Goal: Transaction & Acquisition: Purchase product/service

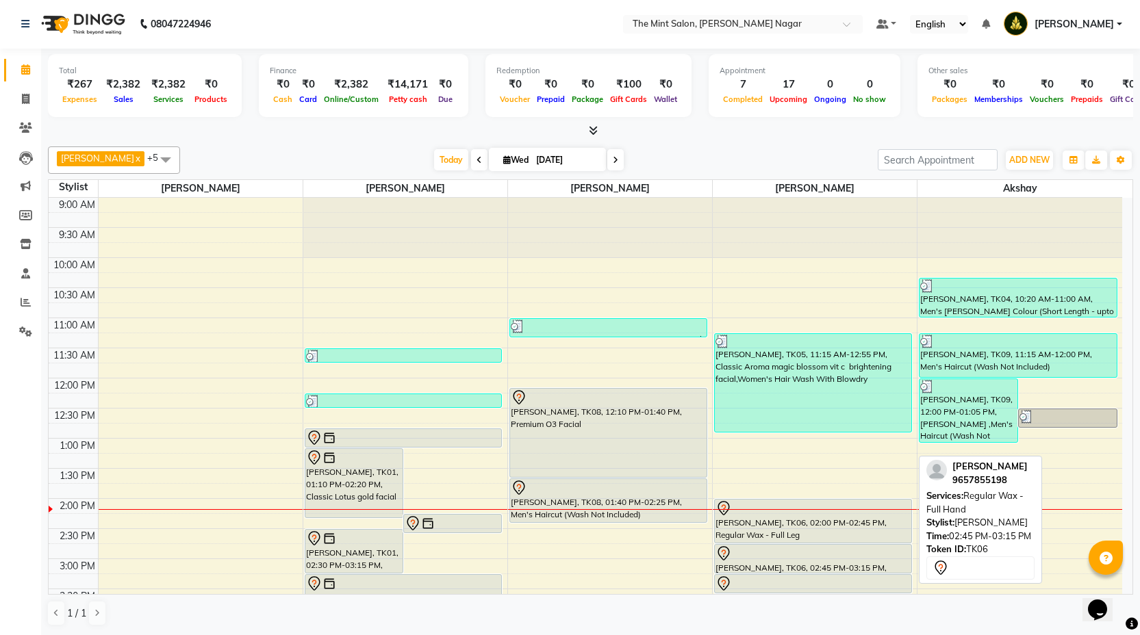
scroll to position [110, 0]
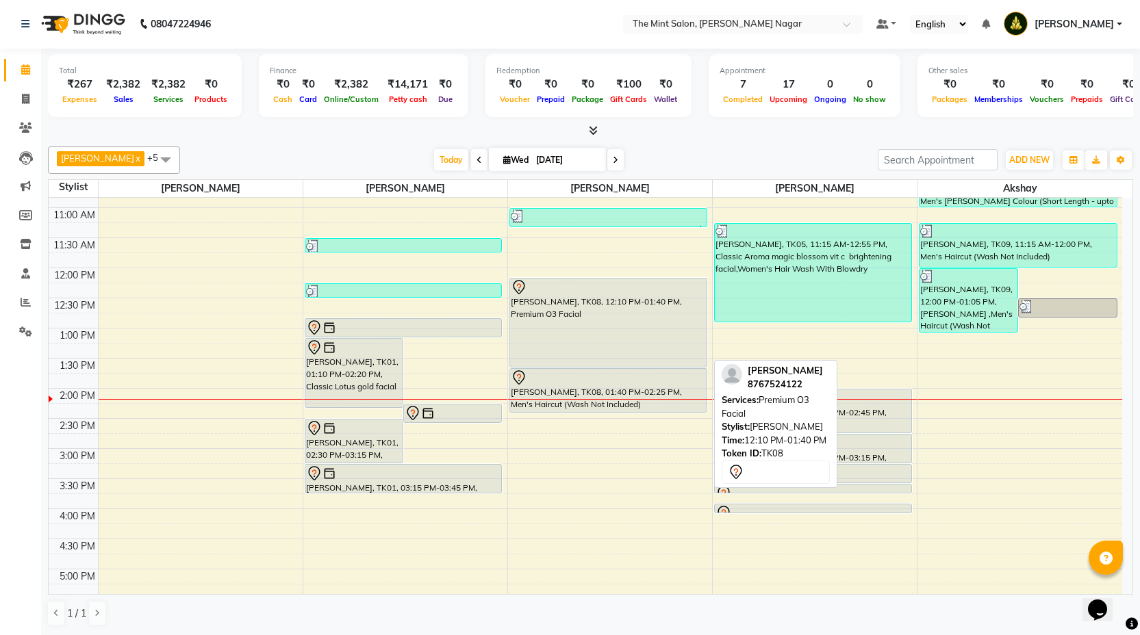
click at [589, 324] on div "[PERSON_NAME], TK08, 12:10 PM-01:40 PM, Premium O3 Facial" at bounding box center [608, 323] width 196 height 88
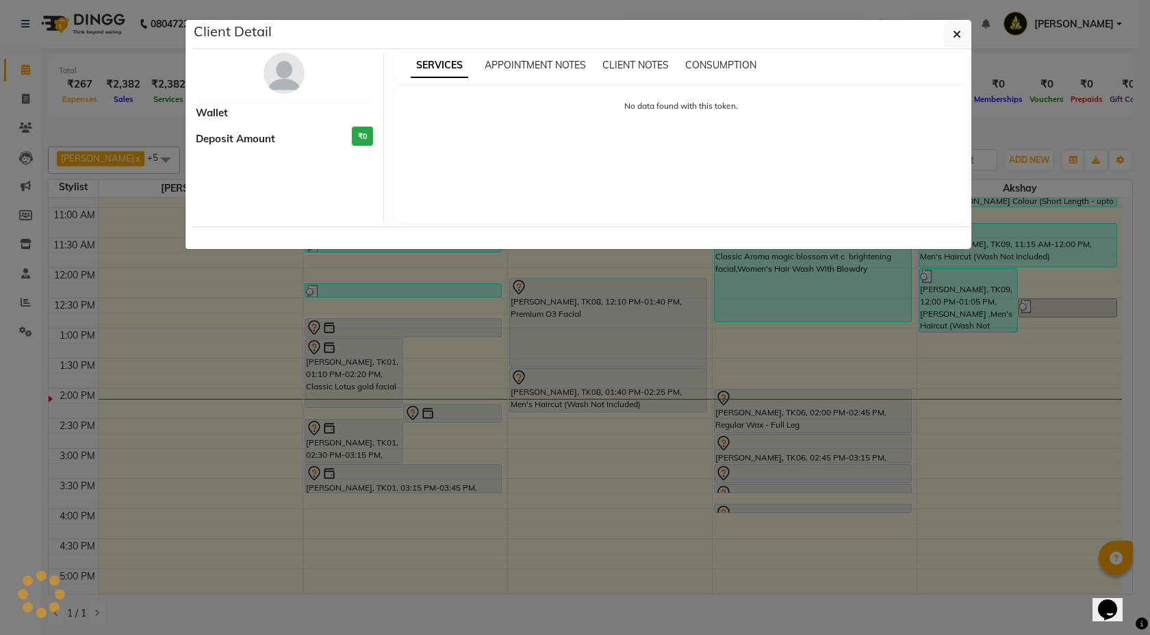
select select "7"
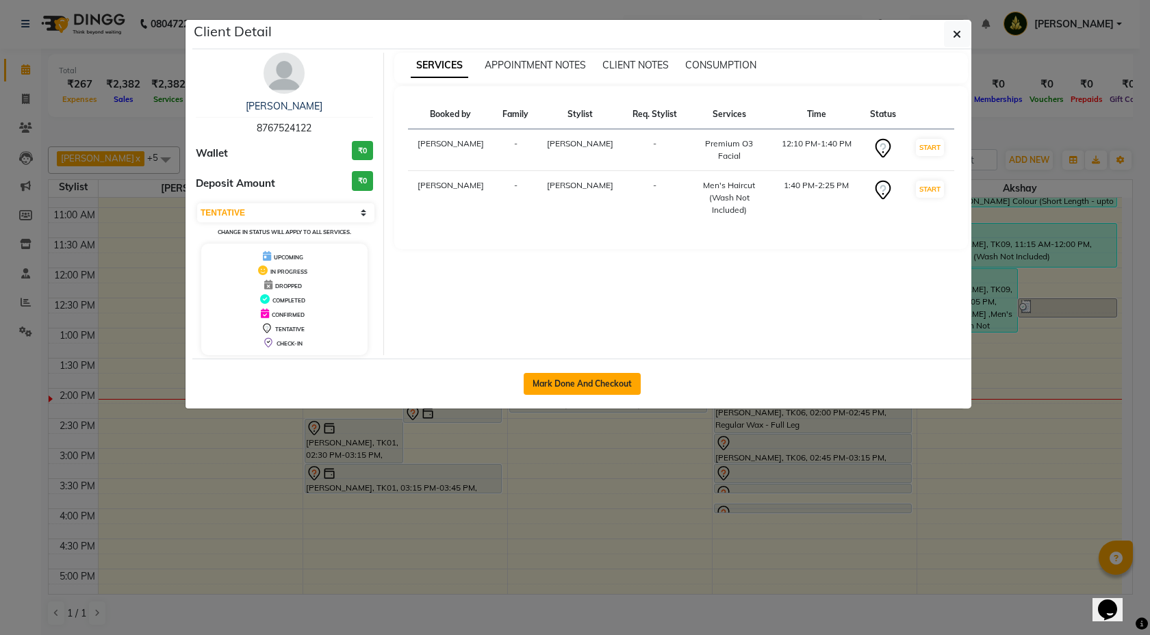
click at [593, 379] on button "Mark Done And Checkout" at bounding box center [582, 384] width 117 height 22
select select "service"
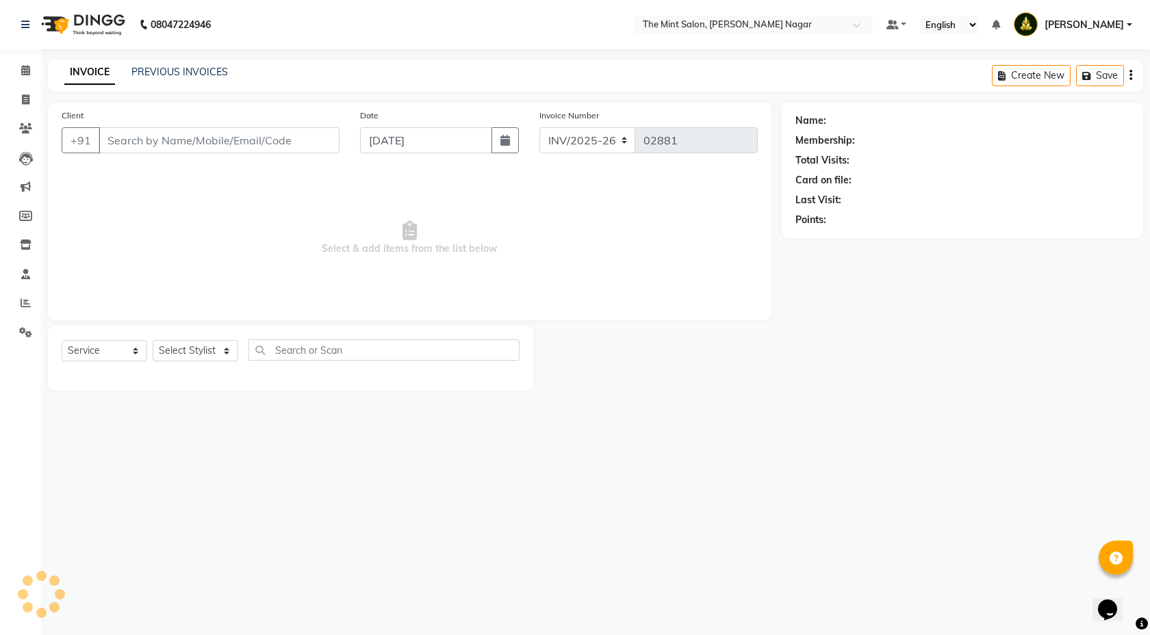
type input "8767524122"
select select "66078"
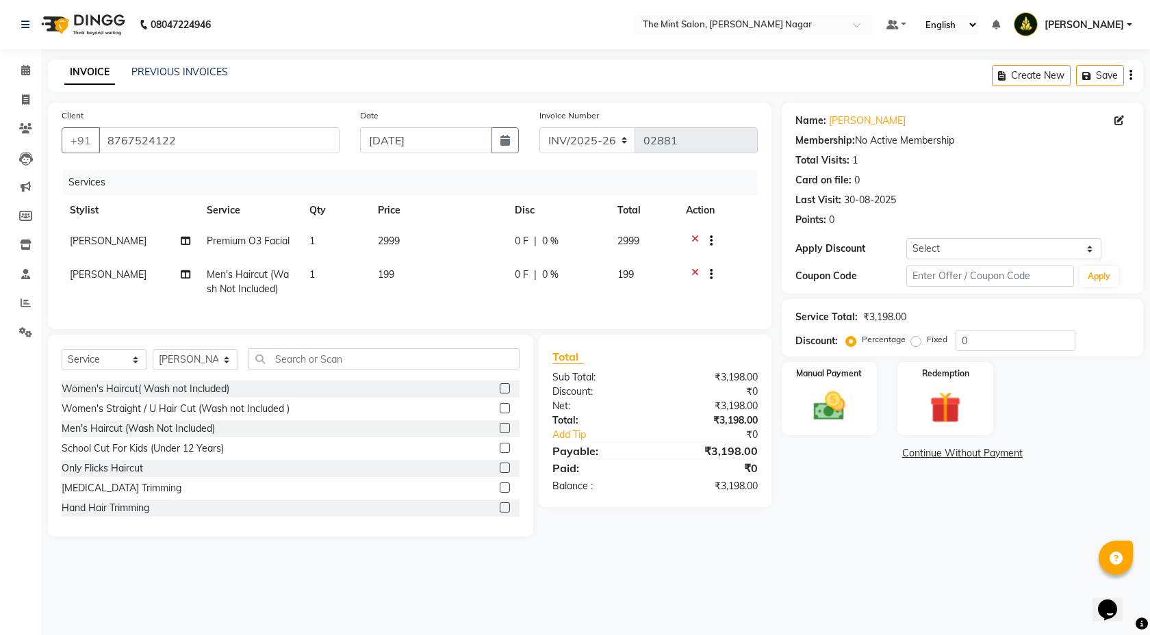
click at [696, 271] on icon at bounding box center [695, 276] width 8 height 17
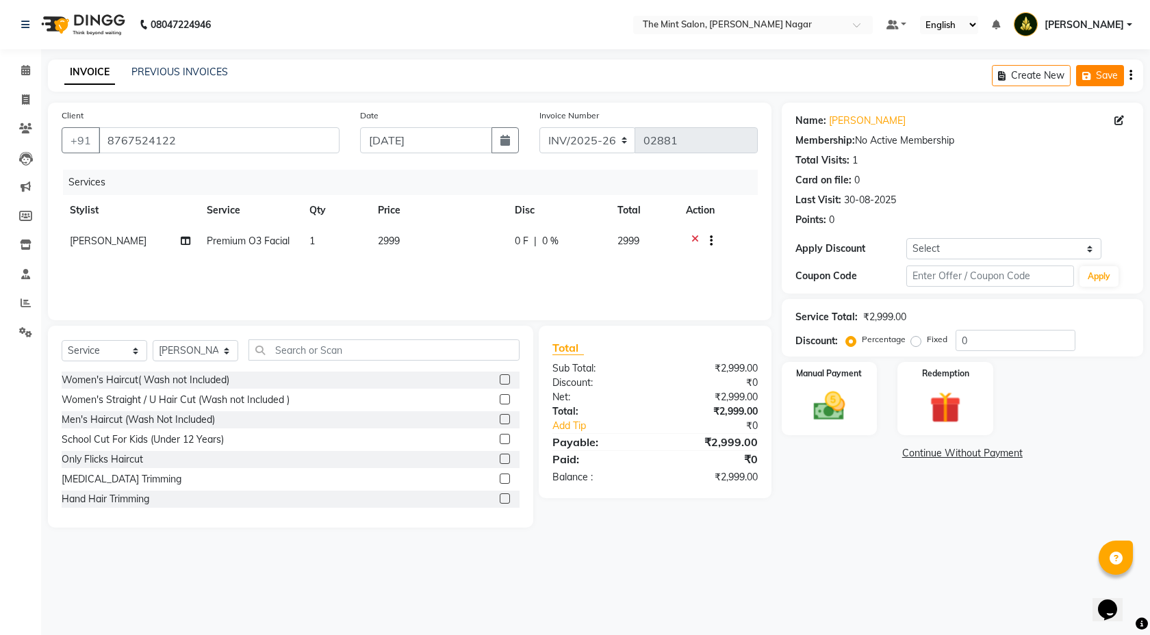
click at [1110, 74] on button "Save" at bounding box center [1100, 75] width 48 height 21
click at [218, 139] on input "8767524122" at bounding box center [219, 140] width 241 height 26
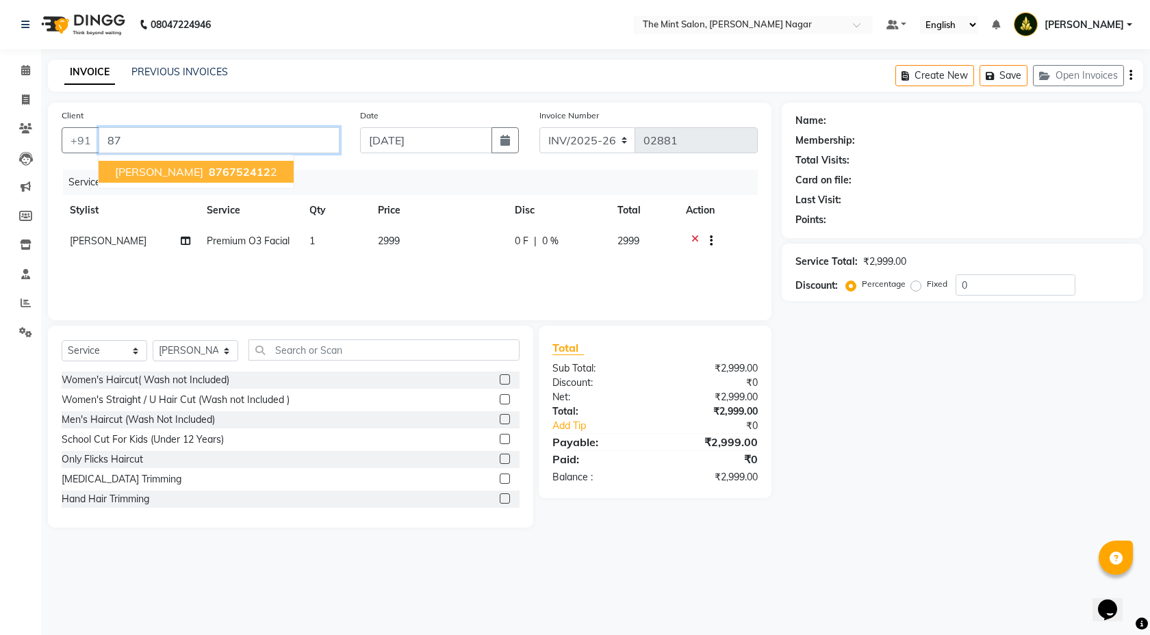
type input "8"
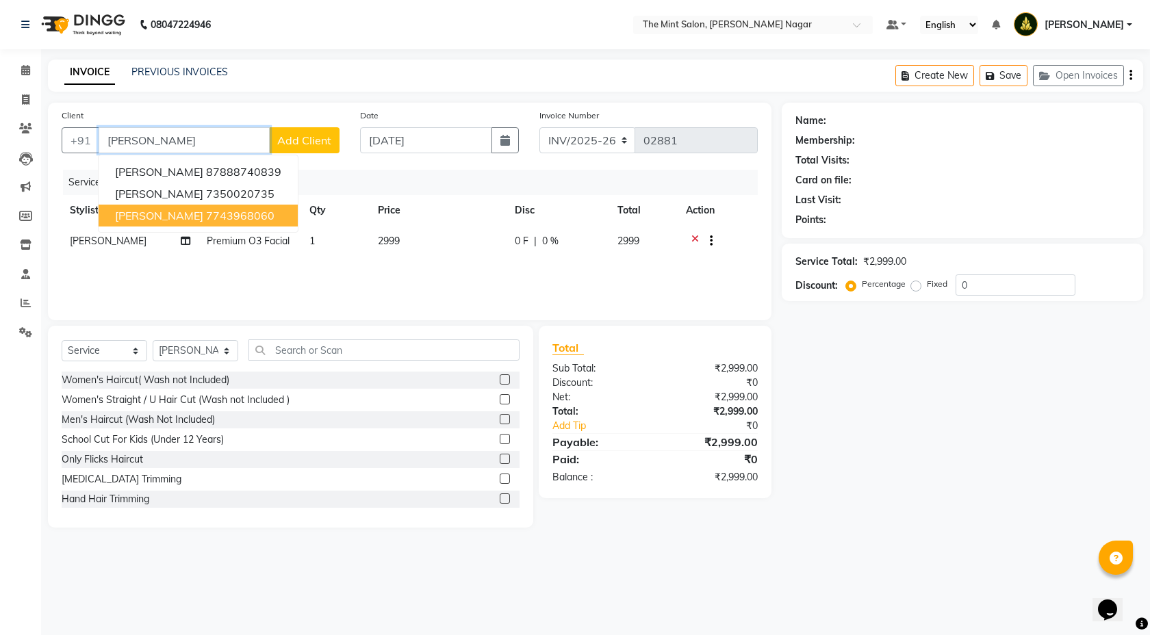
click at [203, 210] on span "[PERSON_NAME]" at bounding box center [159, 216] width 88 height 14
type input "7743968060"
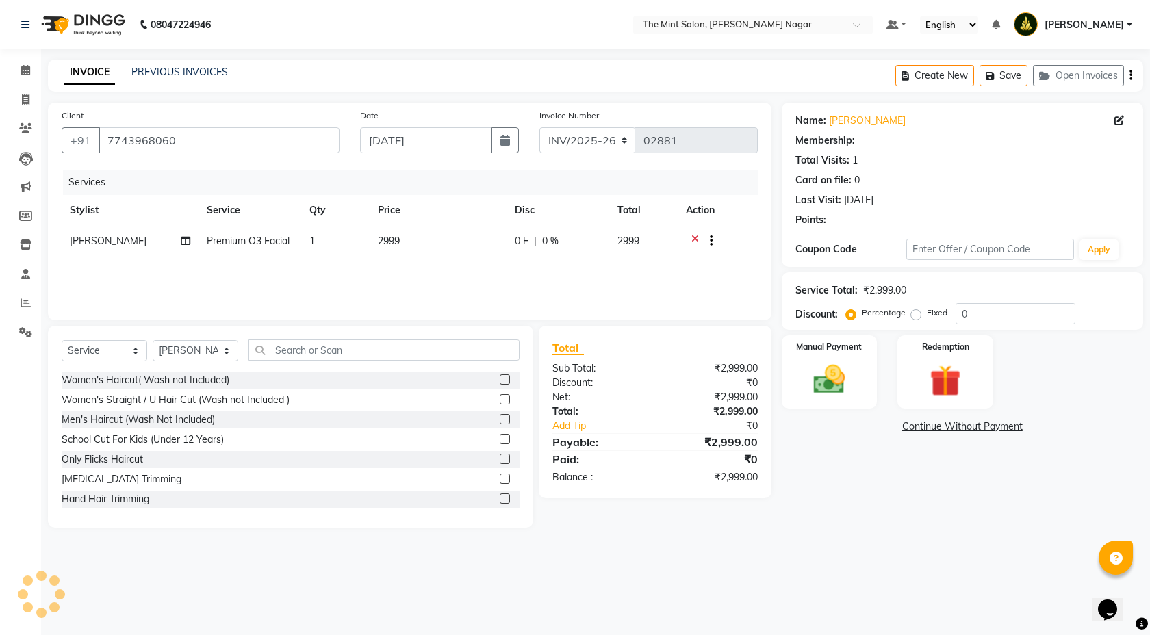
type input "25"
select select "1: Object"
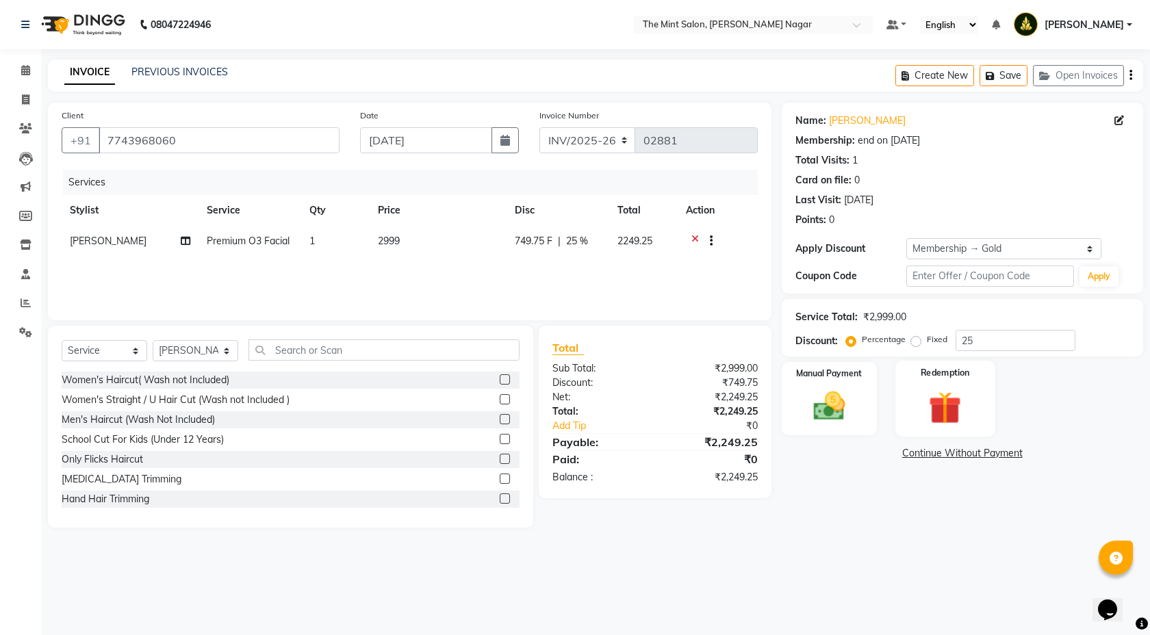
click at [949, 413] on img at bounding box center [945, 407] width 53 height 40
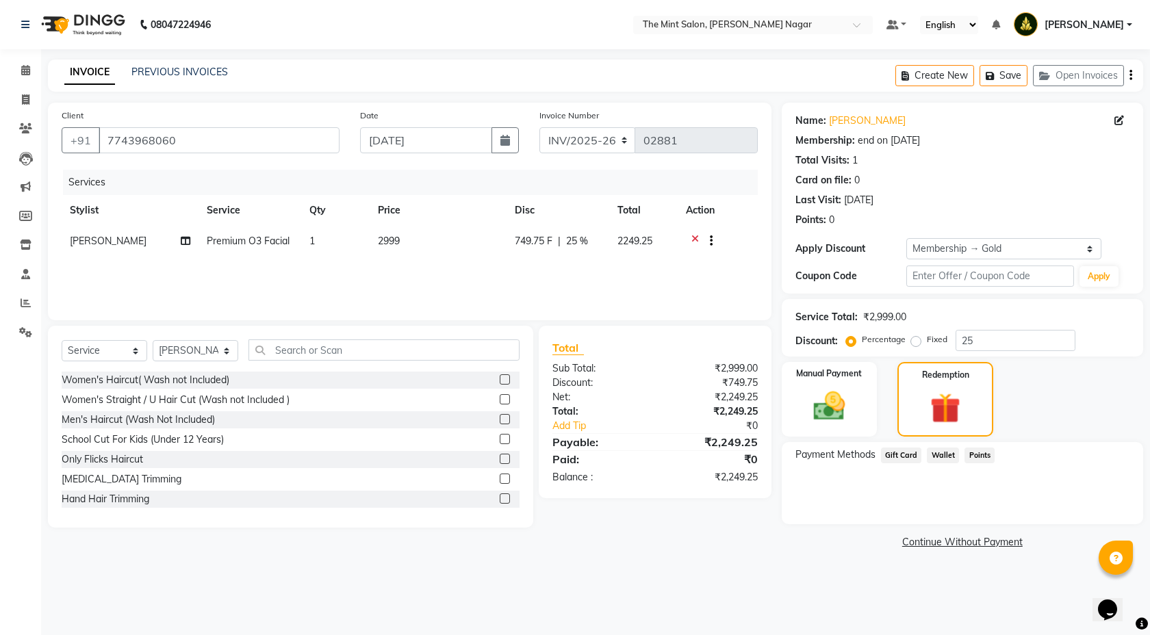
click at [893, 455] on span "Gift Card" at bounding box center [901, 456] width 41 height 16
click at [1053, 489] on div "Activate Gift Code No Gift Card Available" at bounding box center [962, 487] width 334 height 30
click at [1054, 481] on button "Activate Gift Code" at bounding box center [1086, 480] width 88 height 16
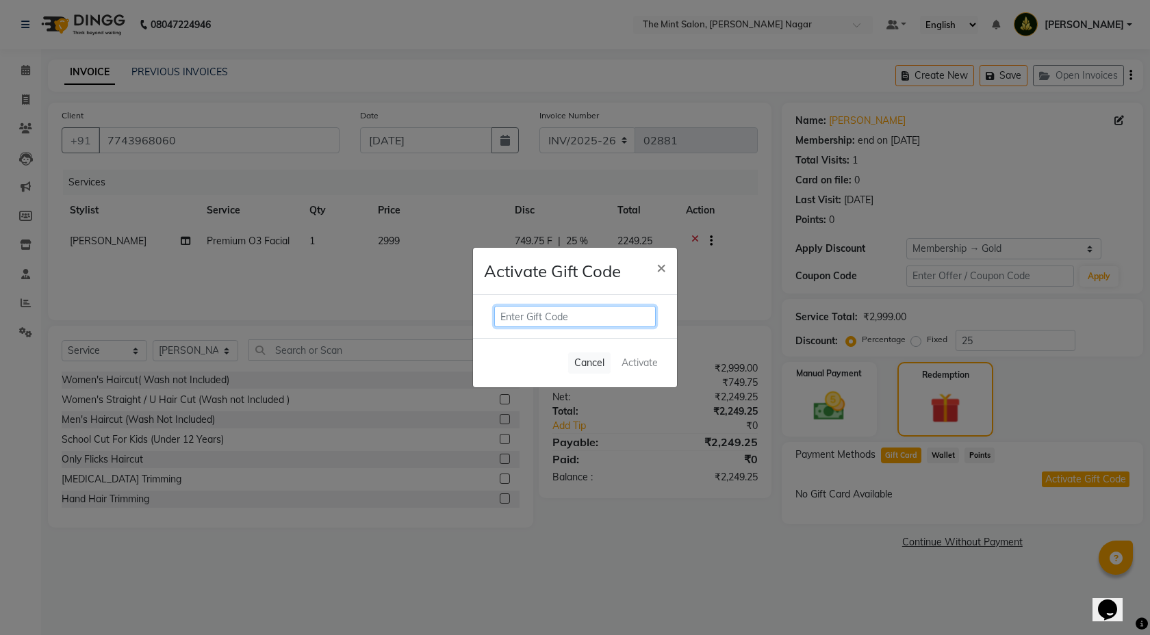
click at [594, 316] on input "text" at bounding box center [575, 316] width 162 height 21
paste input "T6LXDLRR"
type input "T6LXDLRR"
click at [661, 367] on button "Activate" at bounding box center [639, 363] width 47 height 20
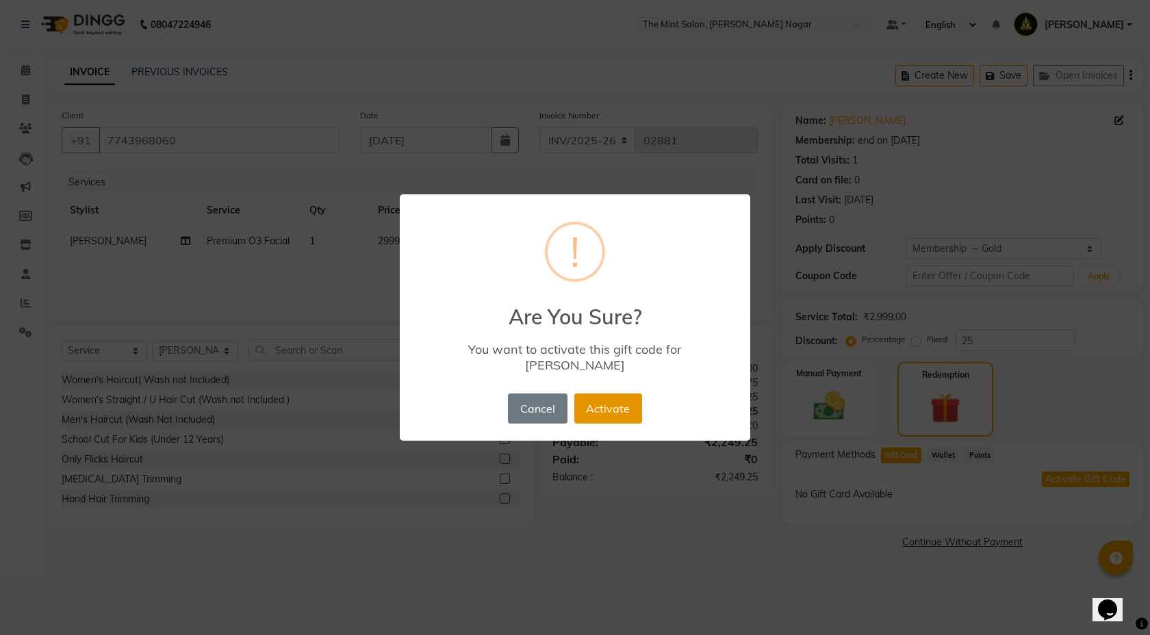
click at [612, 402] on button "Activate" at bounding box center [608, 409] width 68 height 30
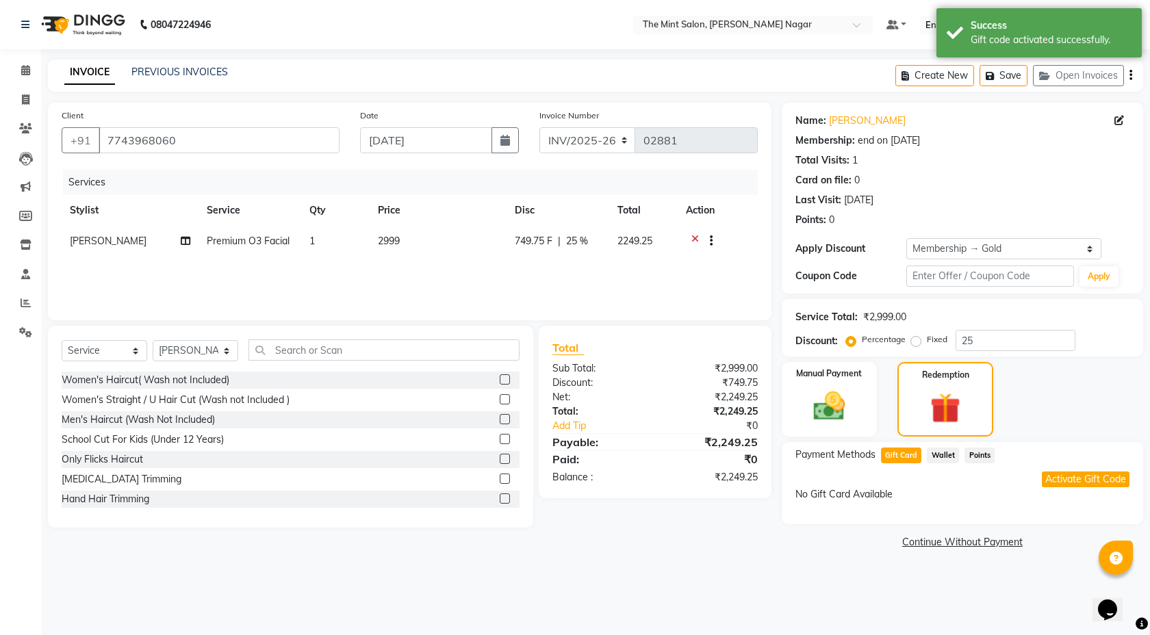
type input "0"
select select "4: Object"
type input "25"
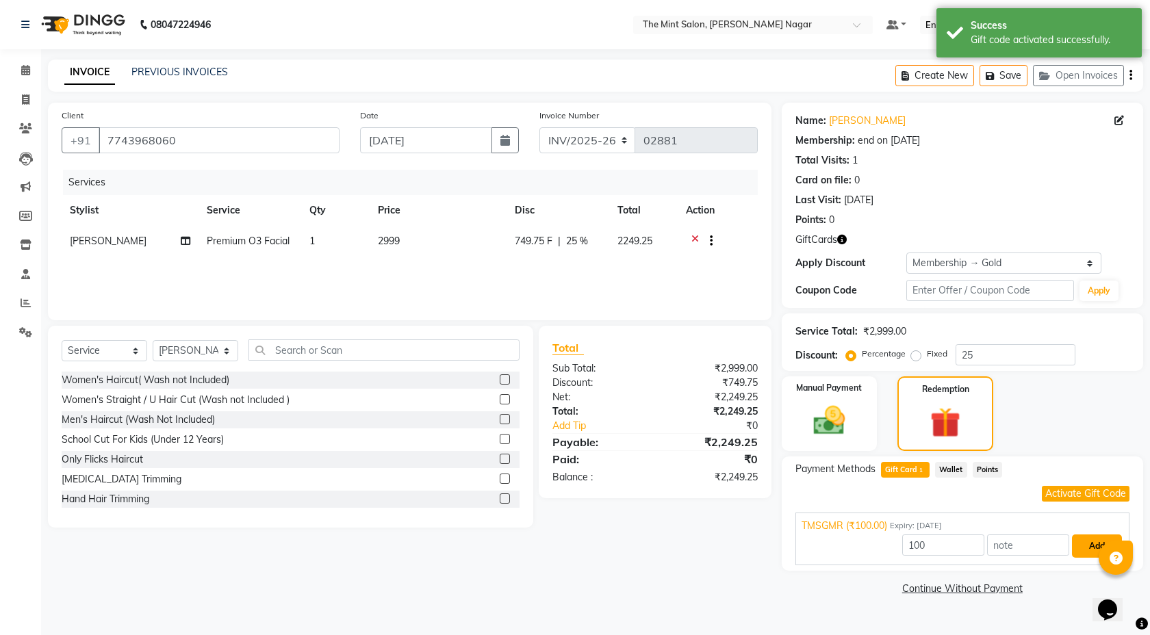
click at [1081, 550] on button "Add" at bounding box center [1097, 546] width 50 height 23
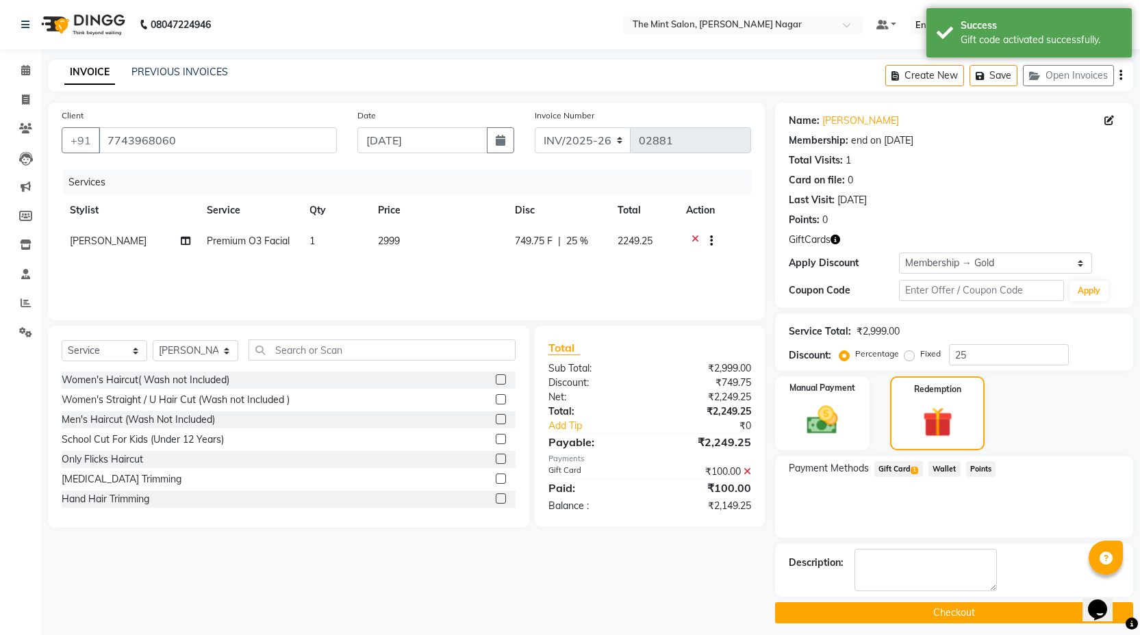
scroll to position [9, 0]
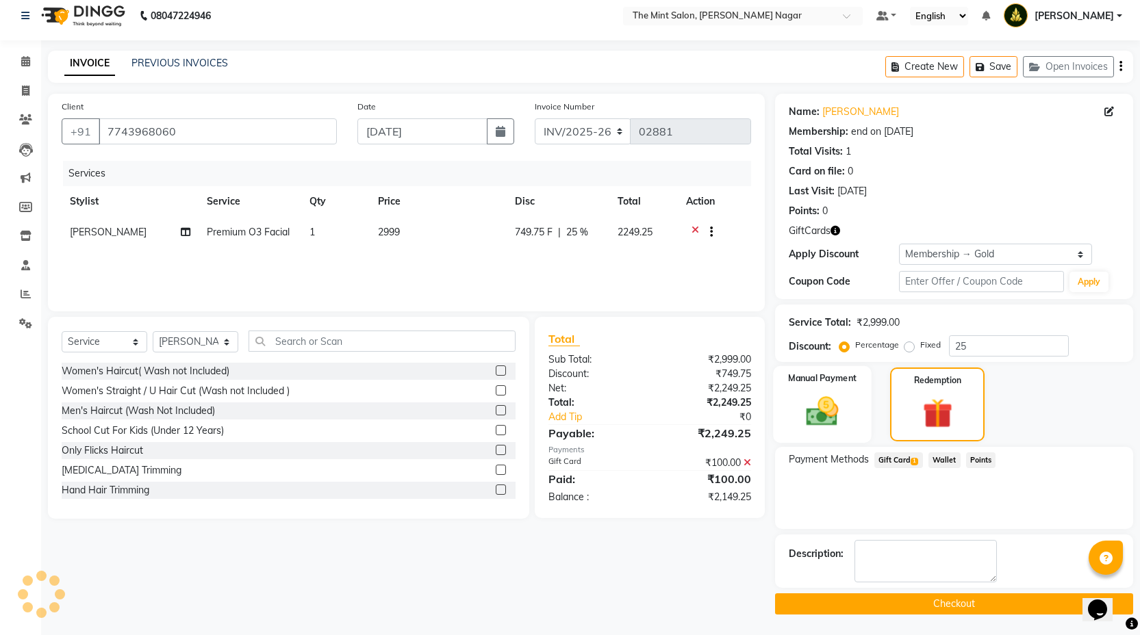
click at [822, 411] on img at bounding box center [821, 411] width 53 height 37
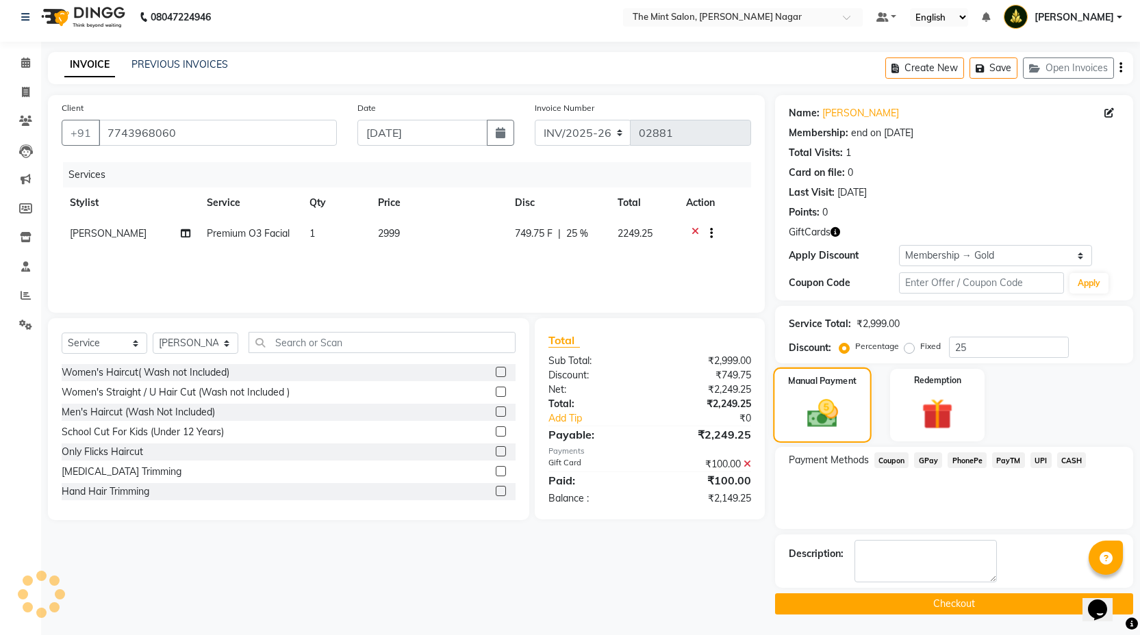
scroll to position [8, 0]
click at [978, 460] on span "PhonePe" at bounding box center [966, 461] width 39 height 16
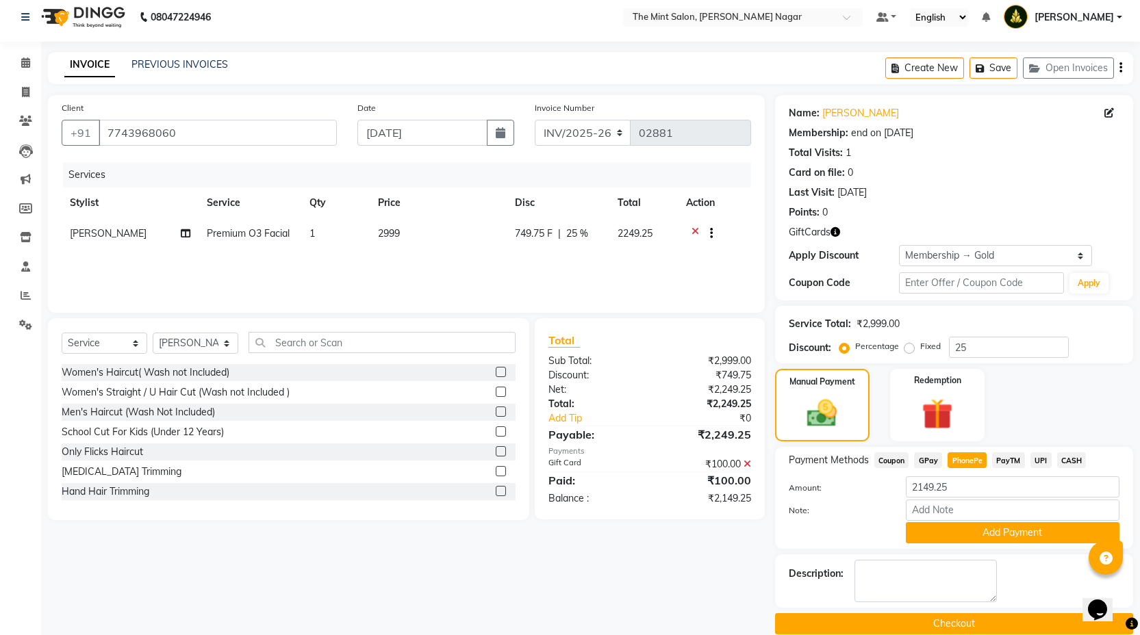
scroll to position [9, 0]
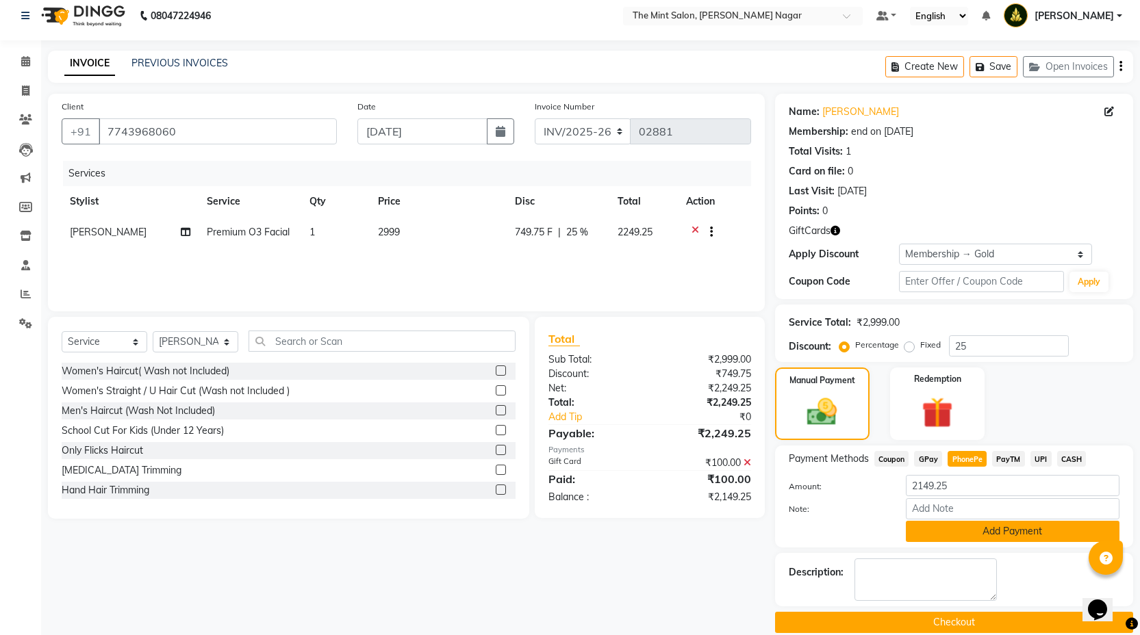
click at [994, 533] on button "Add Payment" at bounding box center [1013, 531] width 214 height 21
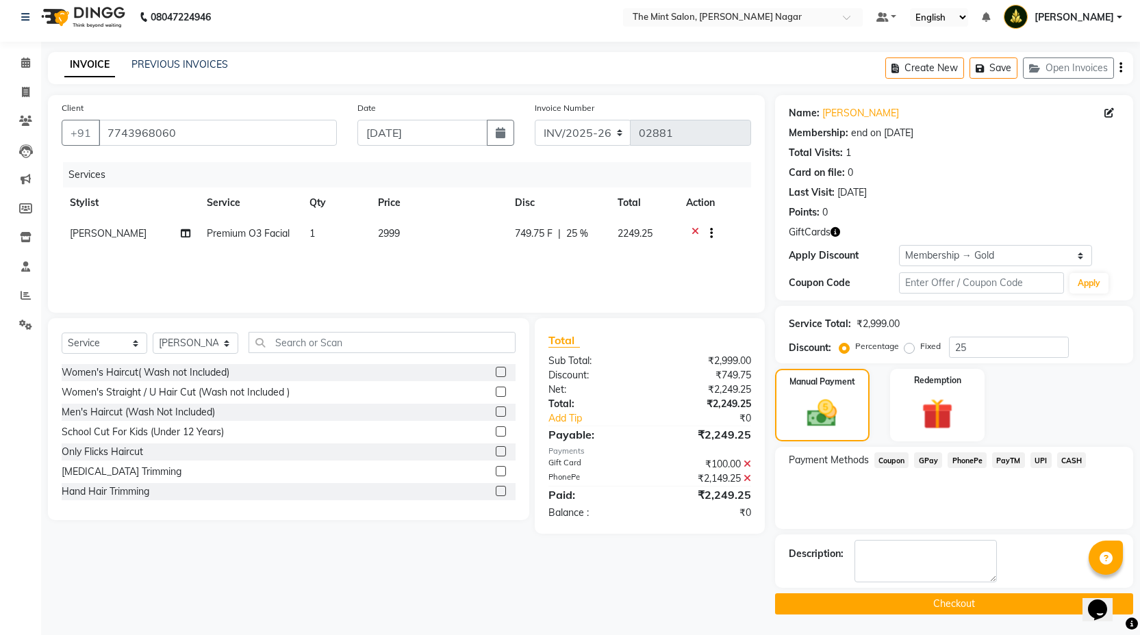
click at [746, 476] on icon at bounding box center [747, 479] width 8 height 10
click at [891, 597] on button "Checkout" at bounding box center [954, 604] width 358 height 21
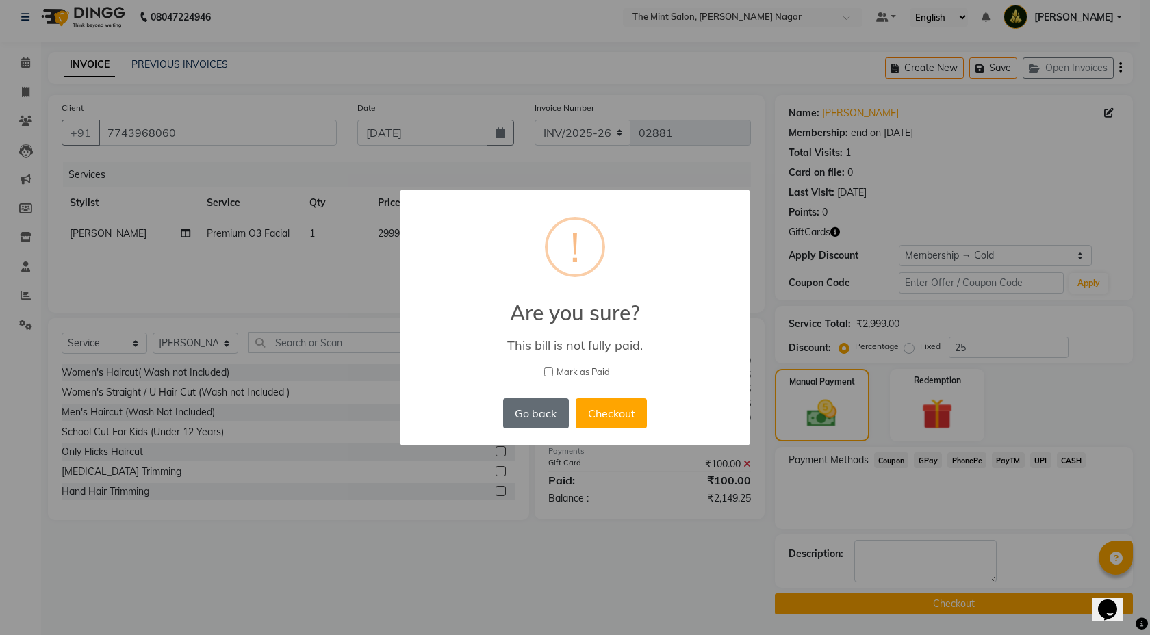
click at [546, 409] on button "Go back" at bounding box center [536, 413] width 66 height 30
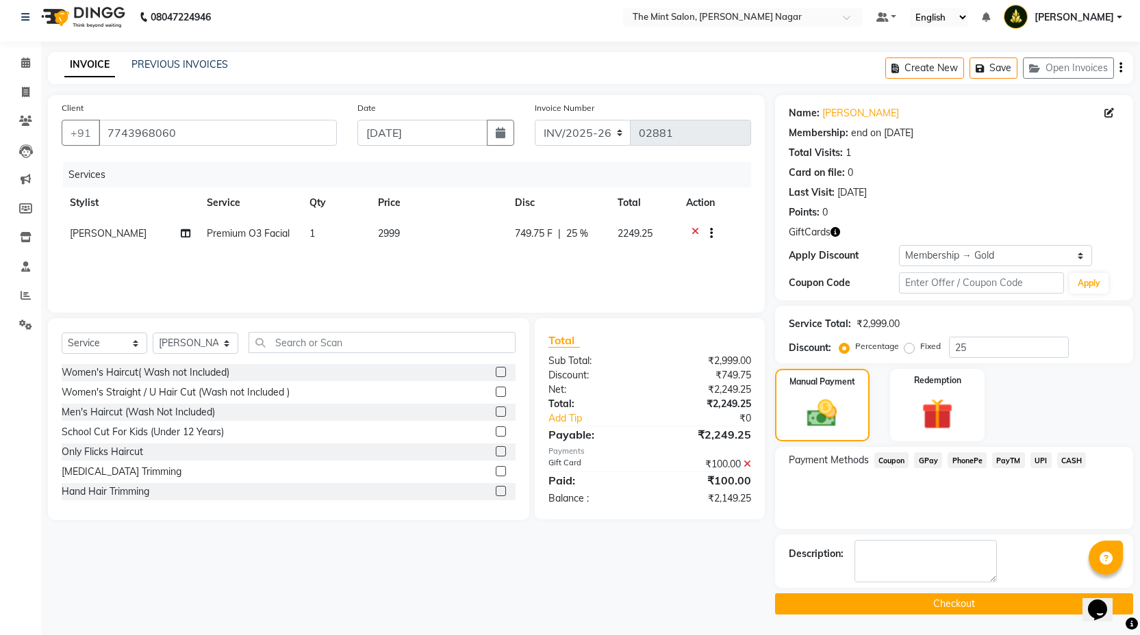
click at [965, 461] on span "PhonePe" at bounding box center [966, 461] width 39 height 16
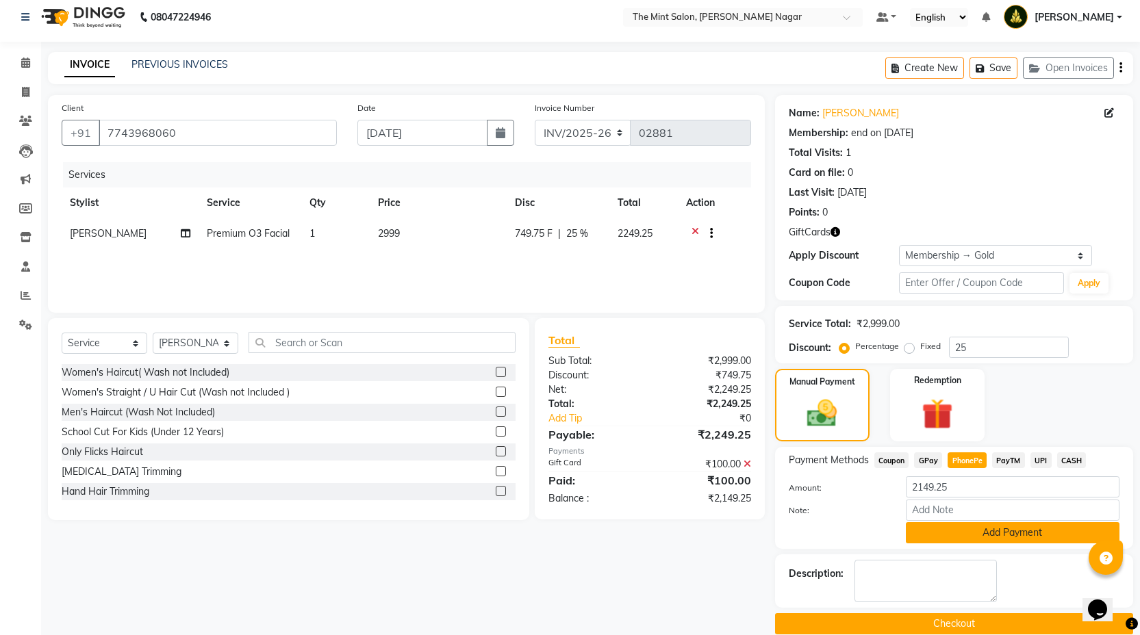
click at [964, 534] on button "Add Payment" at bounding box center [1013, 532] width 214 height 21
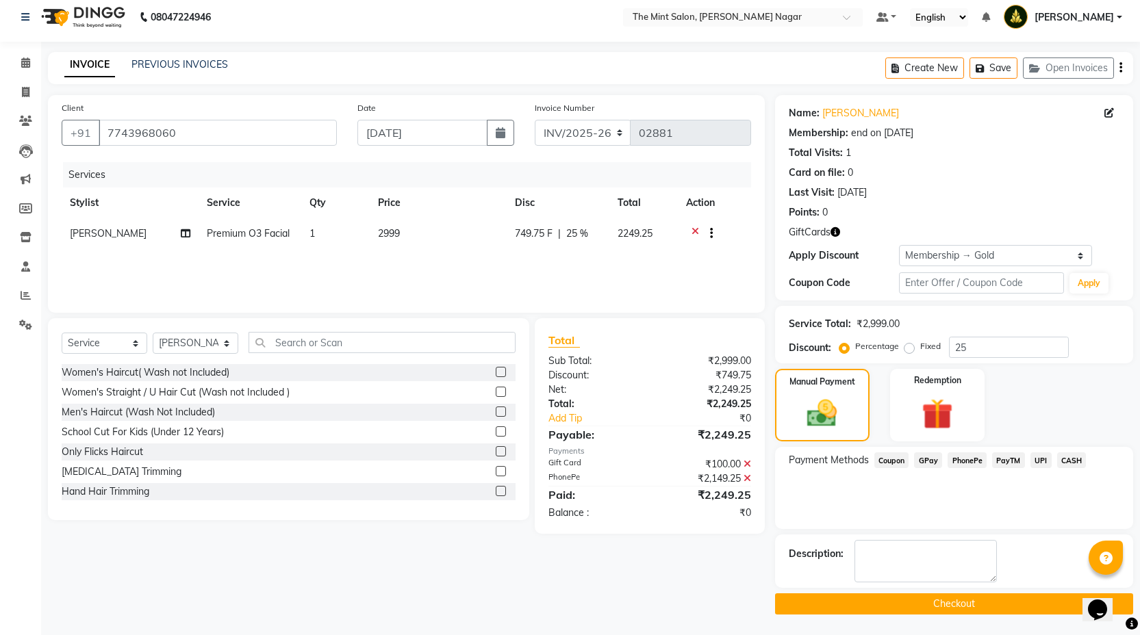
click at [948, 607] on button "Checkout" at bounding box center [954, 604] width 358 height 21
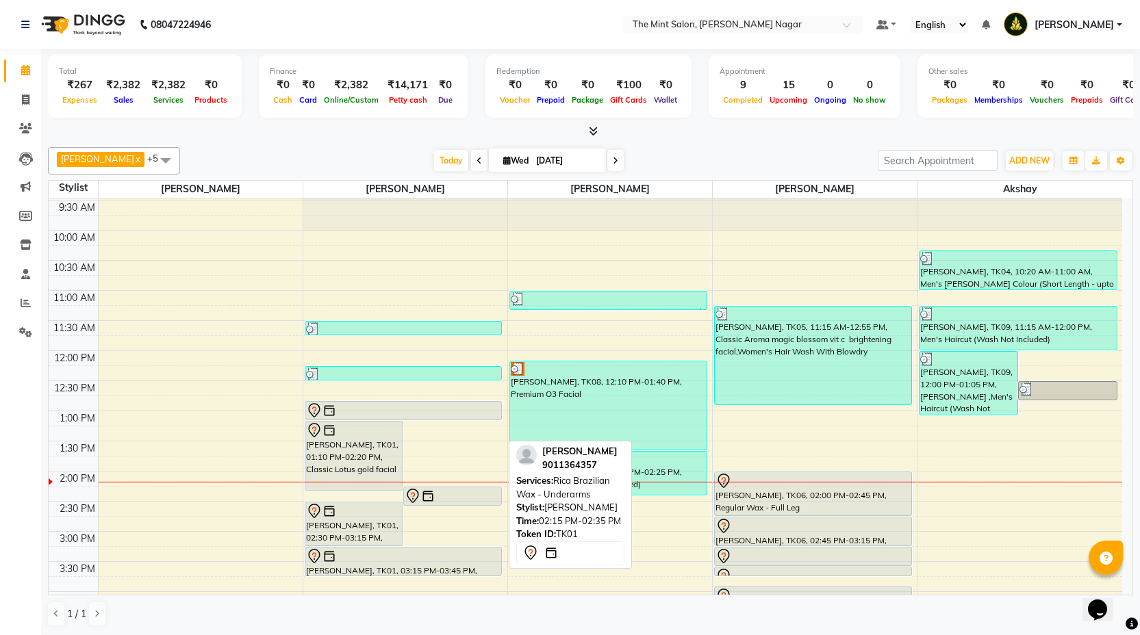
scroll to position [36, 0]
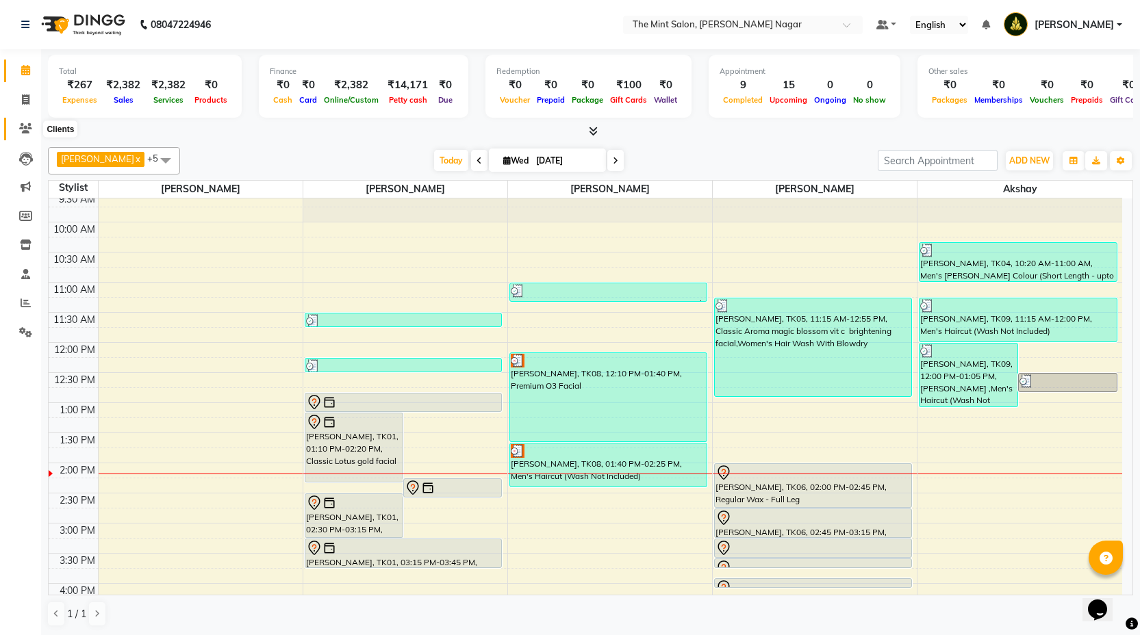
click at [23, 127] on icon at bounding box center [25, 128] width 13 height 10
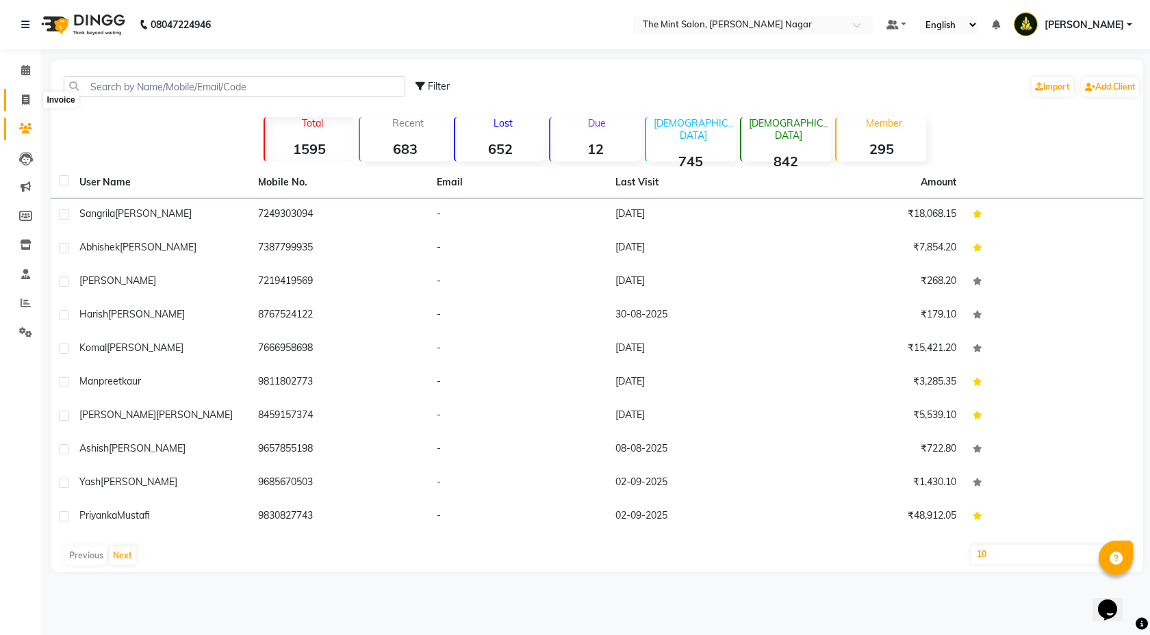
click at [25, 102] on icon at bounding box center [26, 99] width 8 height 10
select select "service"
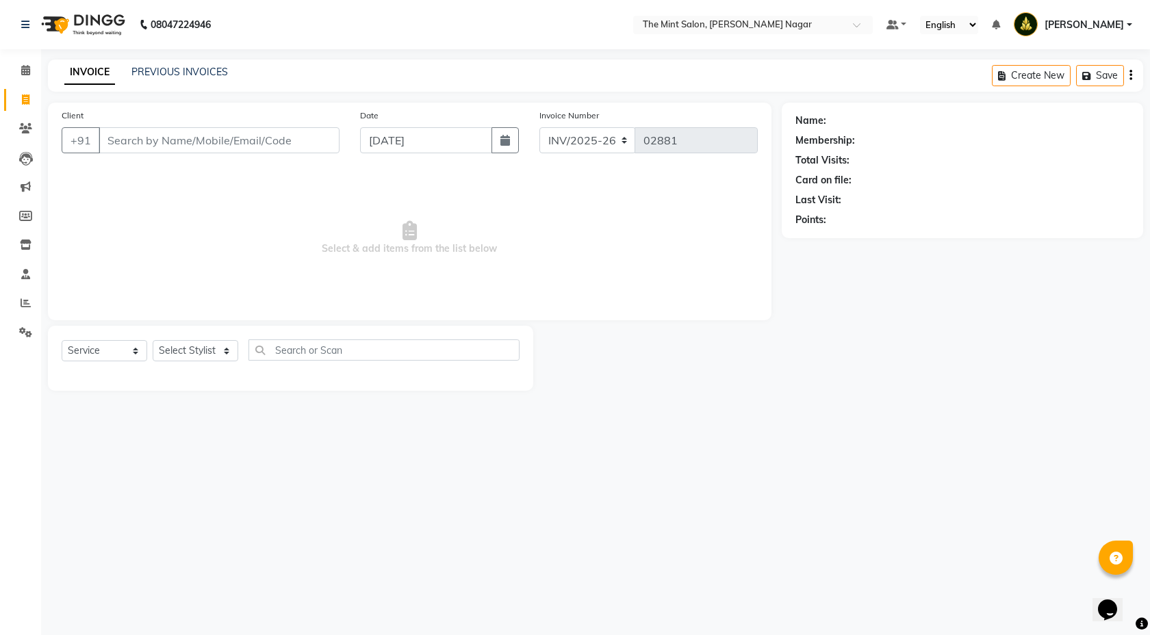
click at [161, 142] on input "Client" at bounding box center [219, 140] width 241 height 26
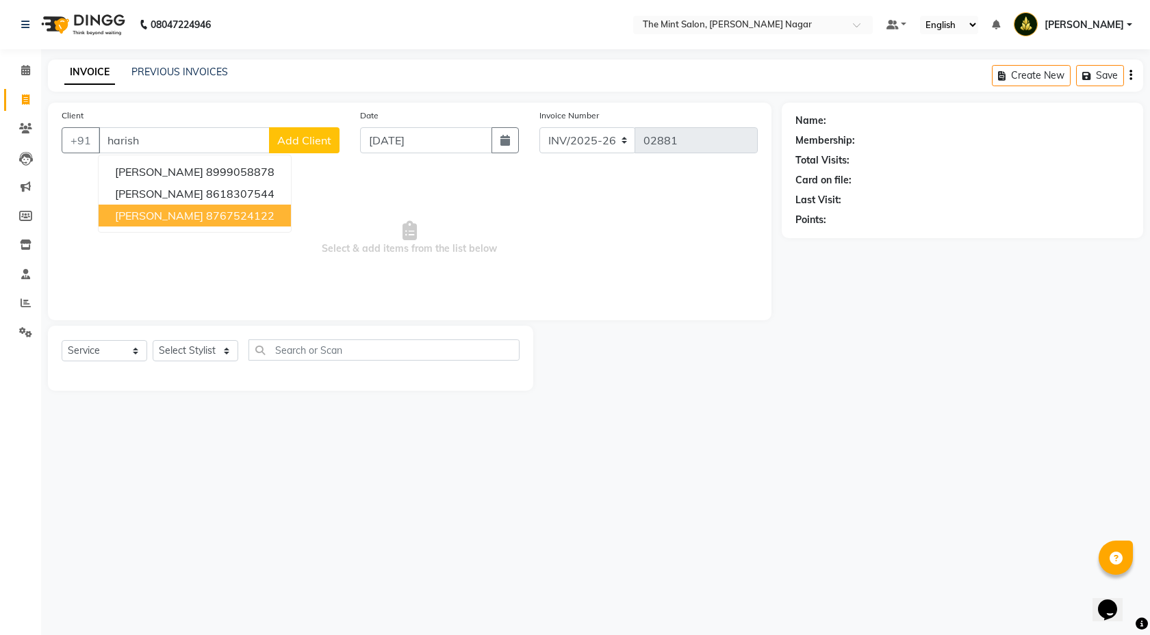
click at [190, 210] on span "[PERSON_NAME]" at bounding box center [159, 216] width 88 height 14
type input "8767524122"
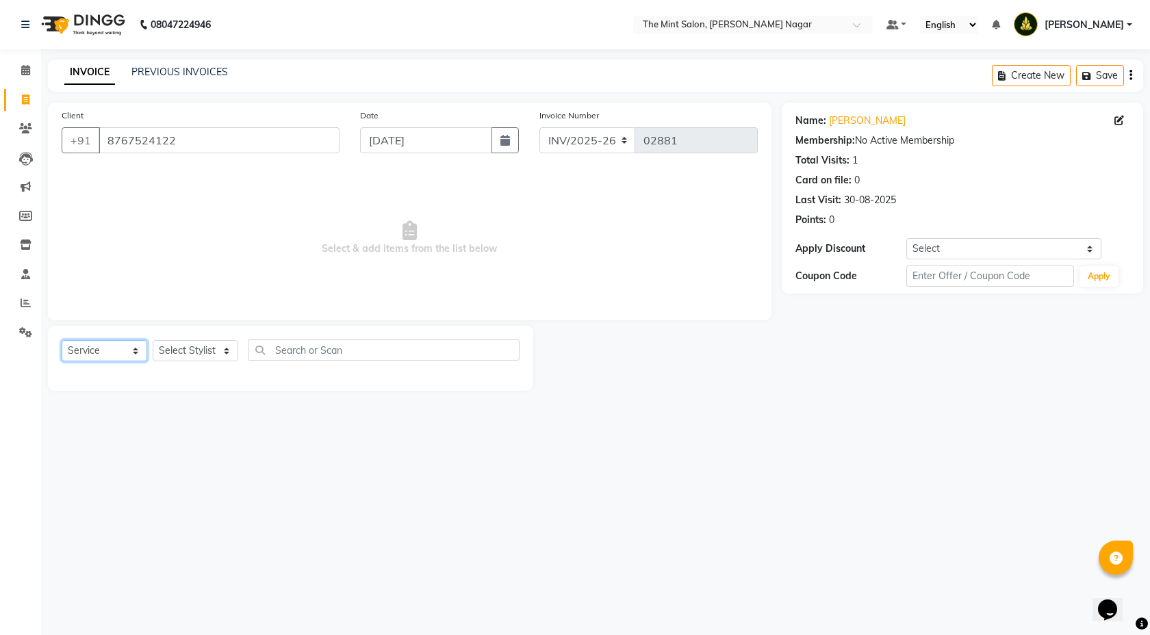
click at [136, 353] on select "Select Service Product Membership Package Voucher Prepaid Gift Card" at bounding box center [105, 350] width 86 height 21
select select "membership"
click at [66, 381] on div "Gold" at bounding box center [72, 380] width 20 height 14
checkbox input "false"
click at [224, 352] on select "Select Stylist Akshay Anand Chavan Dhiraj Mirajkar Mira Vishnu Patil Pooja Dash…" at bounding box center [196, 350] width 86 height 21
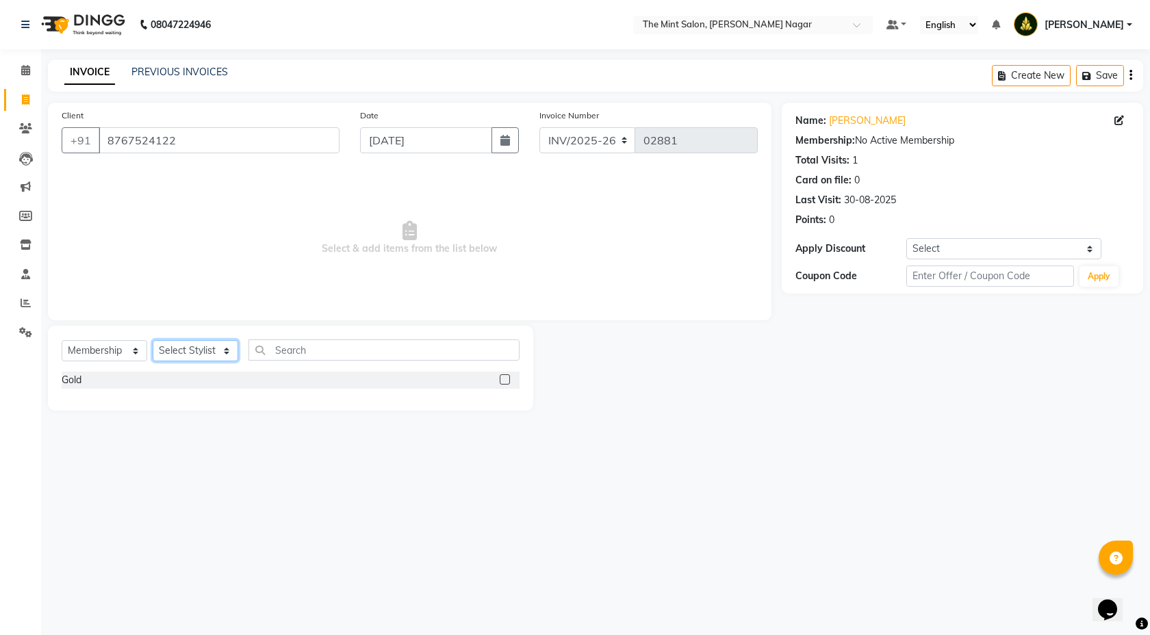
select select "66078"
click at [77, 381] on div "Gold" at bounding box center [72, 380] width 20 height 14
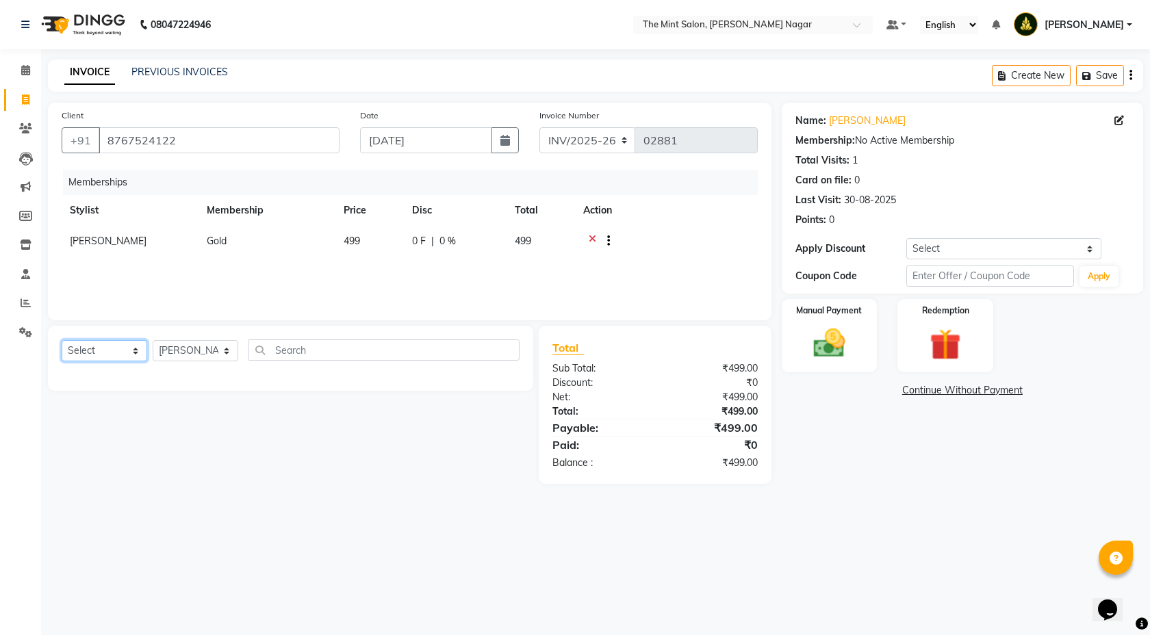
click at [132, 347] on select "Select Service Product Package Voucher Prepaid Gift Card" at bounding box center [105, 350] width 86 height 21
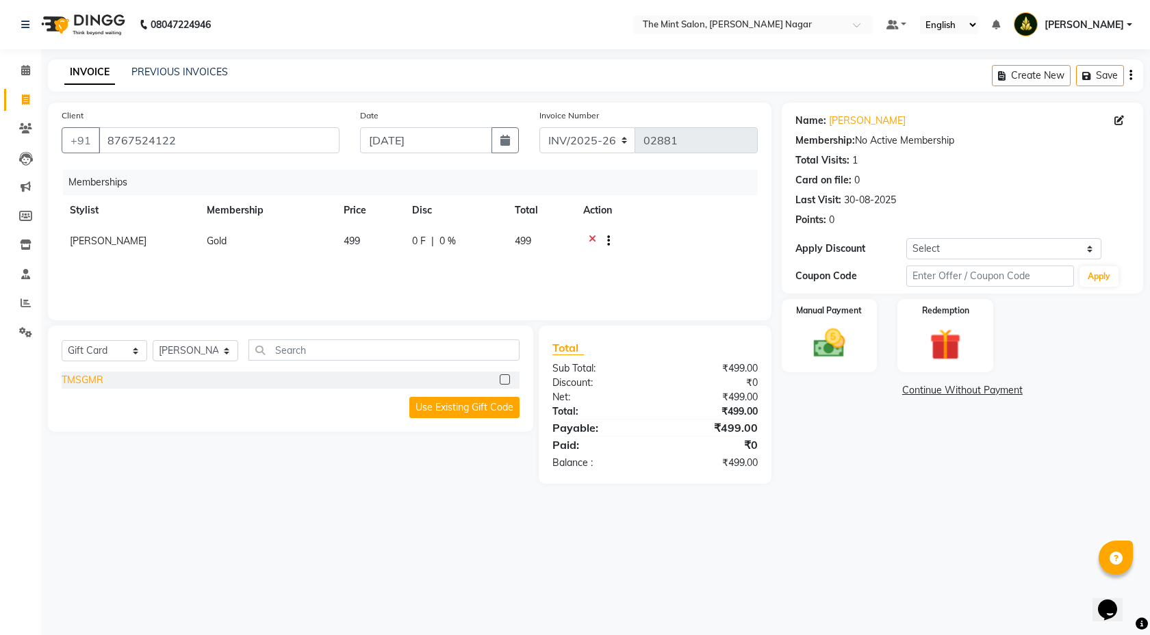
click at [80, 379] on div "TMSGMR" at bounding box center [83, 380] width 42 height 14
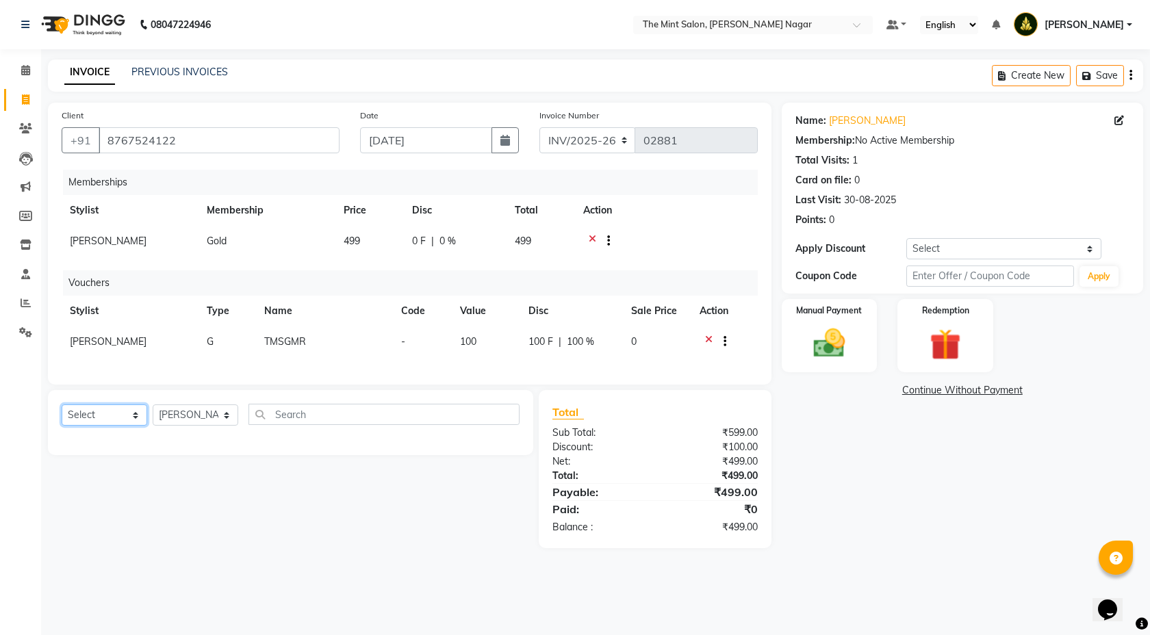
click at [135, 426] on select "Select Service Product Package Voucher Prepaid Gift Card" at bounding box center [105, 415] width 86 height 21
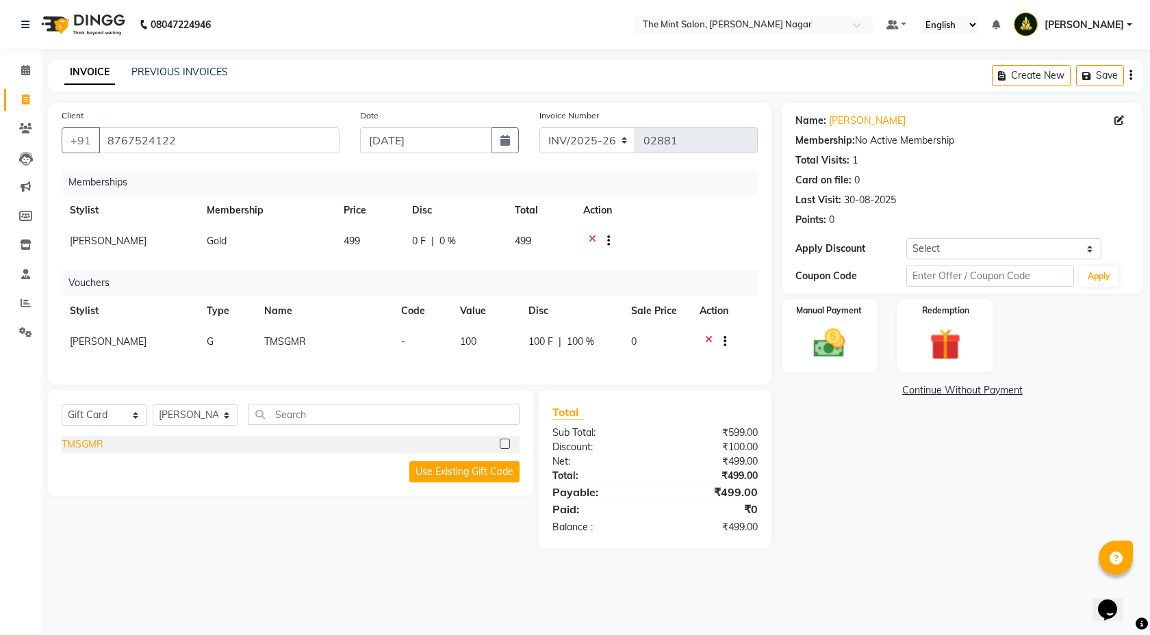
click at [97, 452] on div "TMSGMR" at bounding box center [83, 444] width 42 height 14
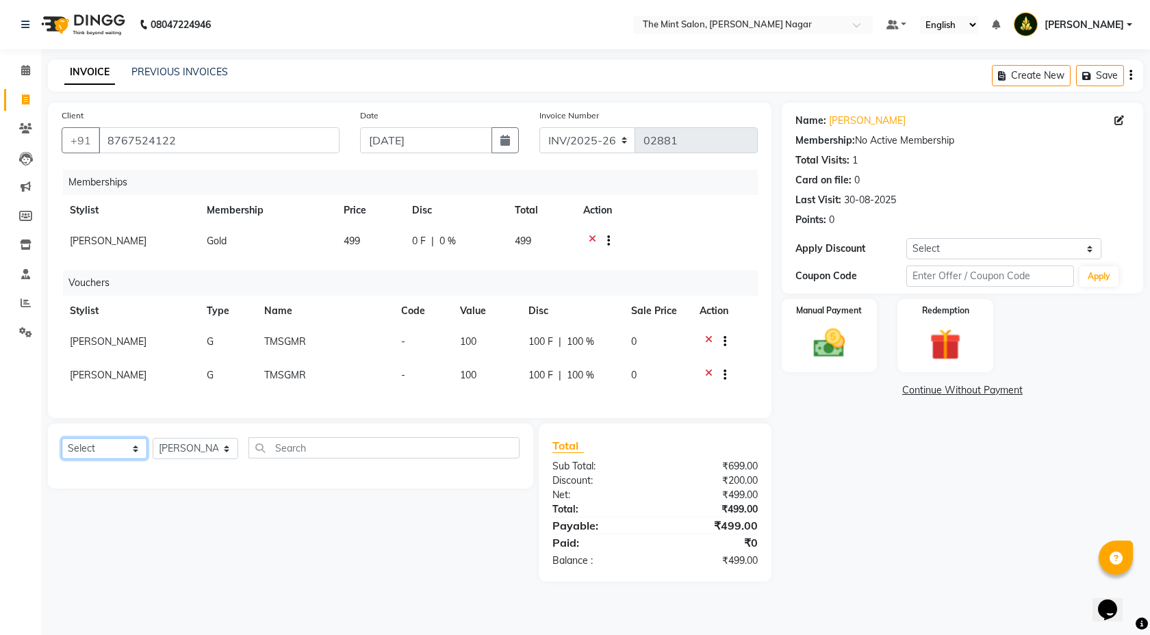
click at [134, 459] on select "Select Service Product Package Voucher Prepaid Gift Card" at bounding box center [105, 448] width 86 height 21
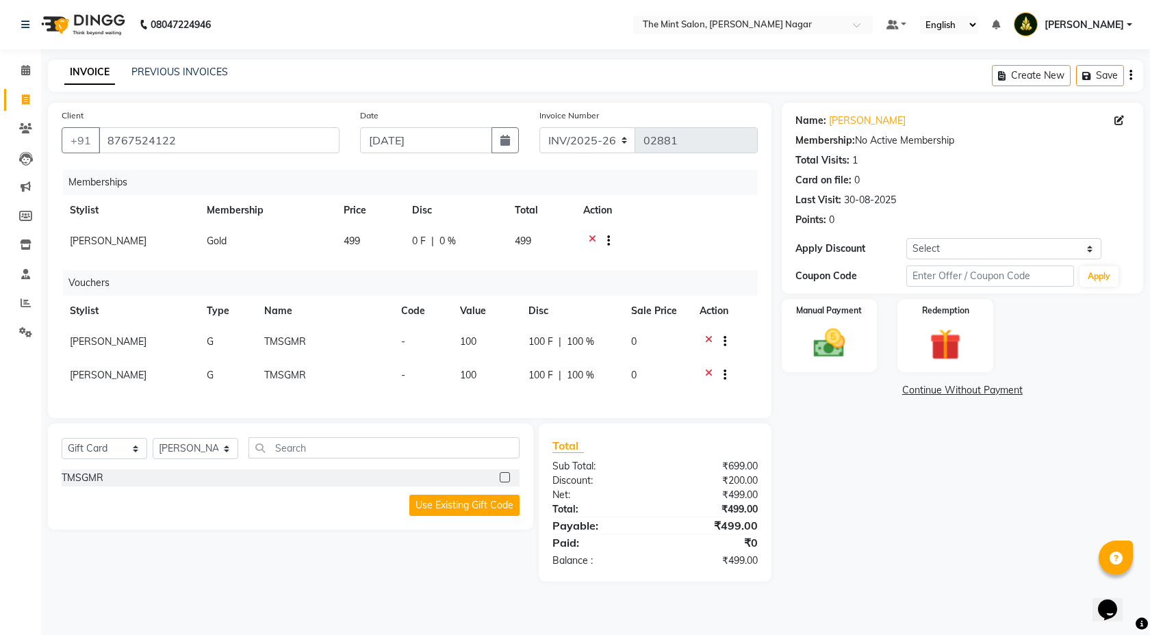
click at [96, 489] on div "TMSGMR" at bounding box center [291, 480] width 458 height 20
click at [94, 485] on div "TMSGMR" at bounding box center [83, 478] width 42 height 14
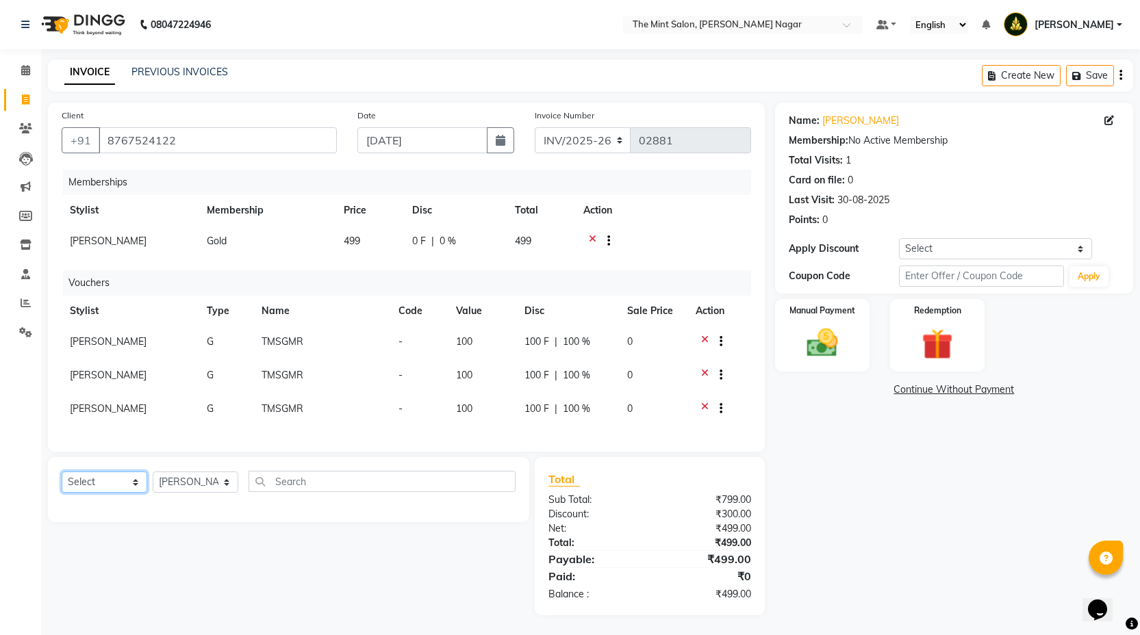
click at [136, 492] on select "Select Service Product Package Voucher Prepaid Gift Card" at bounding box center [105, 482] width 86 height 21
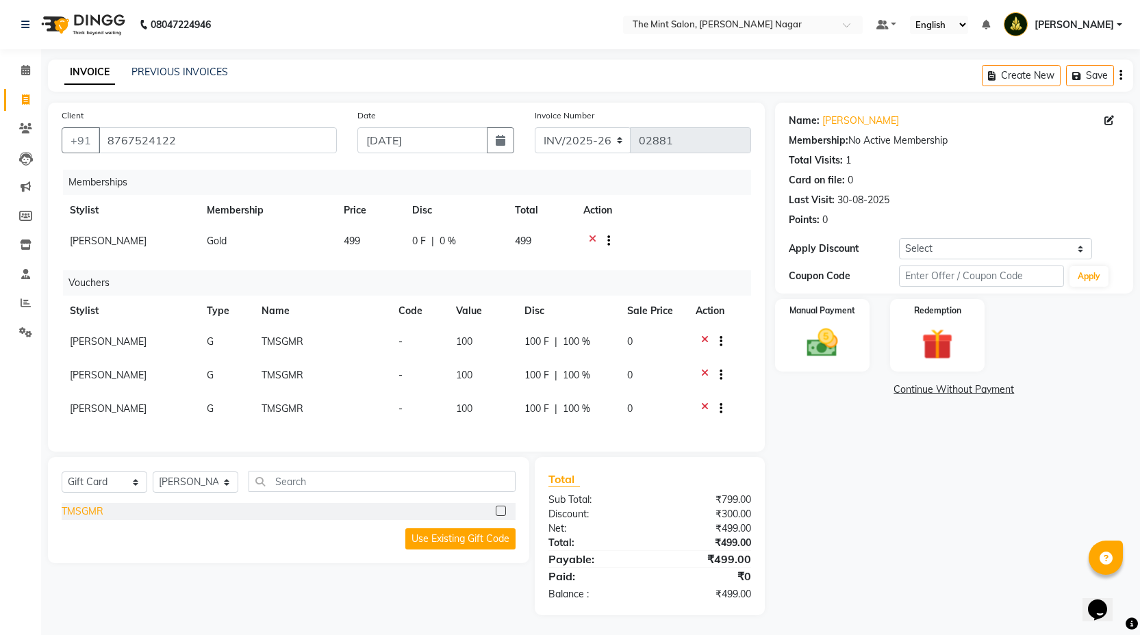
click at [96, 519] on div "TMSGMR" at bounding box center [83, 512] width 42 height 14
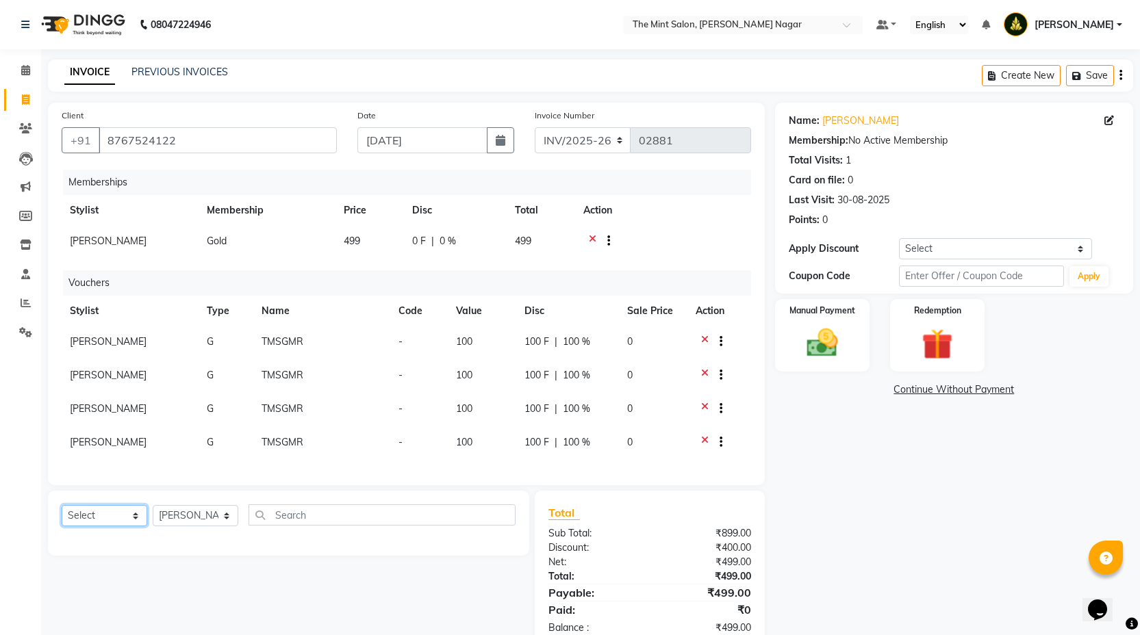
click at [129, 526] on select "Select Service Product Package Voucher Prepaid Gift Card" at bounding box center [105, 515] width 86 height 21
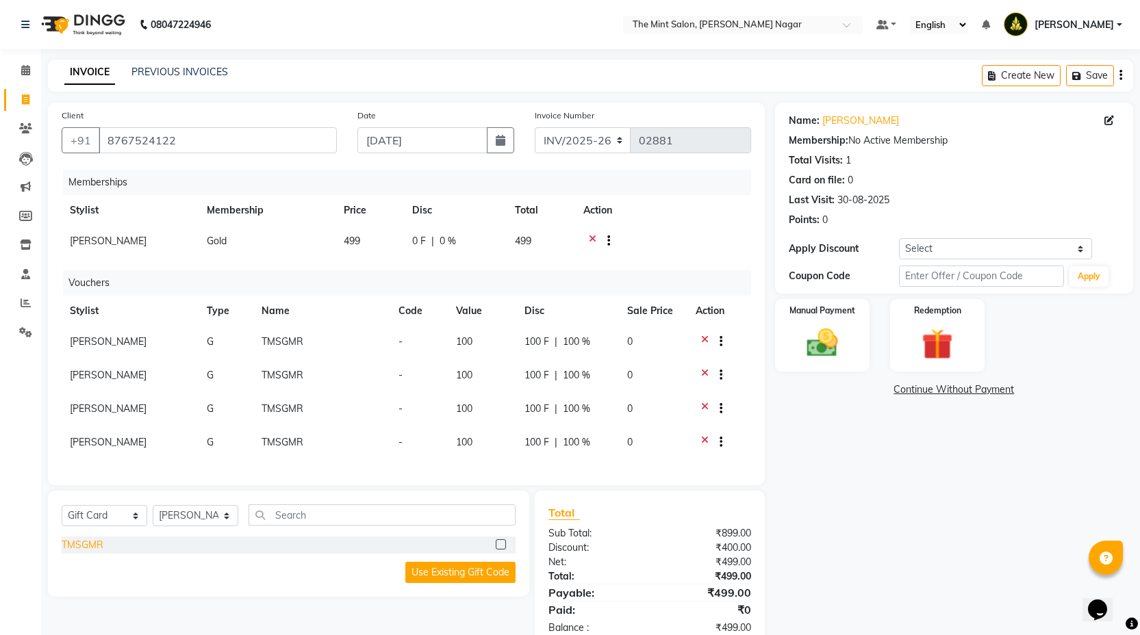
click at [92, 552] on div "TMSGMR" at bounding box center [83, 545] width 42 height 14
select select "select"
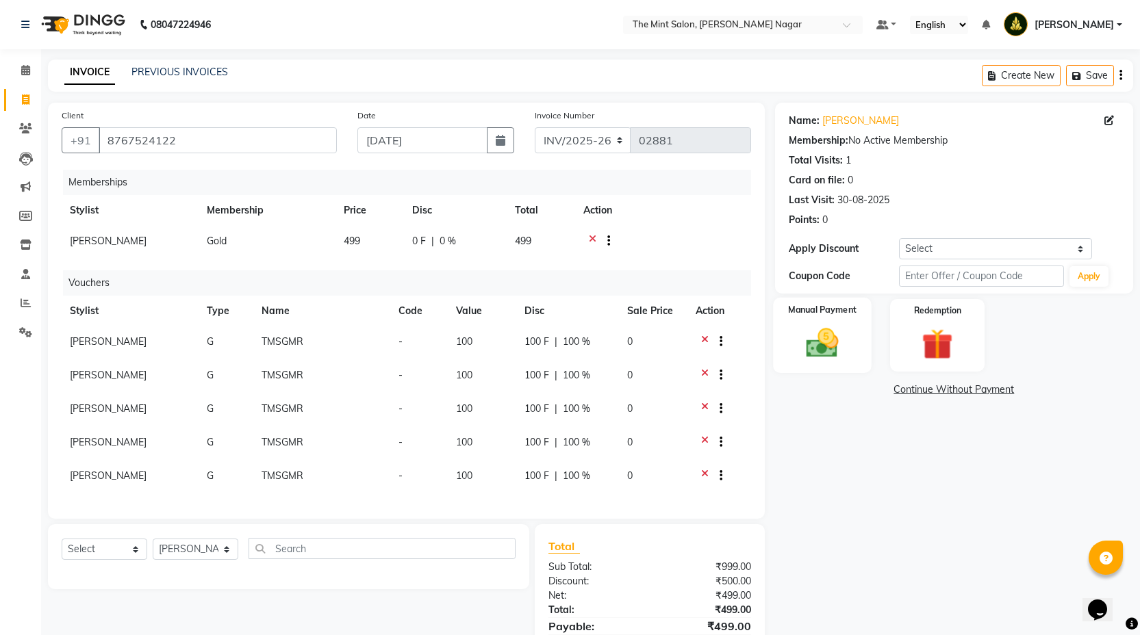
click at [862, 356] on div "Manual Payment" at bounding box center [822, 336] width 99 height 76
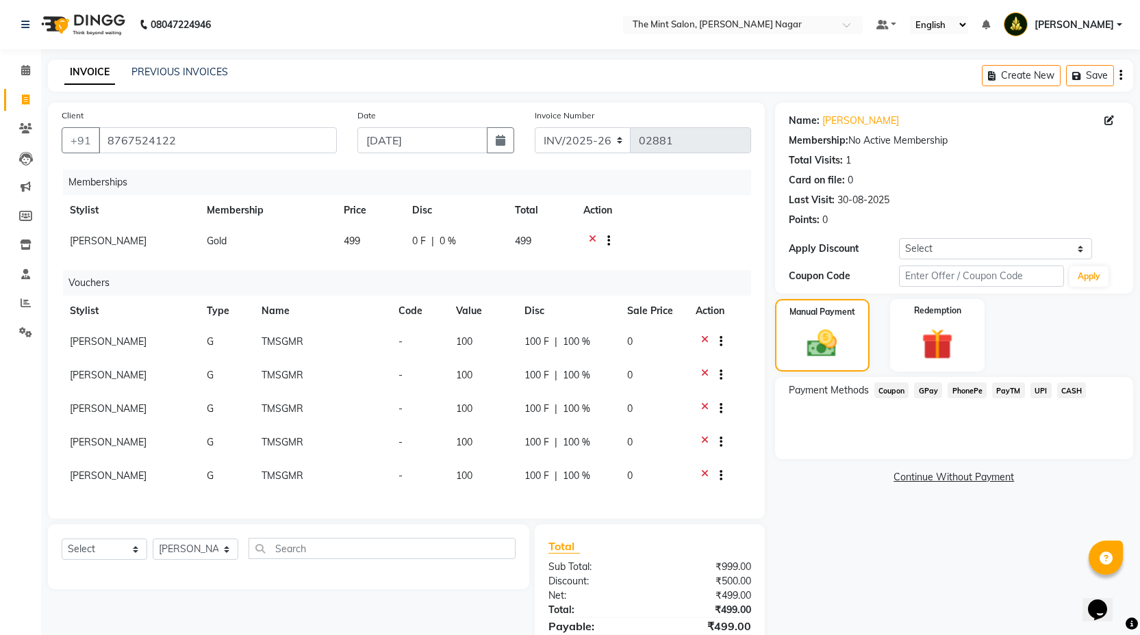
click at [974, 388] on span "PhonePe" at bounding box center [966, 391] width 39 height 16
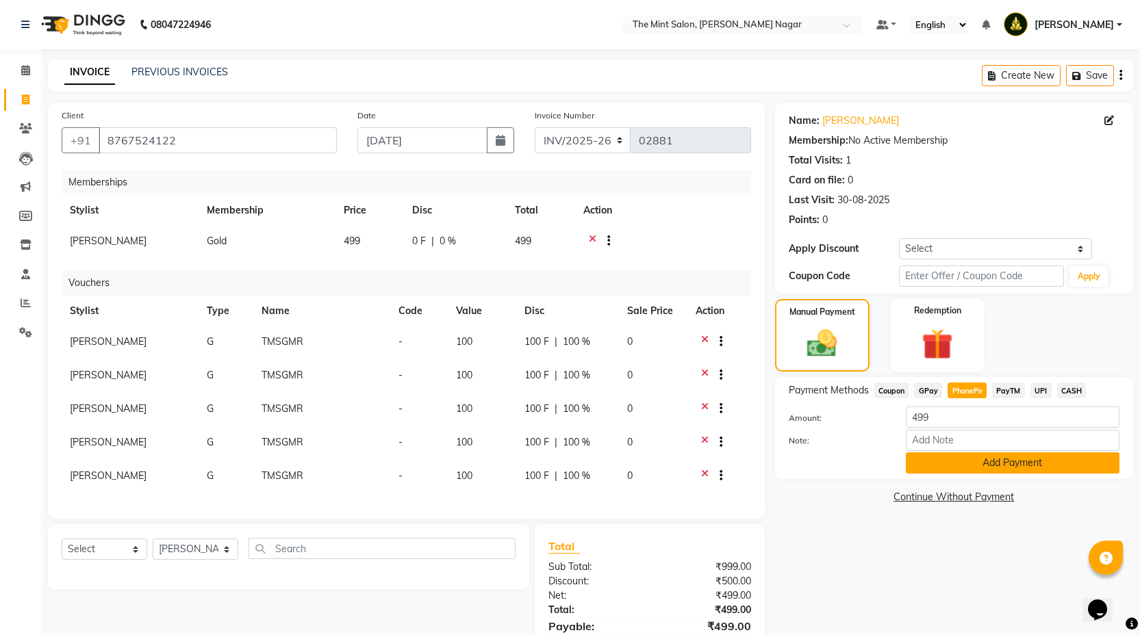
click at [967, 468] on button "Add Payment" at bounding box center [1013, 463] width 214 height 21
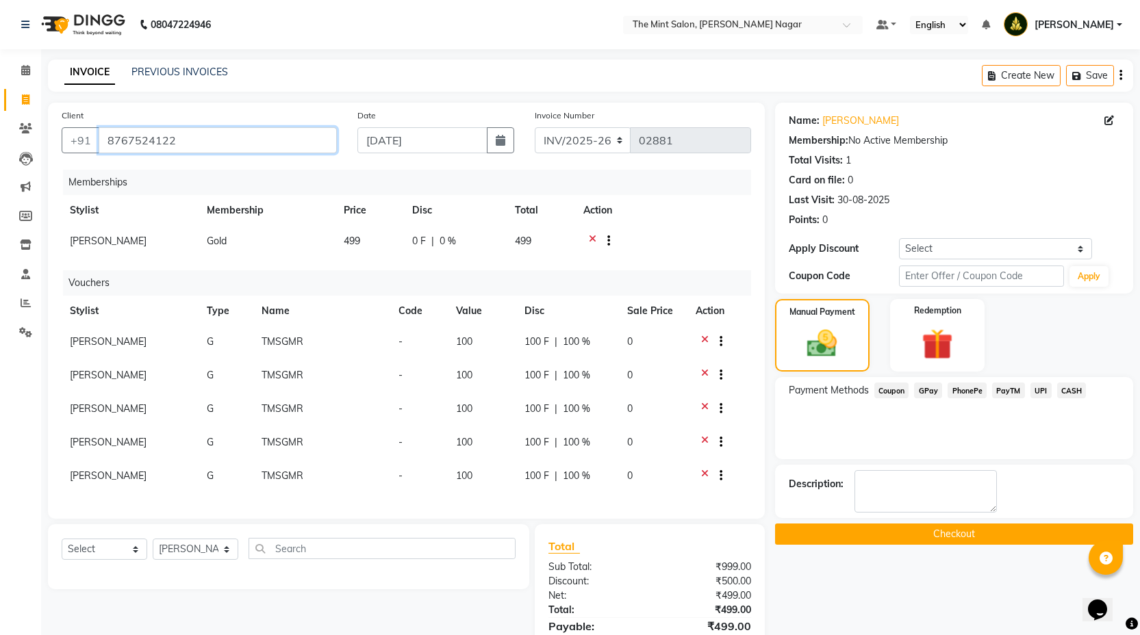
click at [192, 141] on input "8767524122" at bounding box center [218, 140] width 238 height 26
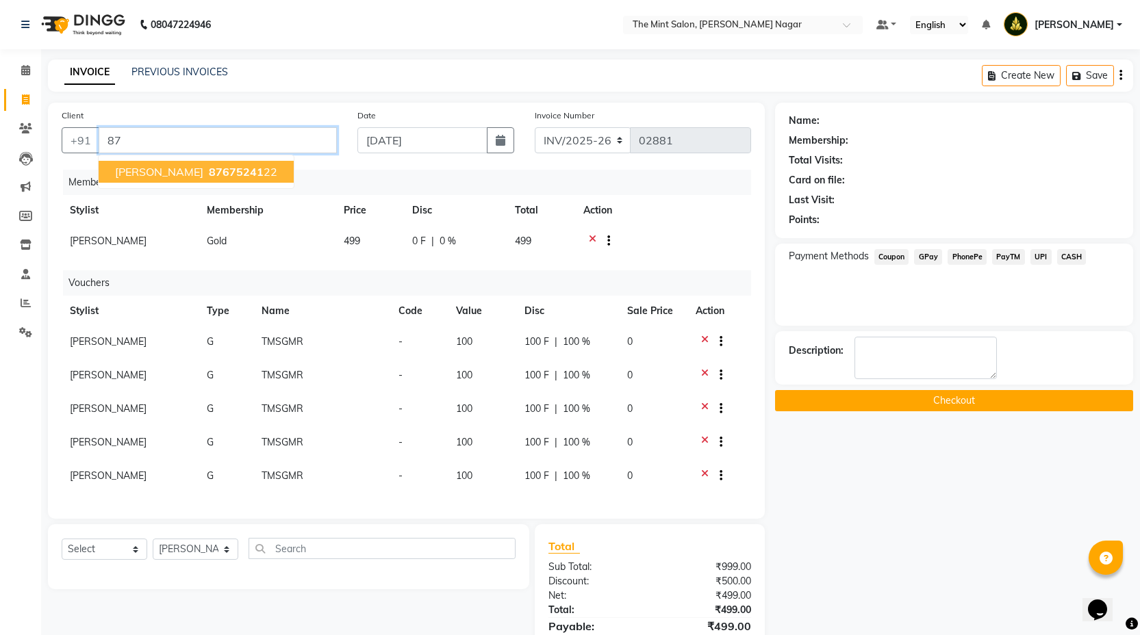
type input "8"
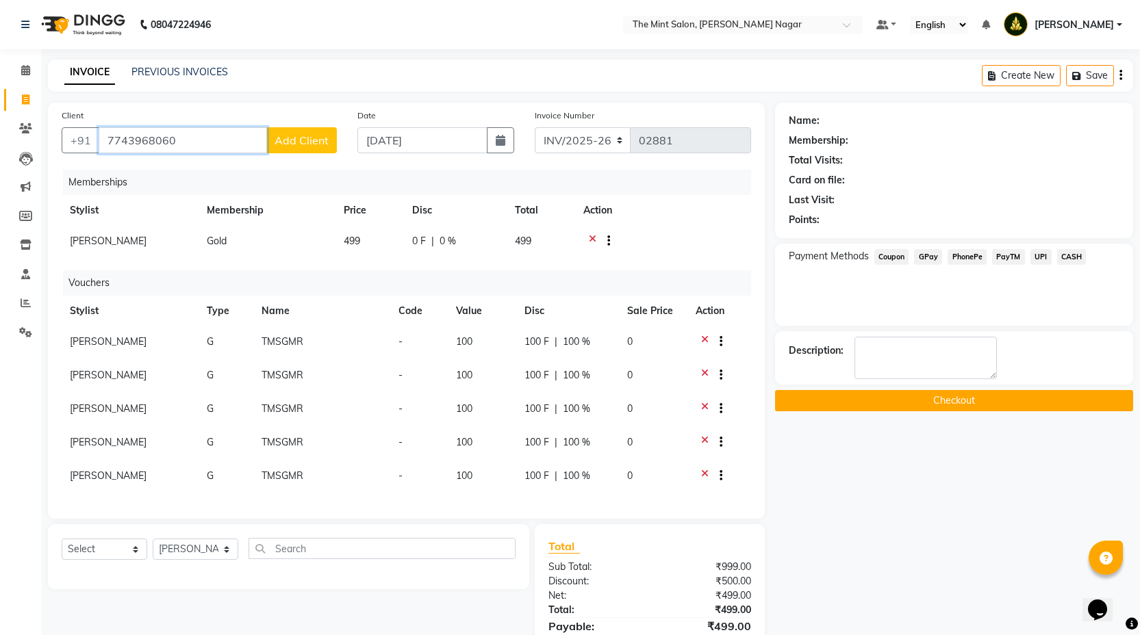
type input "7743968060"
click at [298, 149] on button "Add Client" at bounding box center [301, 140] width 71 height 26
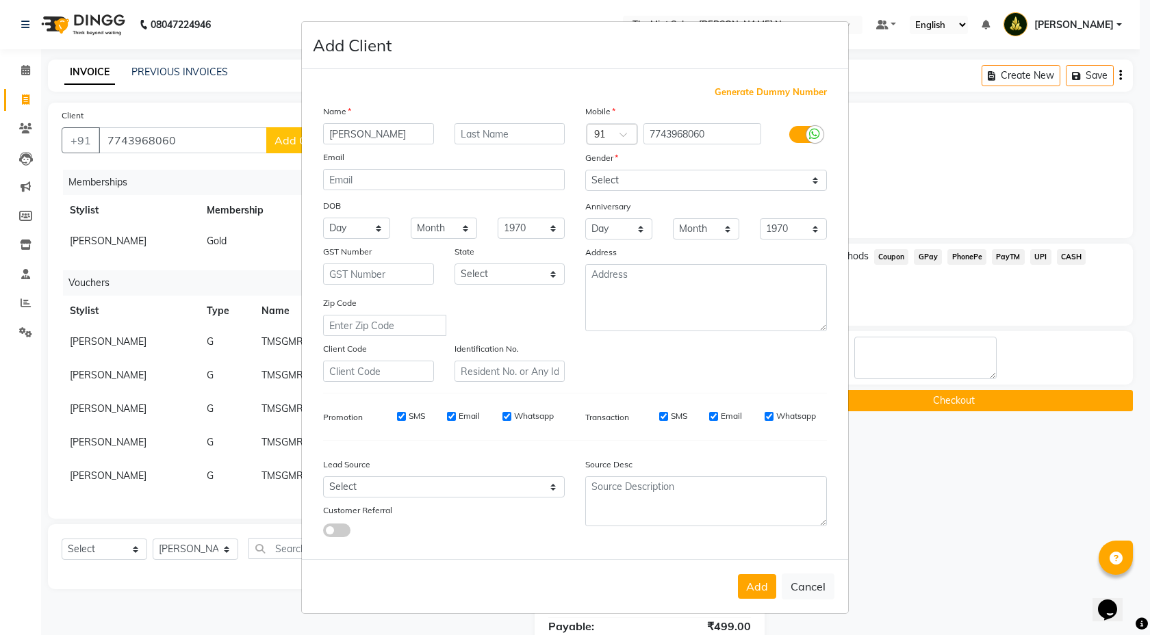
type input "[PERSON_NAME]"
click at [496, 142] on input "text" at bounding box center [510, 133] width 111 height 21
click at [476, 136] on input "Khpdaskar" at bounding box center [510, 133] width 111 height 21
type input "[PERSON_NAME]"
click at [800, 180] on select "Select Male Female Other Prefer Not To Say" at bounding box center [706, 180] width 242 height 21
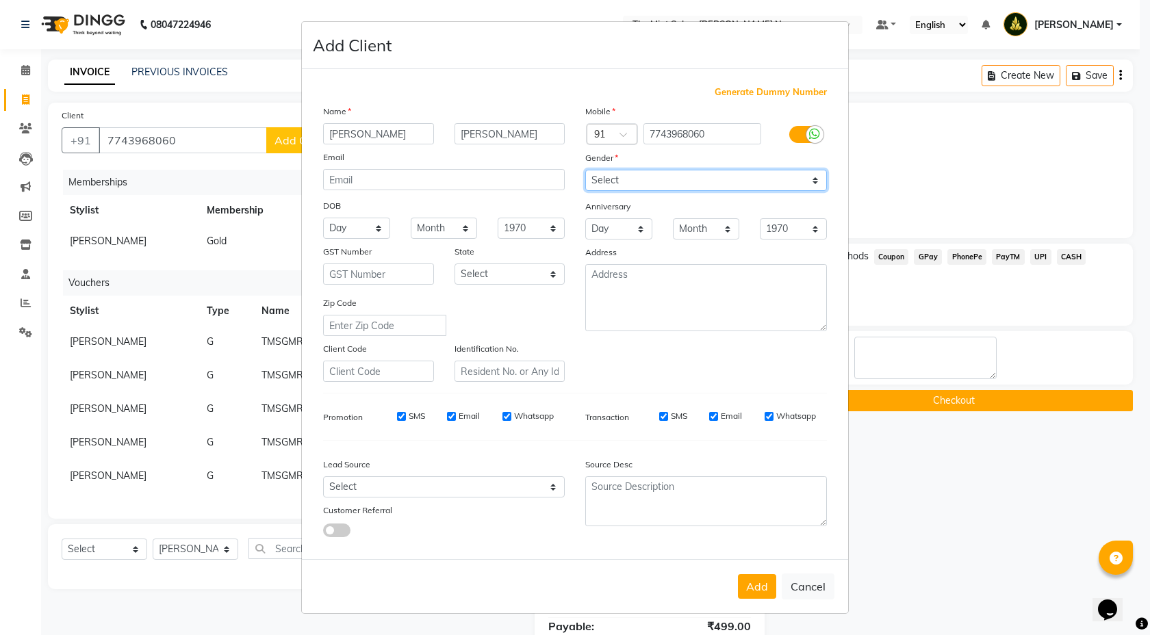
select select "[DEMOGRAPHIC_DATA]"
click at [550, 487] on select "Select Walk-in Referral Internet Friend Word of Mouth Advertisement Facebook Ju…" at bounding box center [444, 486] width 242 height 21
select select "49202"
click at [763, 591] on button "Add" at bounding box center [757, 586] width 38 height 25
select select
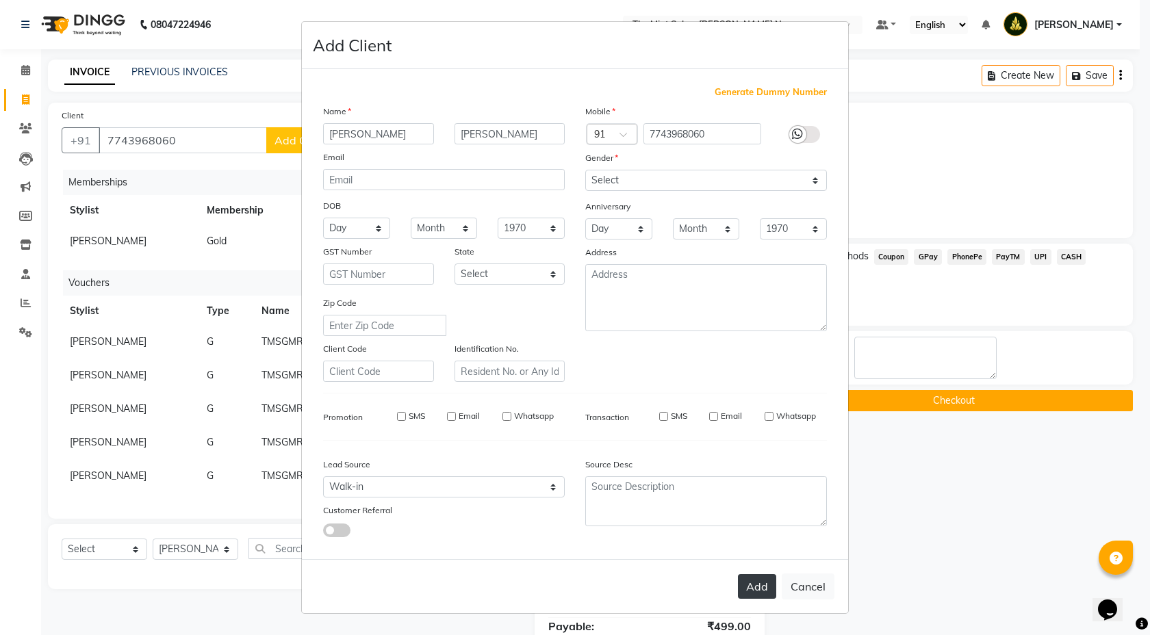
select select
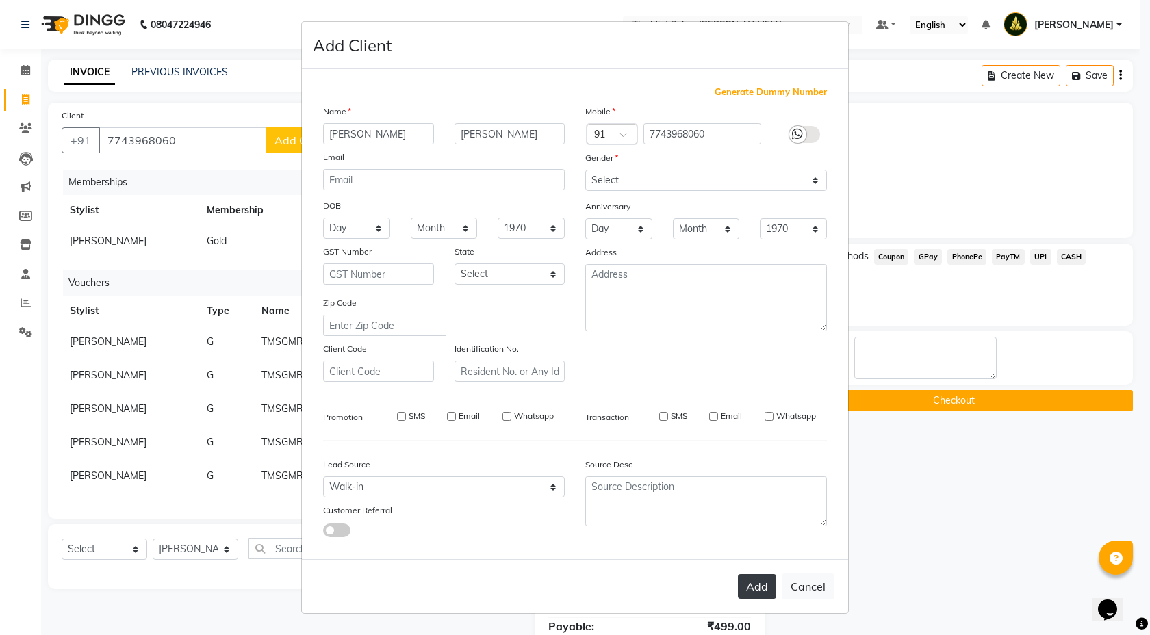
select select
checkbox input "false"
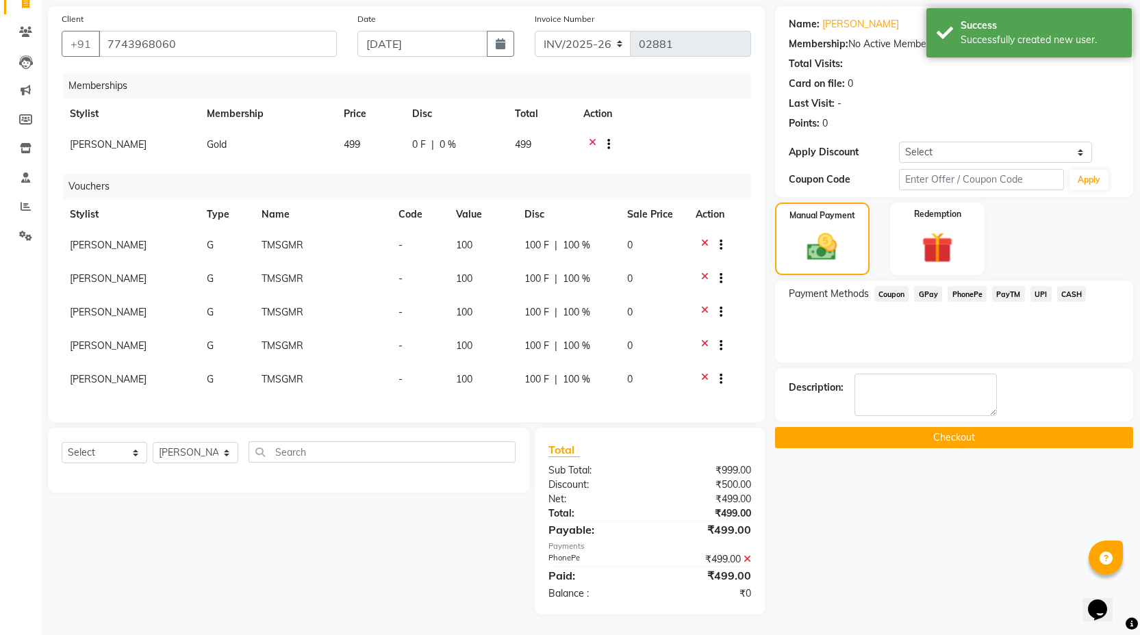
scroll to position [49, 0]
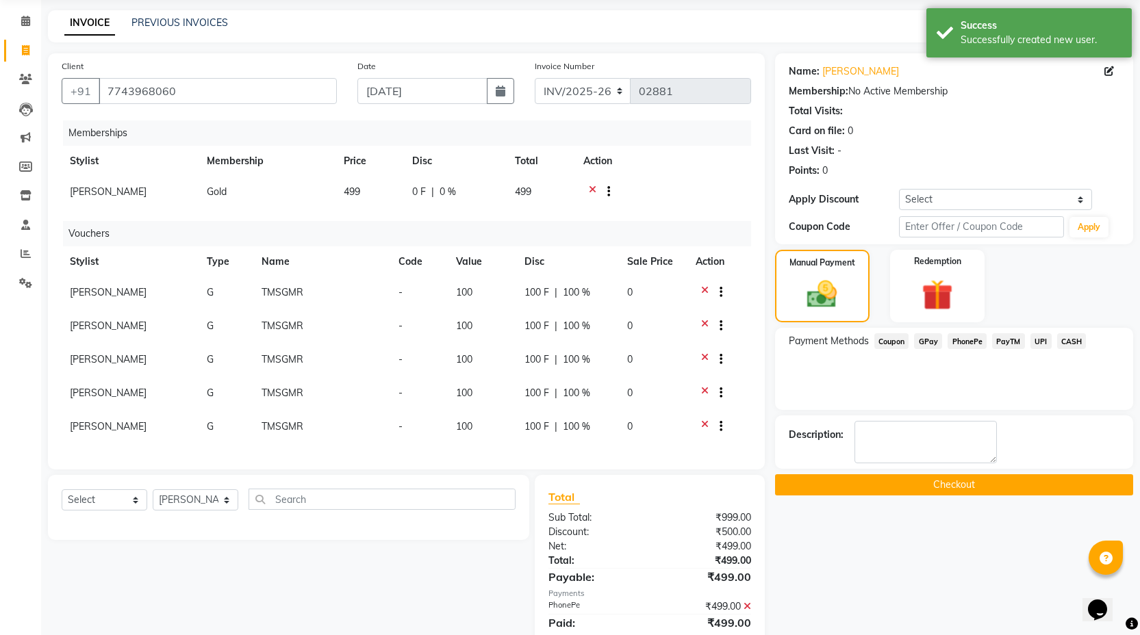
click at [906, 479] on button "Checkout" at bounding box center [954, 484] width 358 height 21
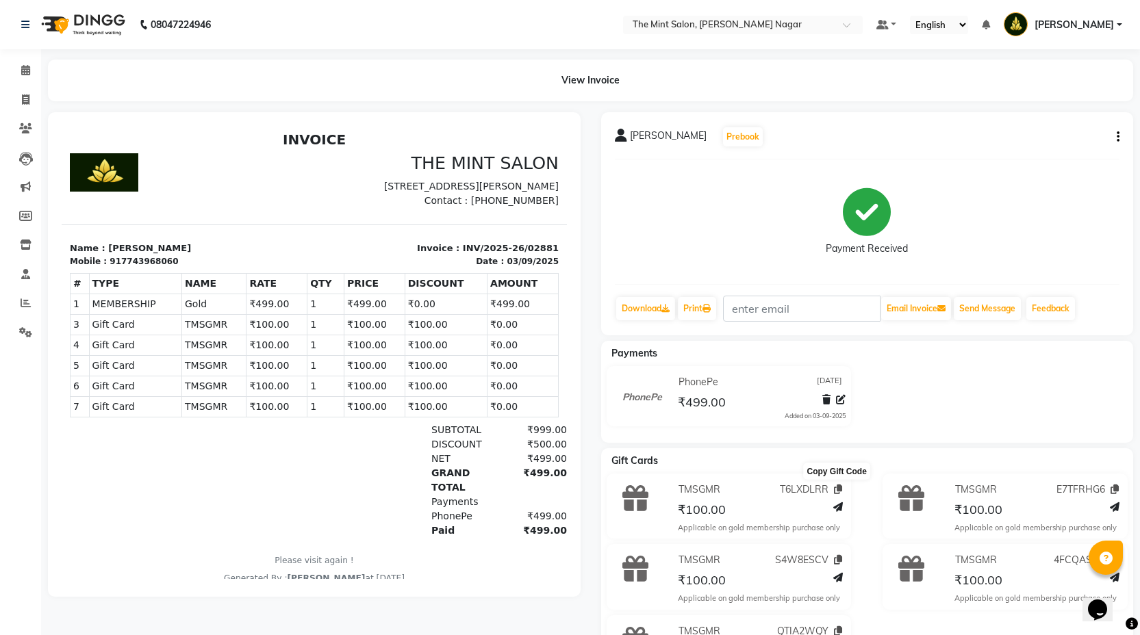
click at [837, 490] on icon at bounding box center [838, 490] width 8 height 10
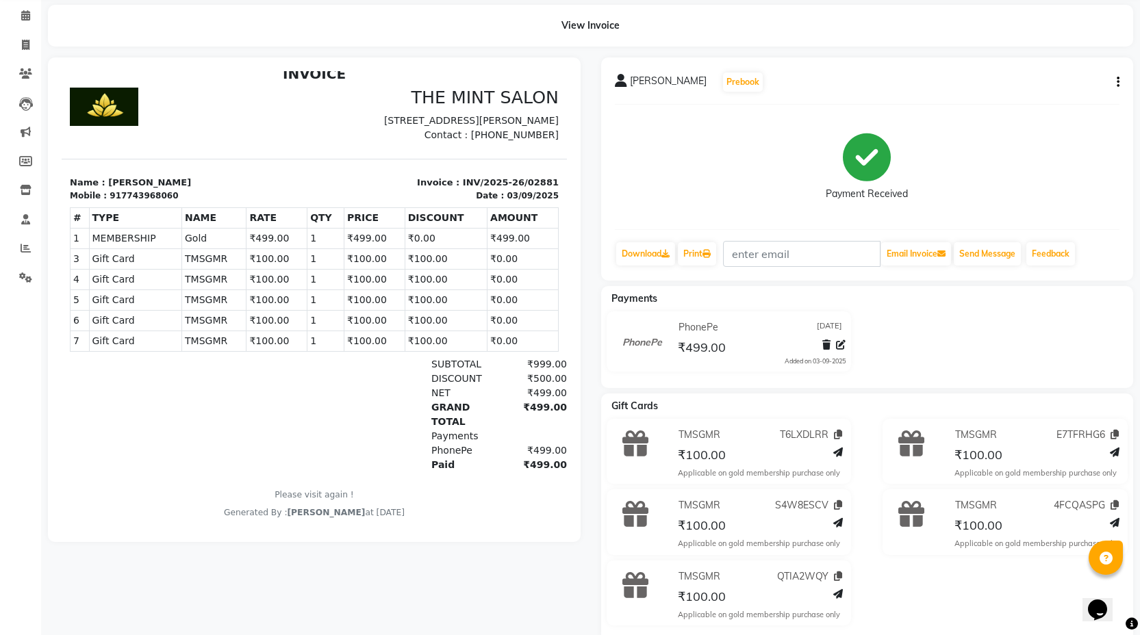
scroll to position [82, 0]
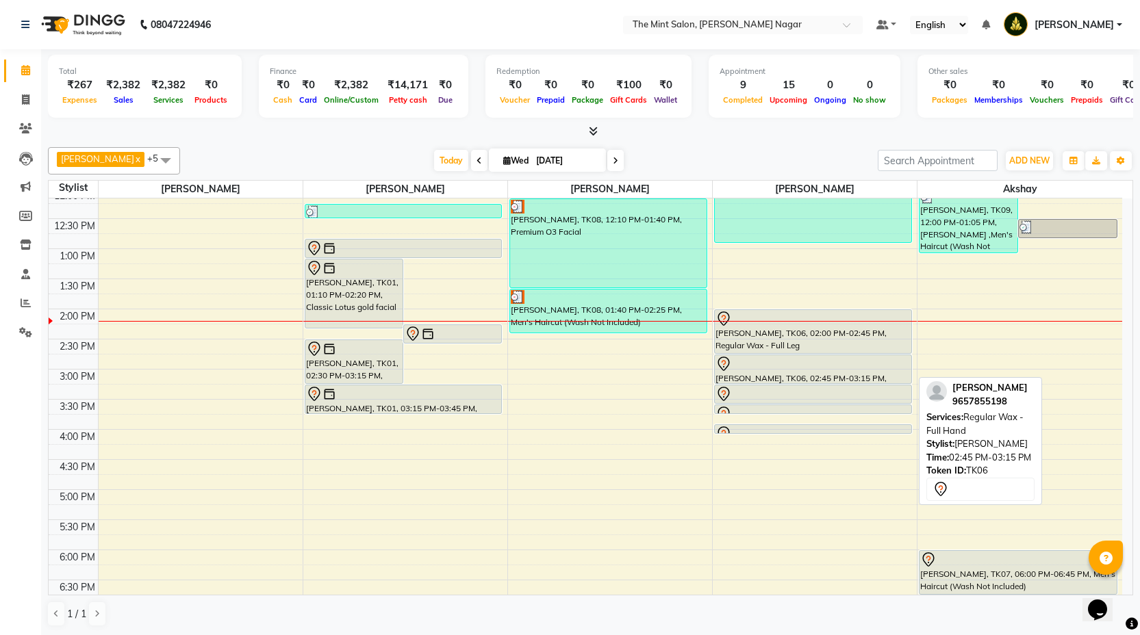
scroll to position [194, 0]
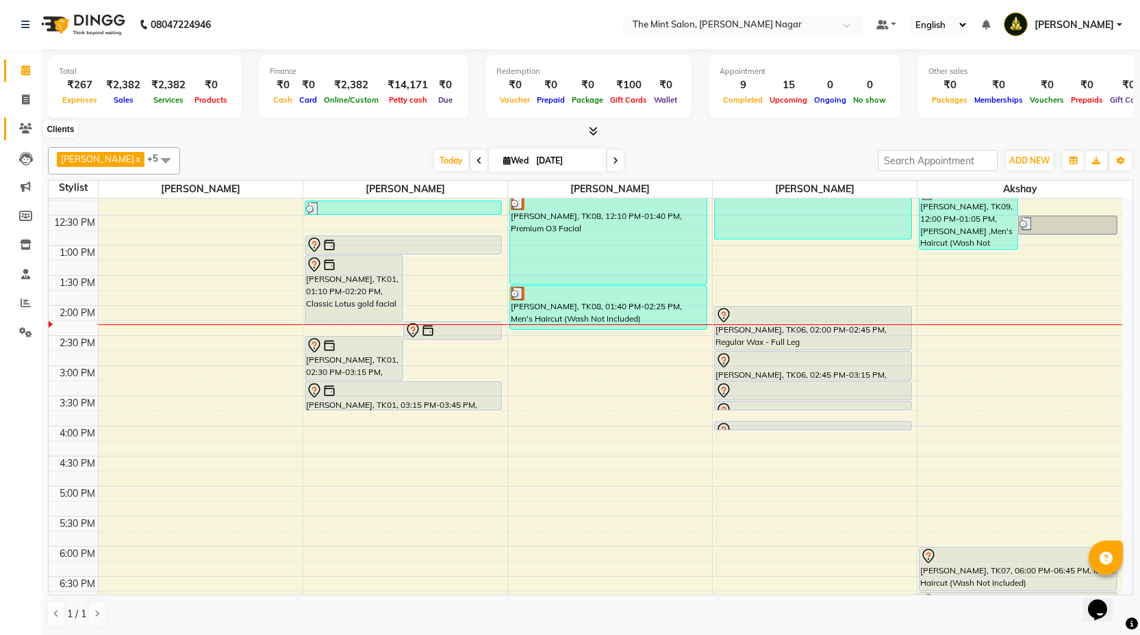
click at [18, 129] on span at bounding box center [26, 129] width 24 height 16
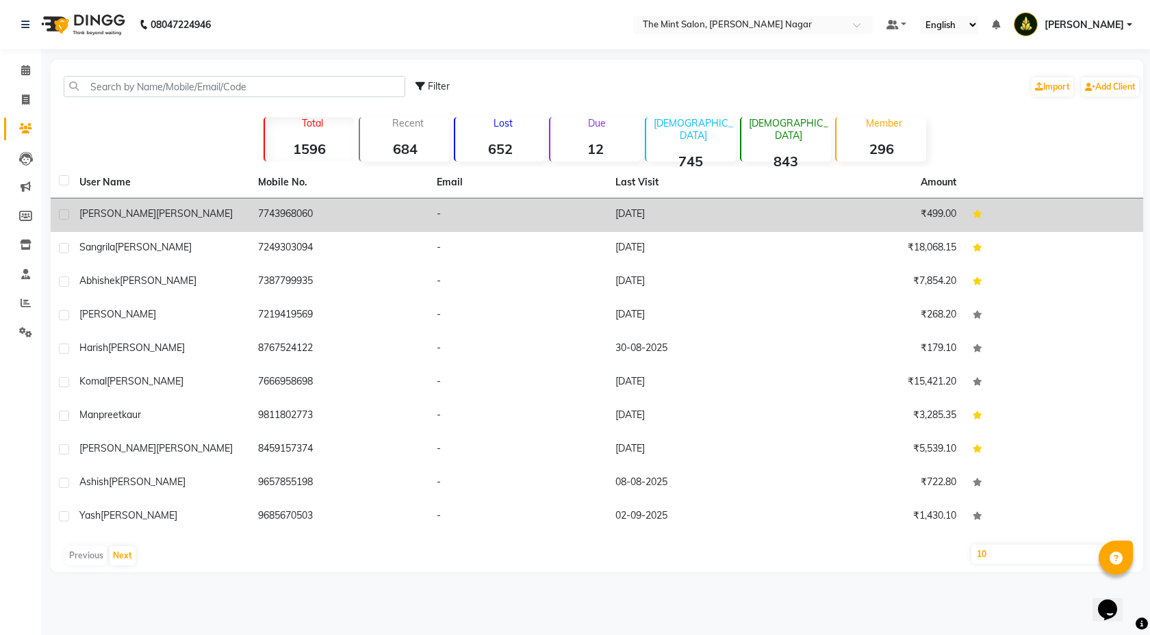
click at [192, 209] on div "[PERSON_NAME]" at bounding box center [160, 214] width 162 height 14
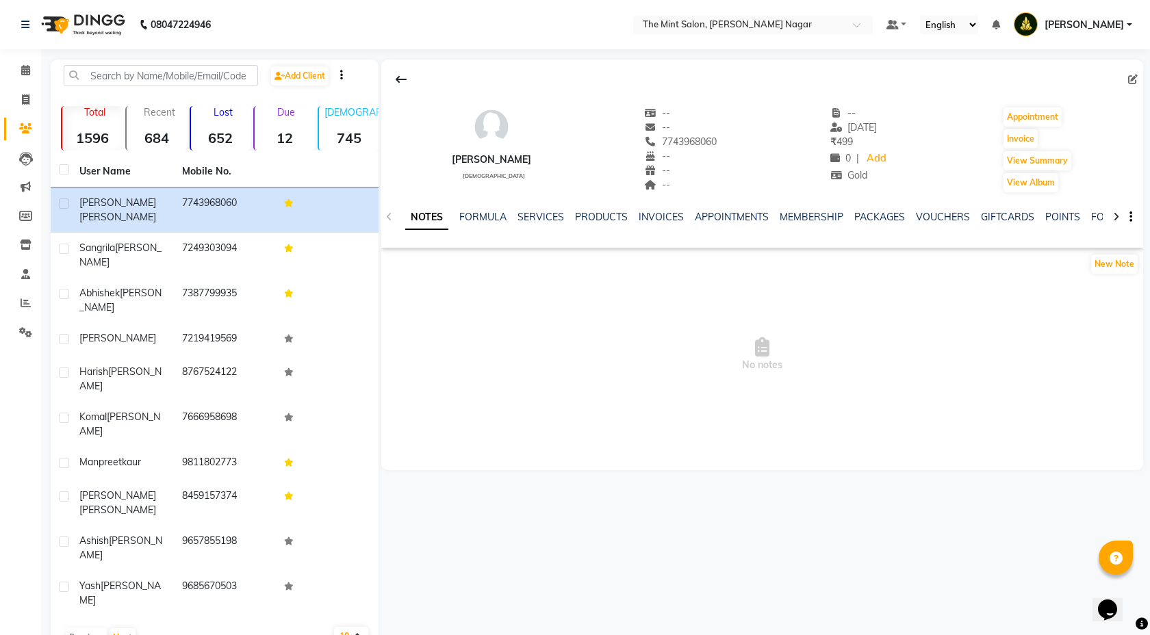
click at [1116, 219] on icon at bounding box center [1116, 217] width 6 height 10
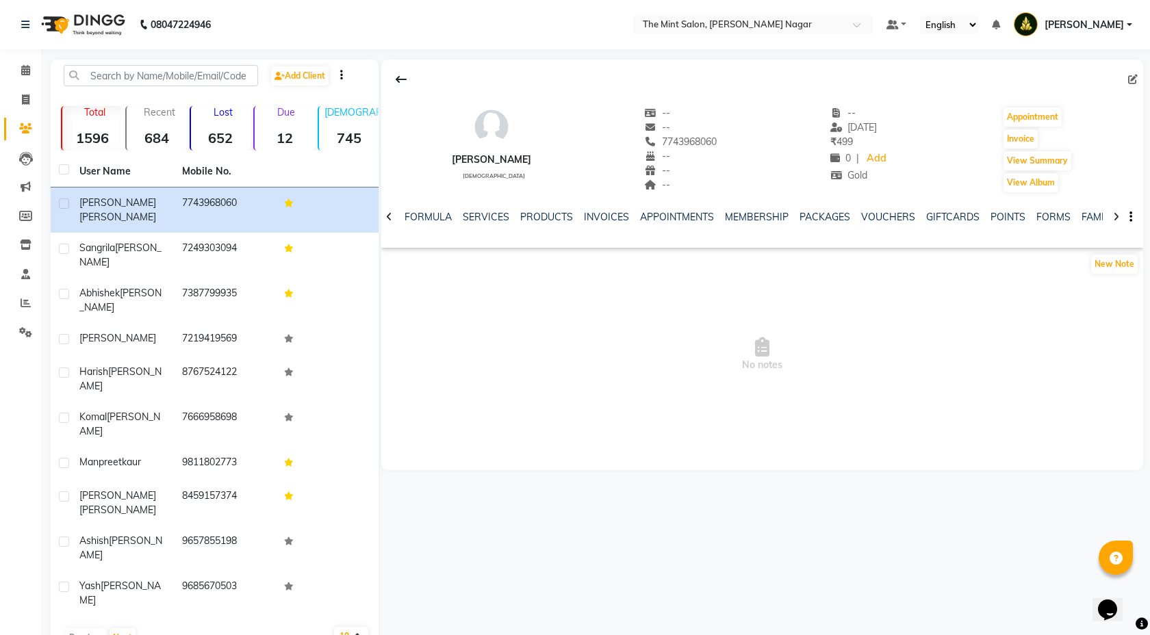
click at [1116, 219] on icon at bounding box center [1116, 217] width 6 height 10
click at [1071, 219] on link "FAMILY" at bounding box center [1076, 217] width 33 height 12
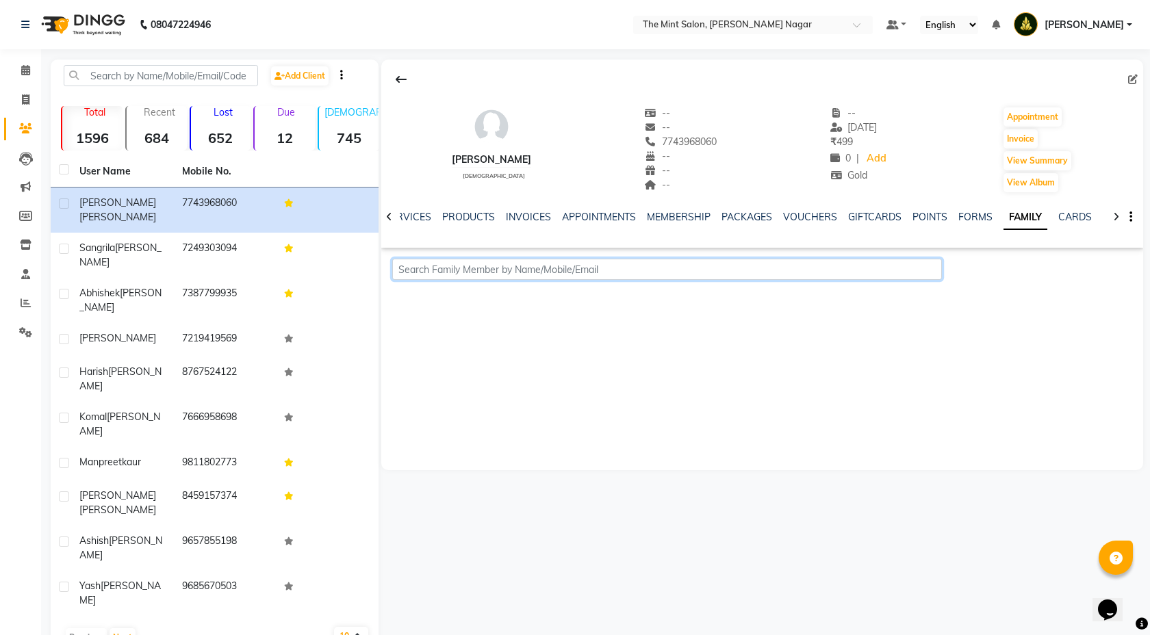
click at [686, 277] on input "text" at bounding box center [667, 269] width 550 height 21
type input "h"
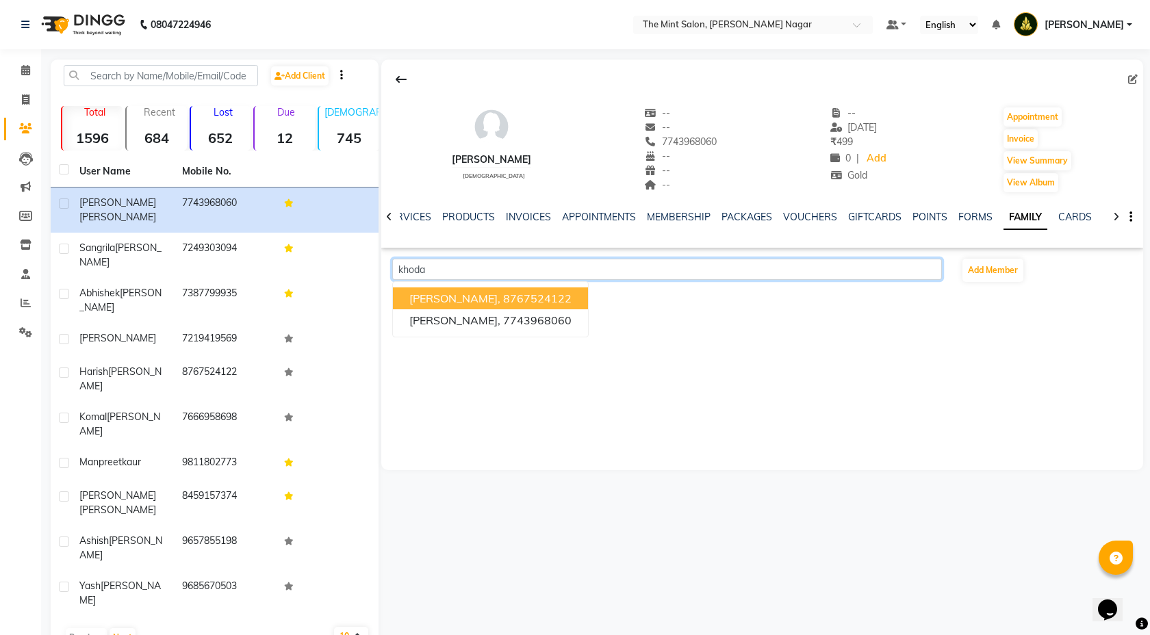
click at [481, 297] on span "[PERSON_NAME]," at bounding box center [454, 299] width 91 height 14
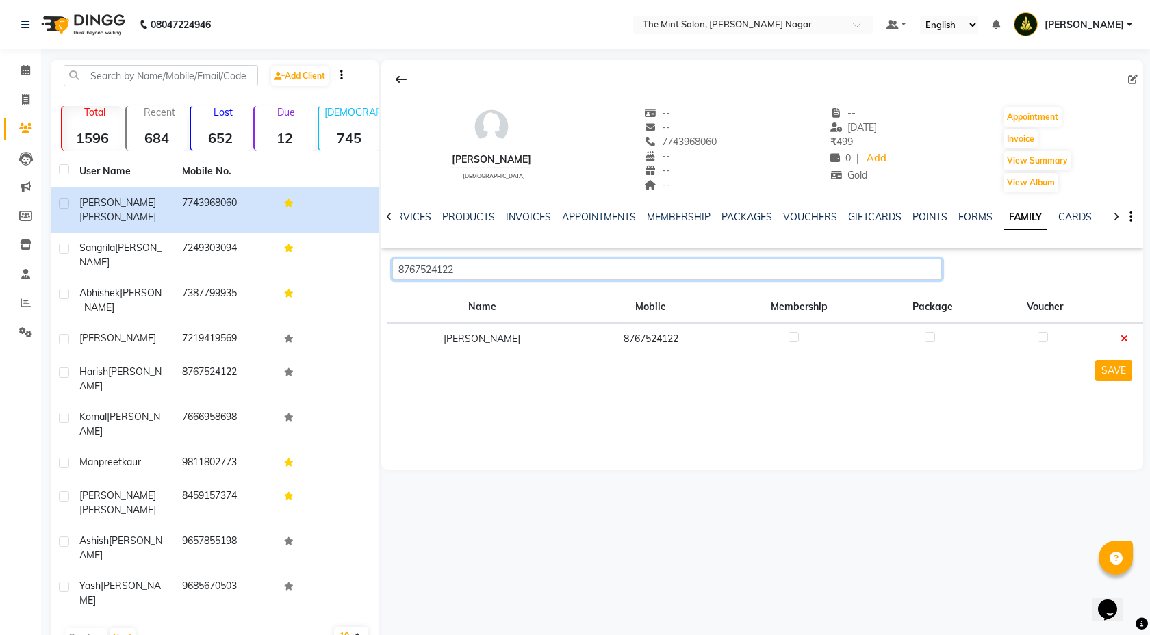
type input "8767524122"
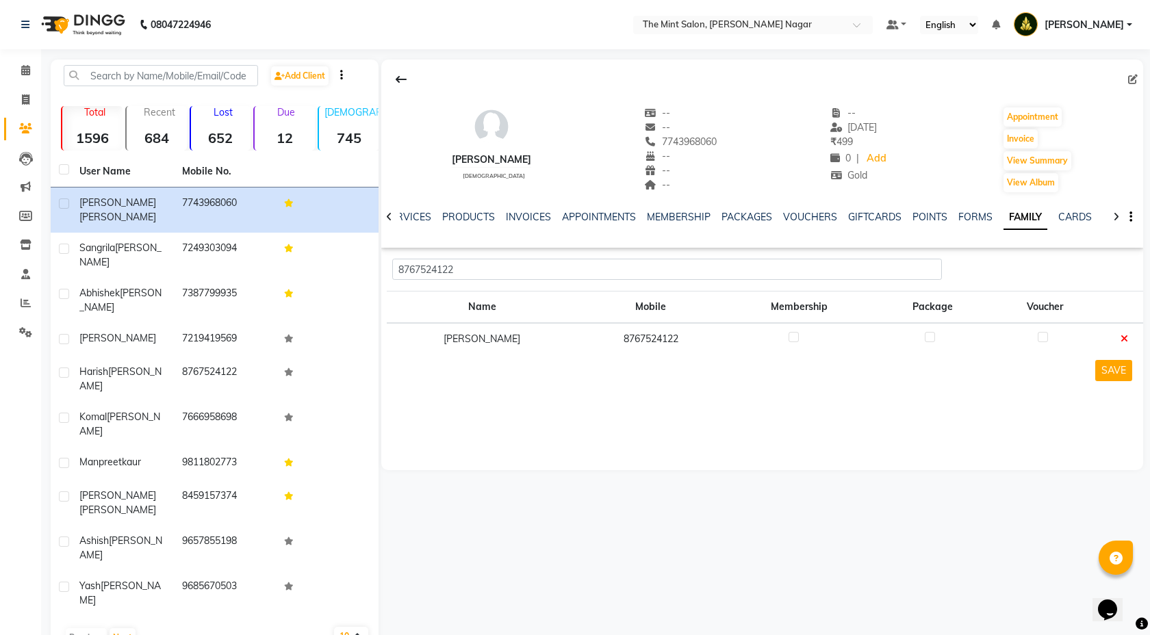
click at [797, 335] on label at bounding box center [794, 337] width 10 height 10
click at [797, 335] on input "checkbox" at bounding box center [793, 337] width 9 height 9
checkbox input "true"
click at [1119, 377] on button "SAVE" at bounding box center [1113, 370] width 37 height 21
click at [21, 73] on icon at bounding box center [25, 70] width 9 height 10
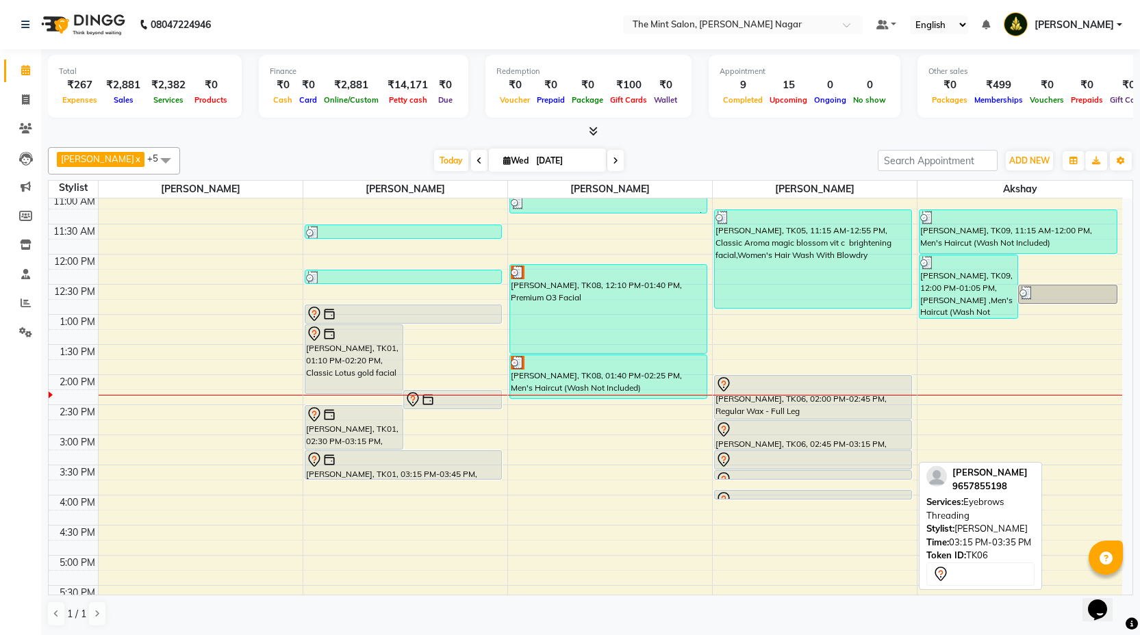
scroll to position [127, 0]
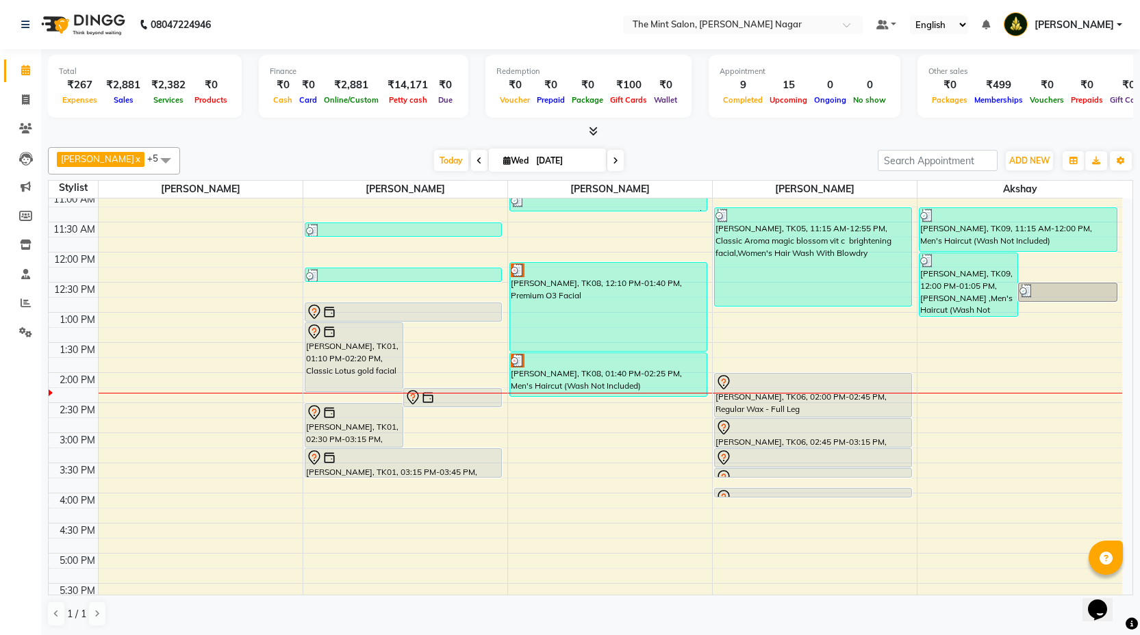
click at [608, 333] on div "[PERSON_NAME], TK08, 12:10 PM-01:40 PM, Premium O3 Facial" at bounding box center [608, 307] width 196 height 88
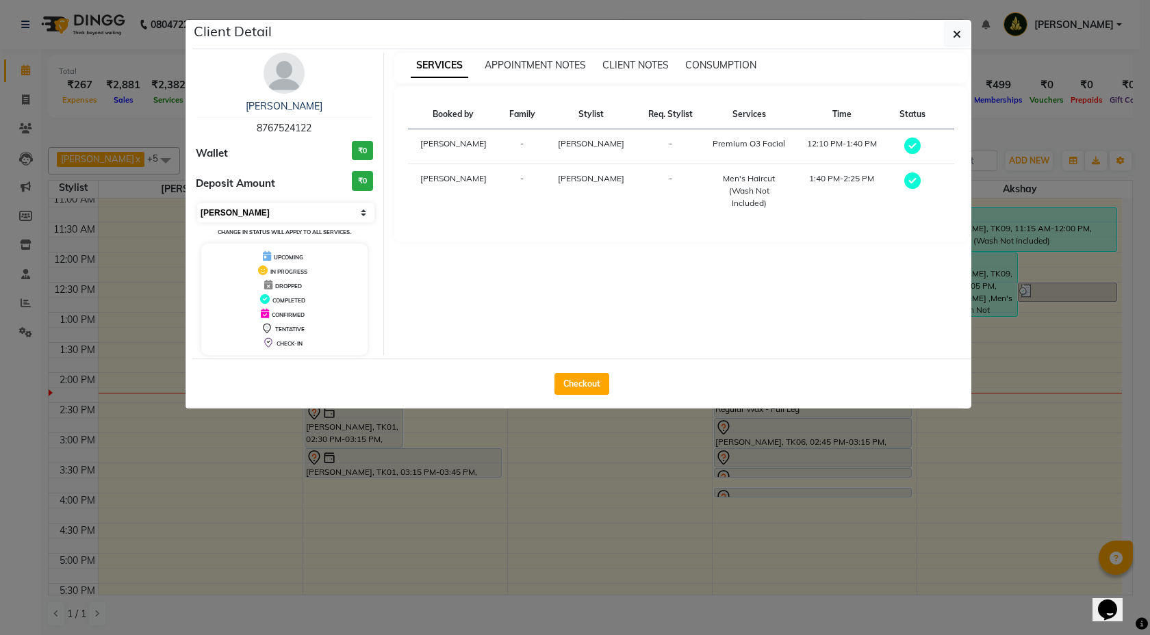
click at [351, 213] on select "Select MARK DONE UPCOMING" at bounding box center [285, 212] width 177 height 19
select select "5"
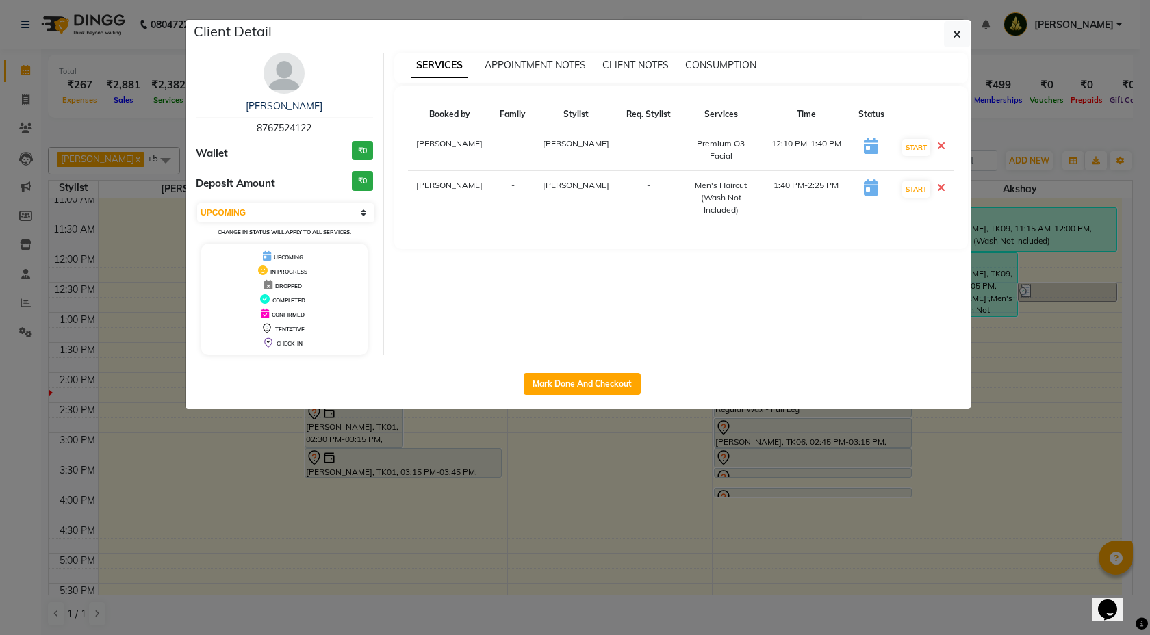
click at [941, 27] on div "Client Detail" at bounding box center [581, 34] width 779 height 29
click at [950, 29] on button "button" at bounding box center [957, 34] width 26 height 26
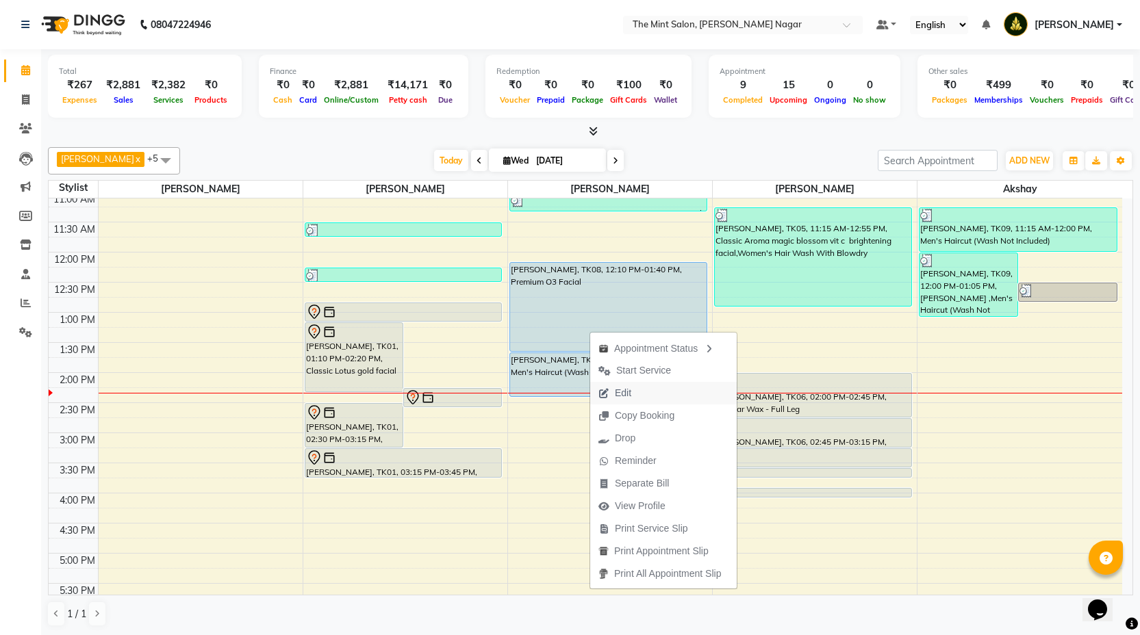
click at [625, 392] on span "Edit" at bounding box center [623, 393] width 16 height 14
select select "tentative"
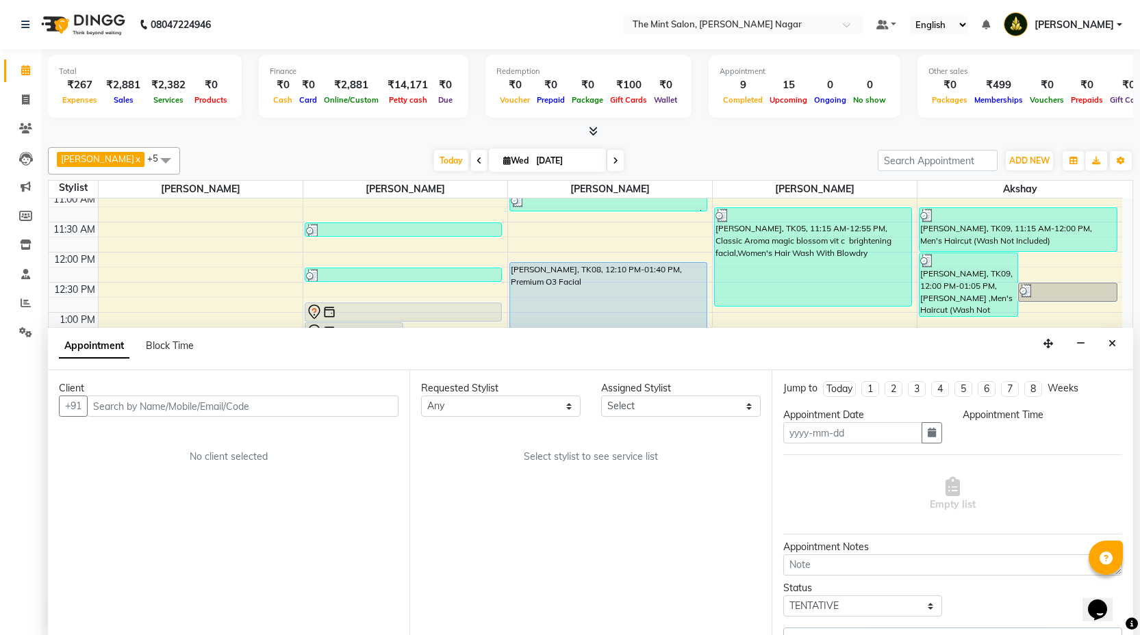
scroll to position [1, 0]
click at [327, 407] on input "text" at bounding box center [242, 405] width 311 height 21
type input "[DATE]"
select select "66078"
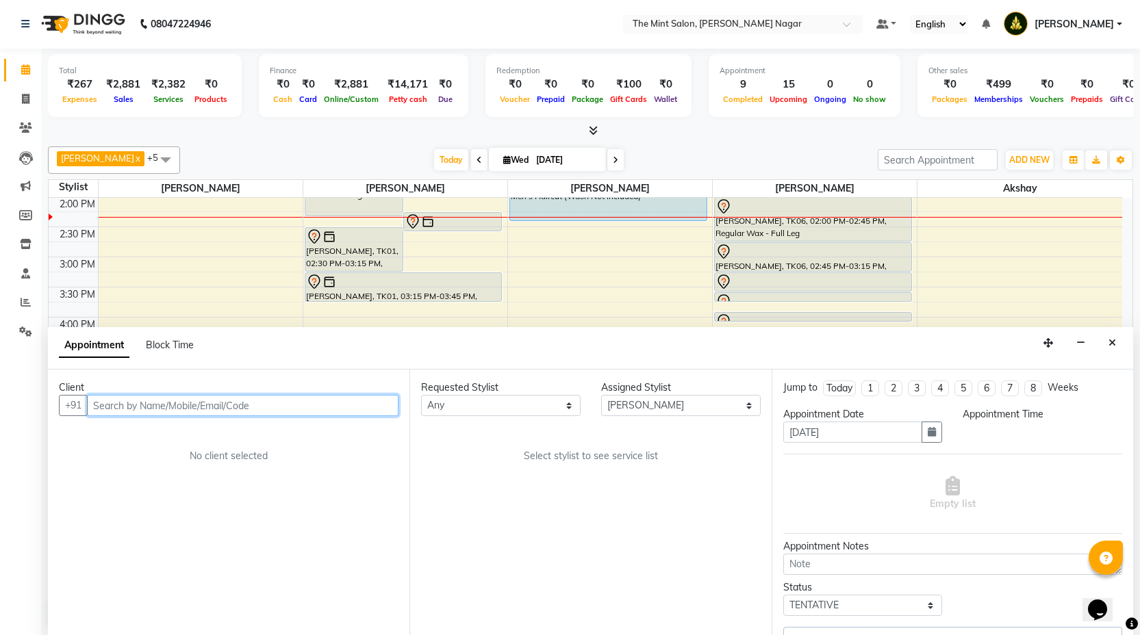
select select "upcoming"
select select "730"
select select "3616"
select select "3576"
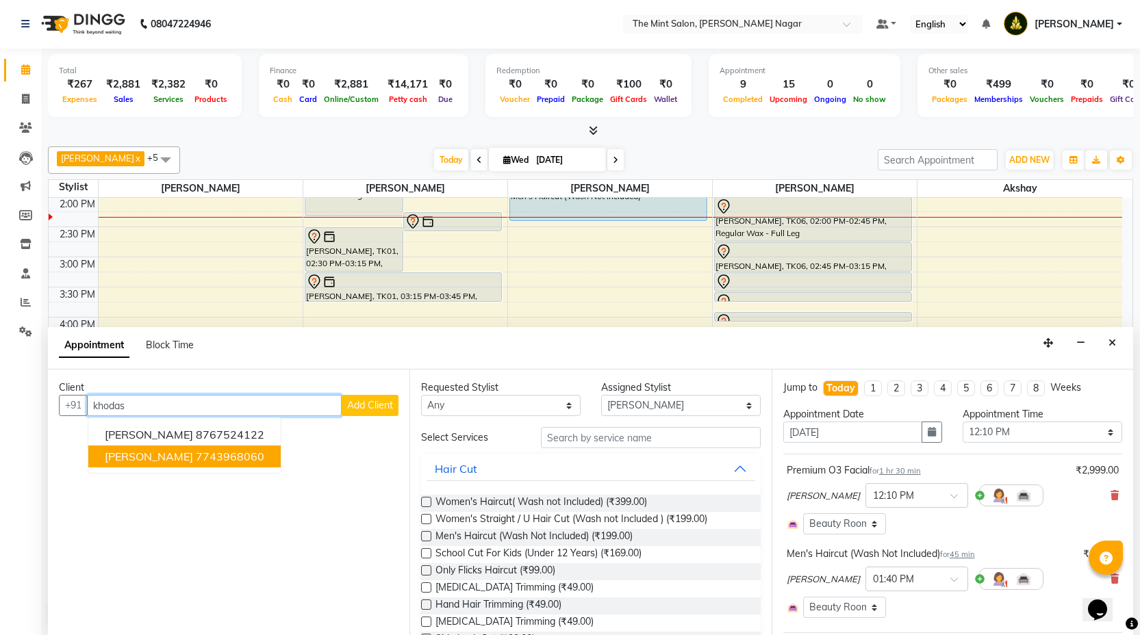
click at [209, 462] on ngb-highlight "7743968060" at bounding box center [230, 457] width 68 height 14
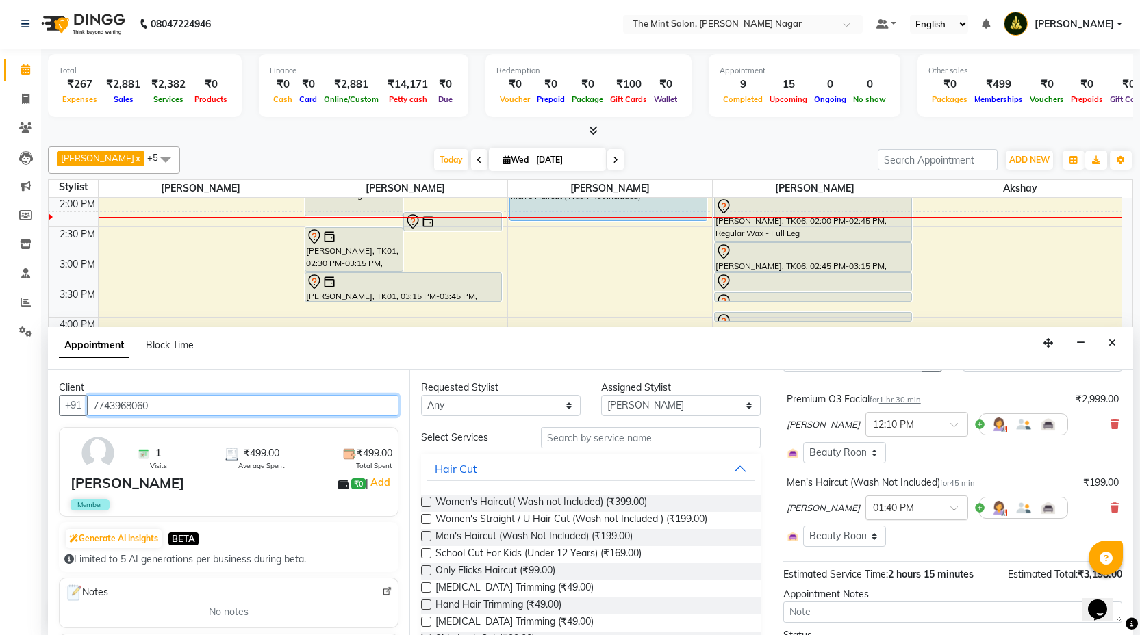
scroll to position [147, 0]
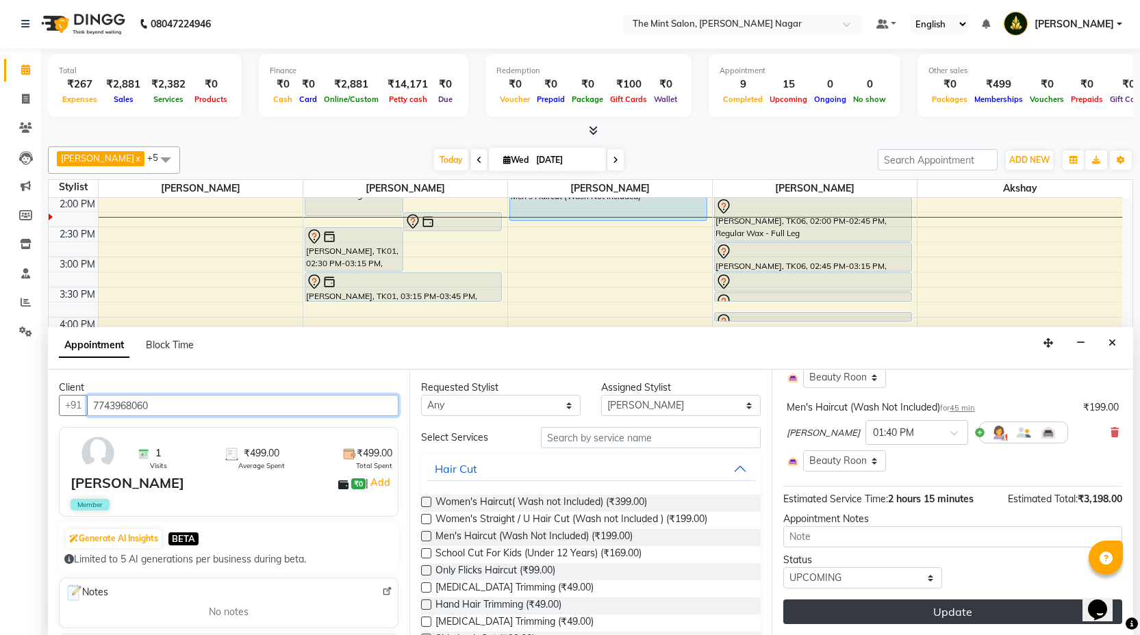
type input "7743968060"
click at [899, 621] on button "Update" at bounding box center [952, 612] width 339 height 25
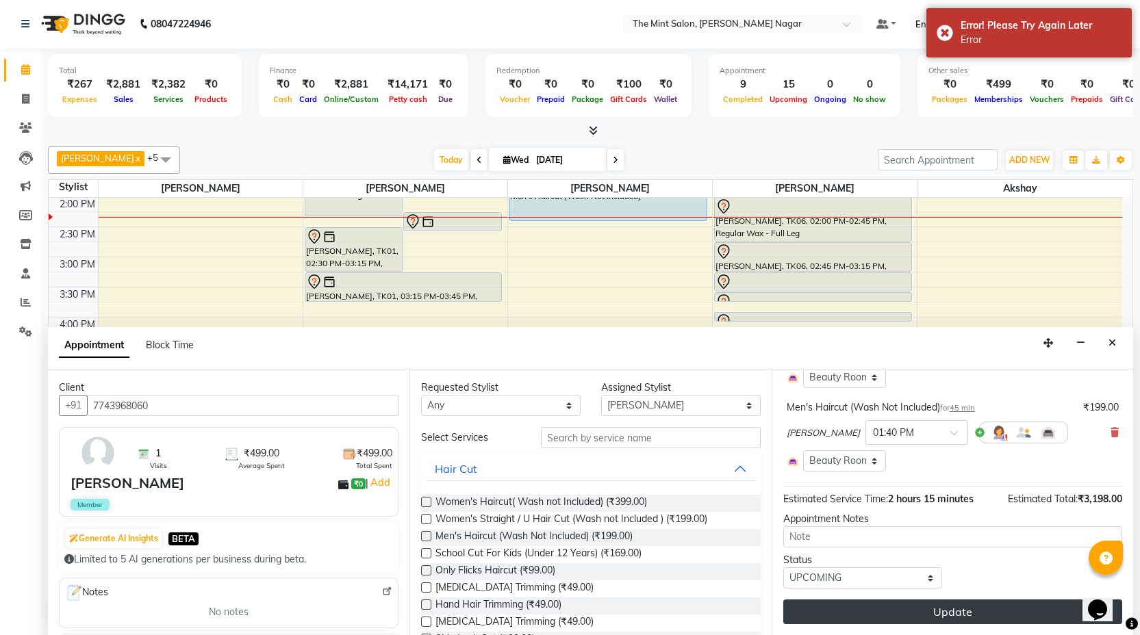
click at [895, 603] on button "Update" at bounding box center [952, 612] width 339 height 25
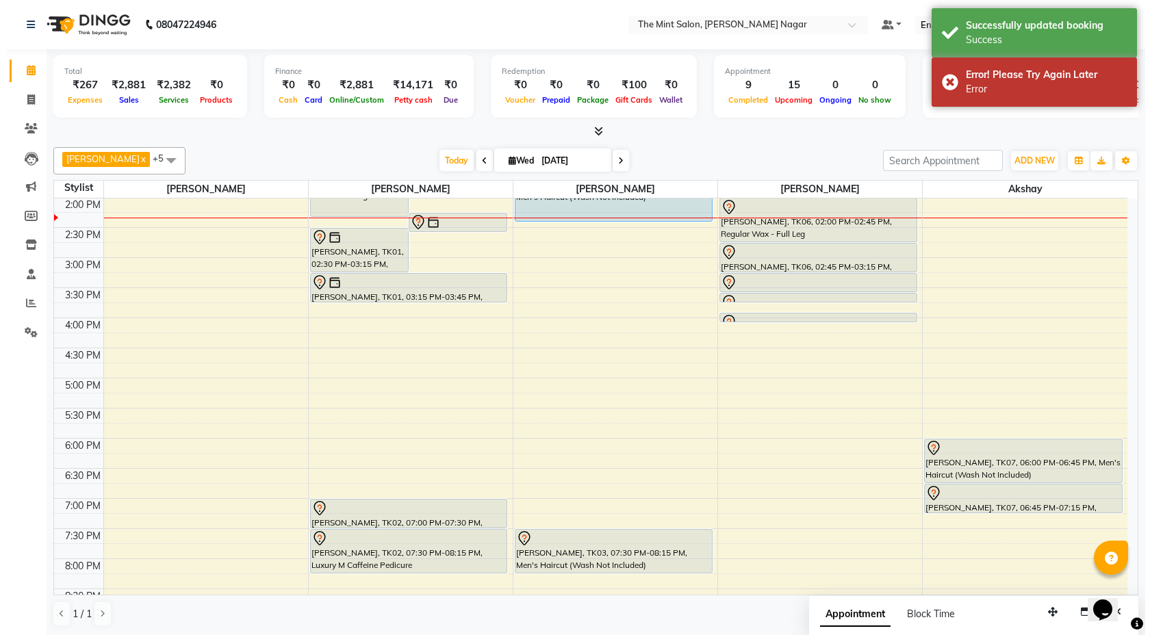
scroll to position [0, 0]
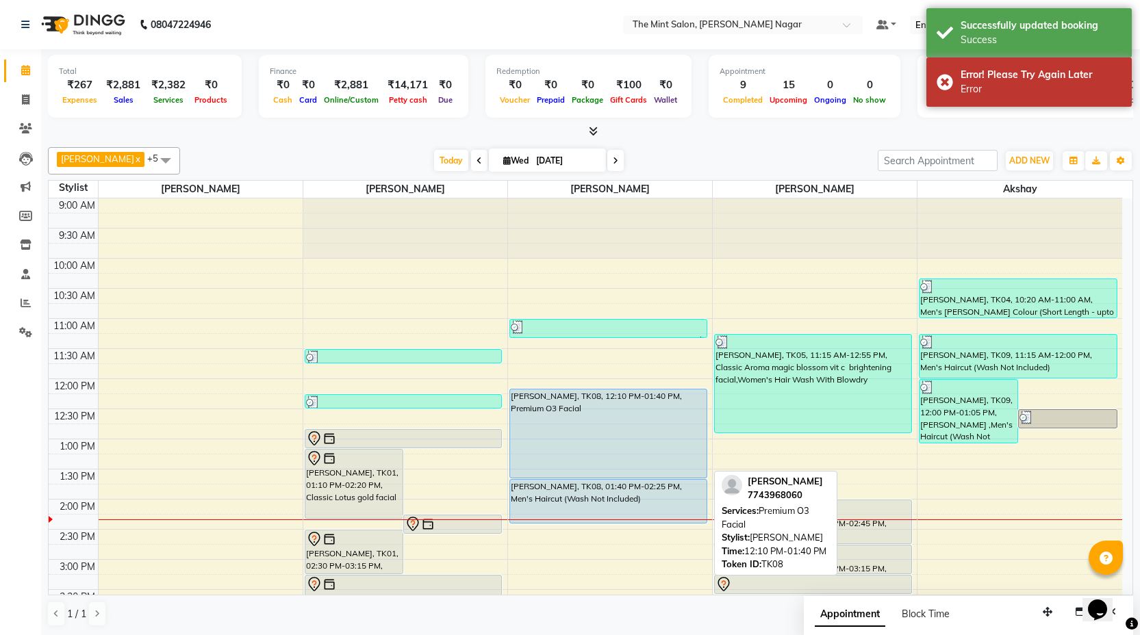
click at [614, 413] on div "[PERSON_NAME], TK08, 12:10 PM-01:40 PM, Premium O3 Facial" at bounding box center [608, 434] width 196 height 88
select select "5"
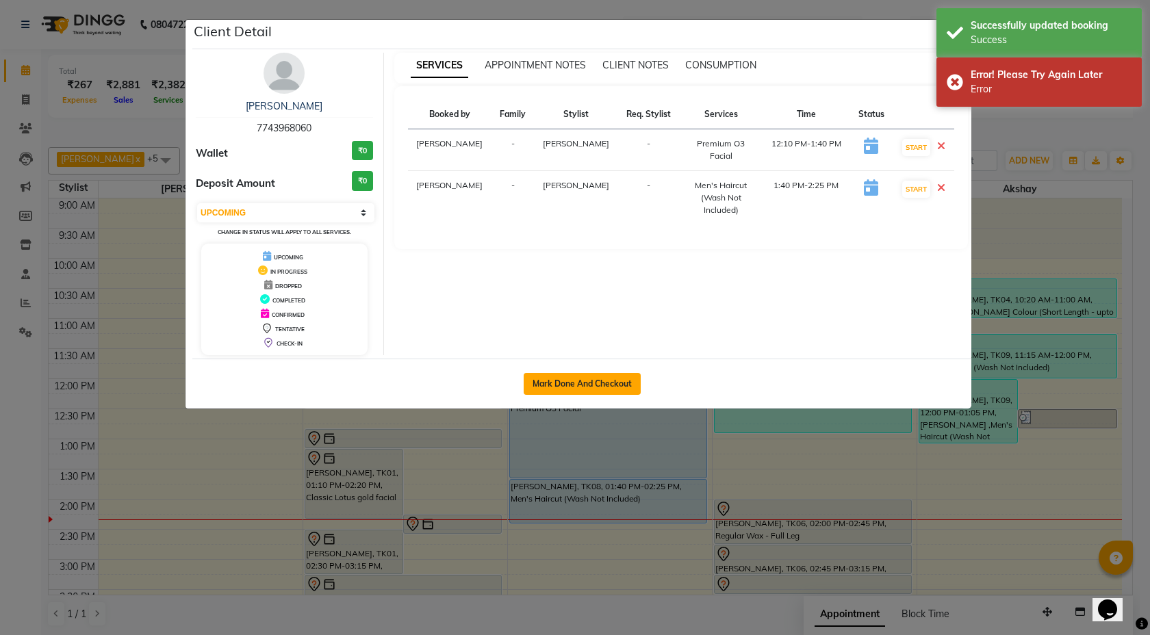
click at [601, 379] on button "Mark Done And Checkout" at bounding box center [582, 384] width 117 height 22
select select "service"
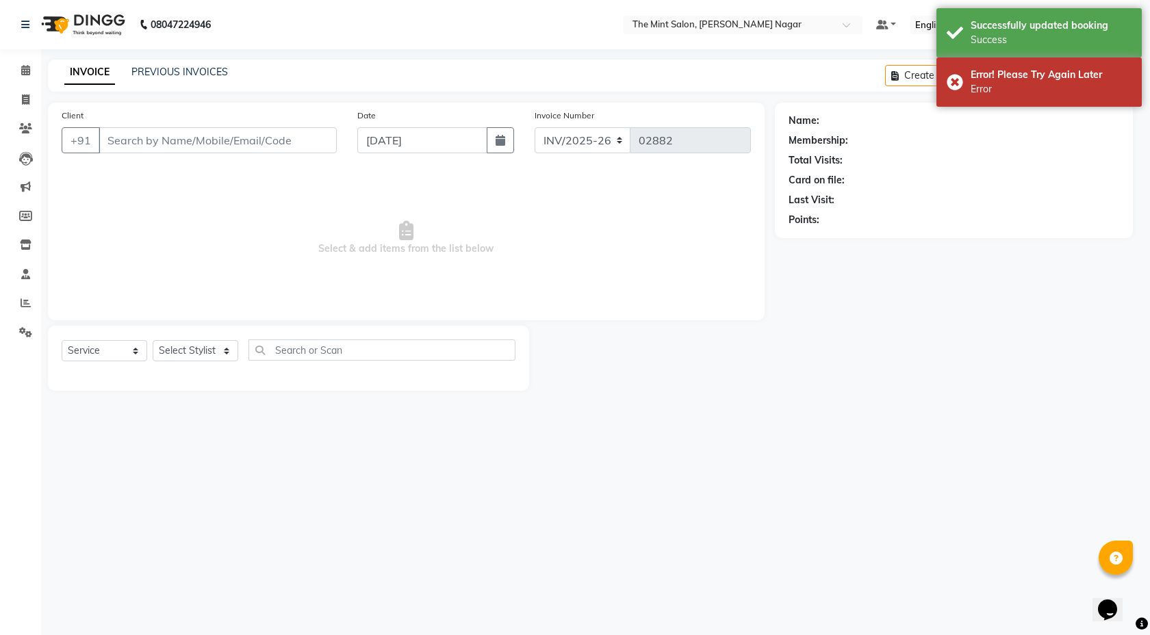
select select "3"
type input "7743968060"
select select "66078"
select select "1: Object"
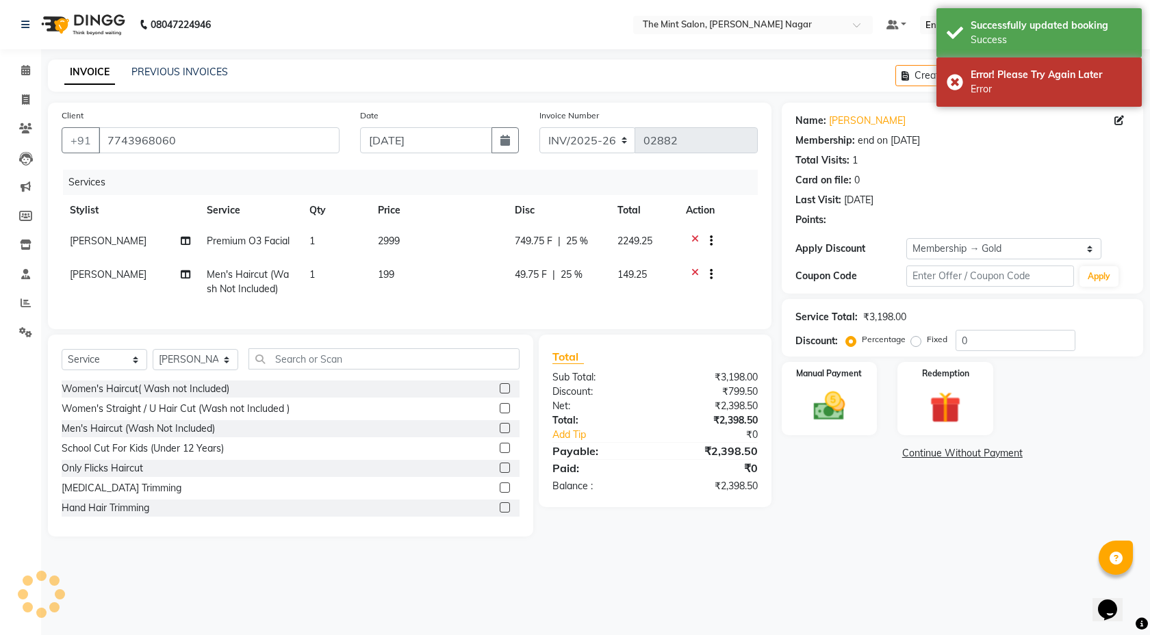
type input "25"
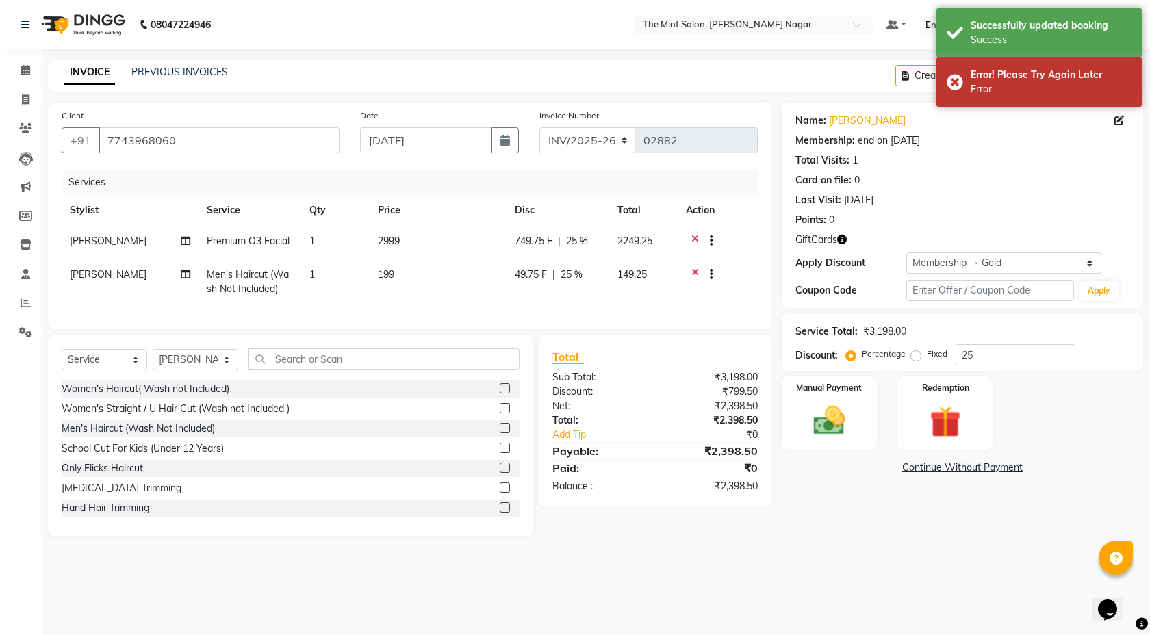
click at [695, 271] on icon at bounding box center [695, 276] width 8 height 17
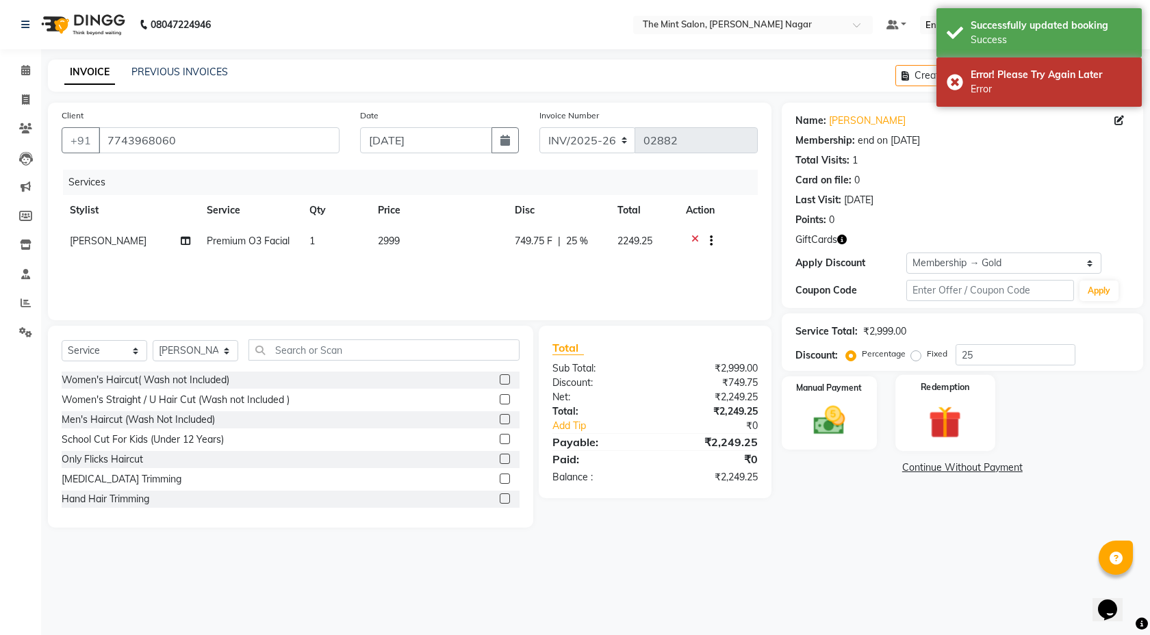
click at [939, 429] on img at bounding box center [945, 422] width 53 height 40
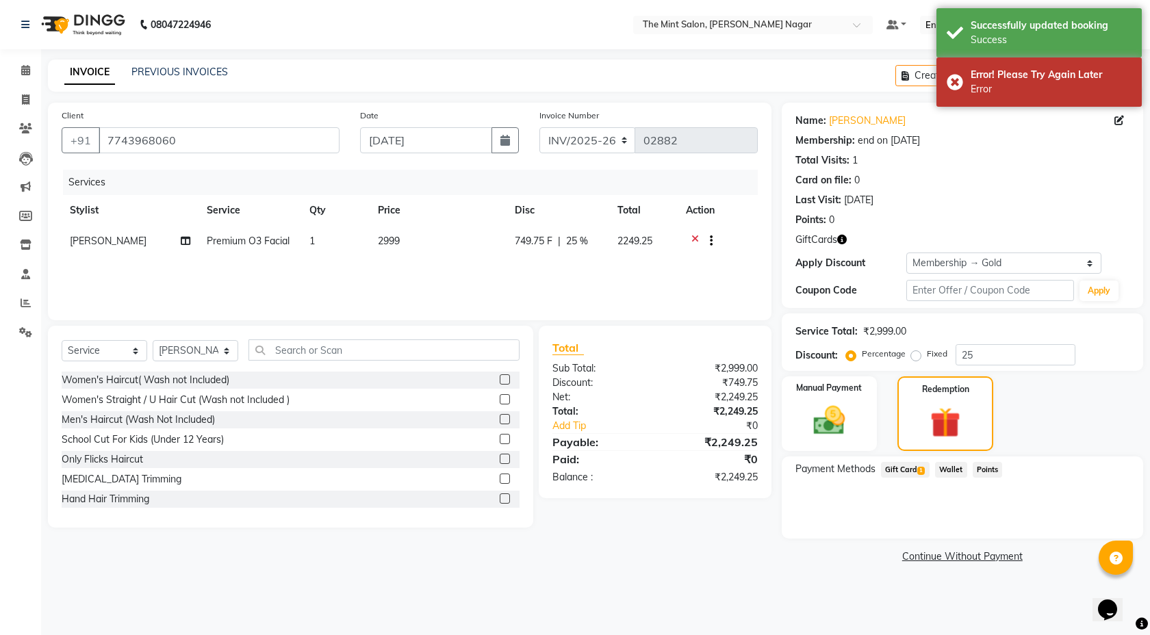
click at [915, 469] on span "Gift Card 1" at bounding box center [905, 470] width 49 height 16
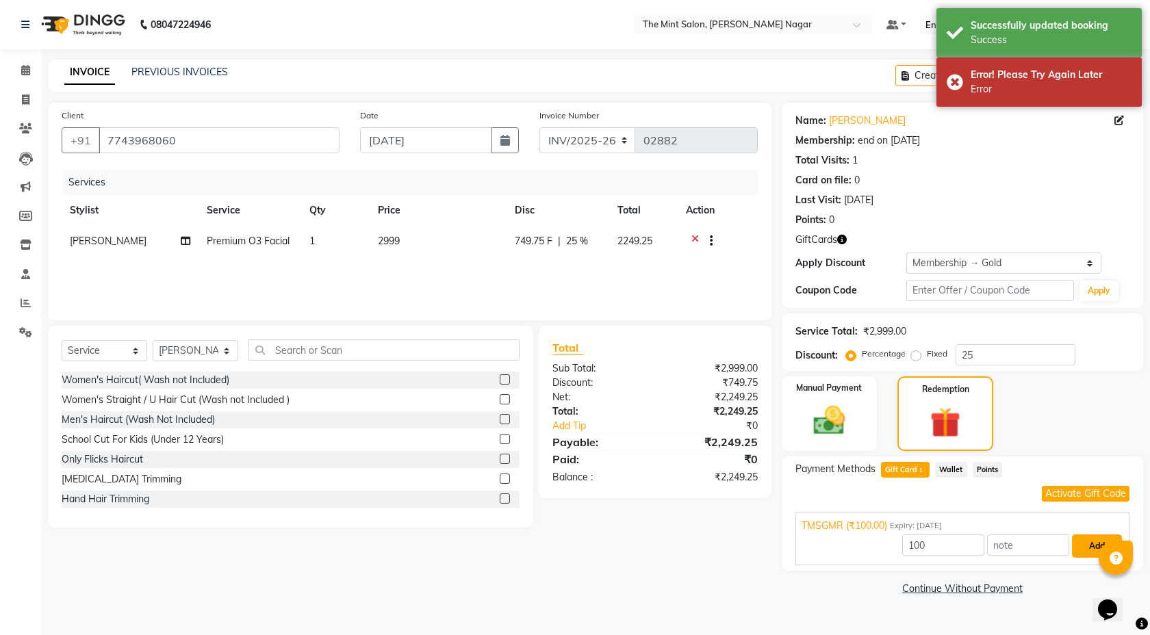
click at [1082, 554] on button "Add" at bounding box center [1097, 546] width 50 height 23
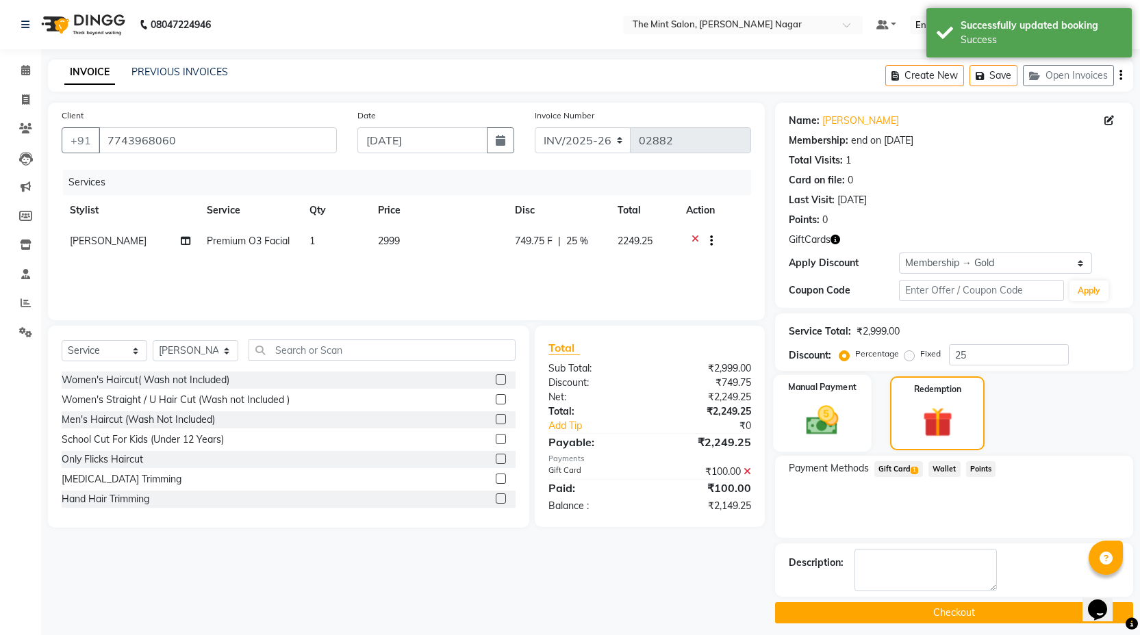
click at [843, 424] on img at bounding box center [821, 420] width 53 height 37
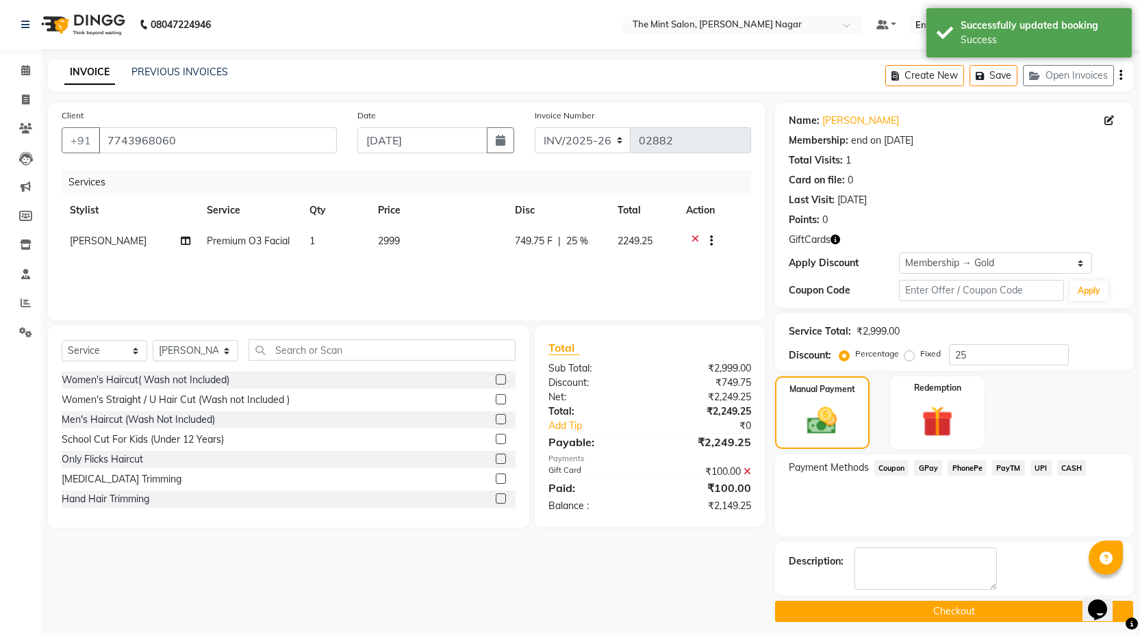
click at [967, 472] on span "PhonePe" at bounding box center [966, 468] width 39 height 16
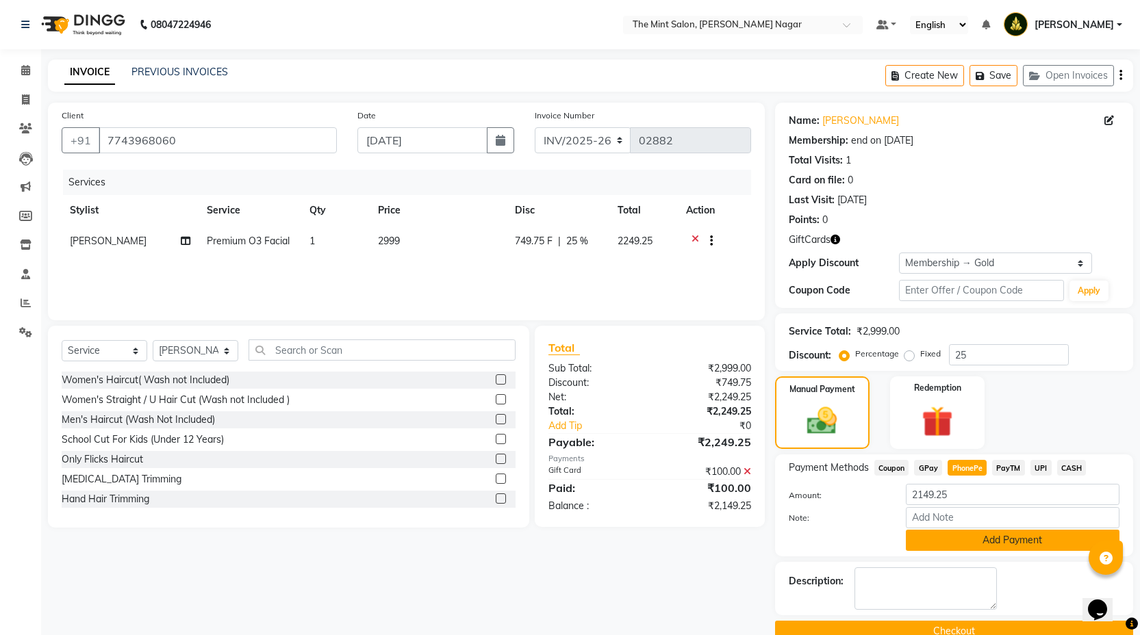
click at [976, 539] on button "Add Payment" at bounding box center [1013, 540] width 214 height 21
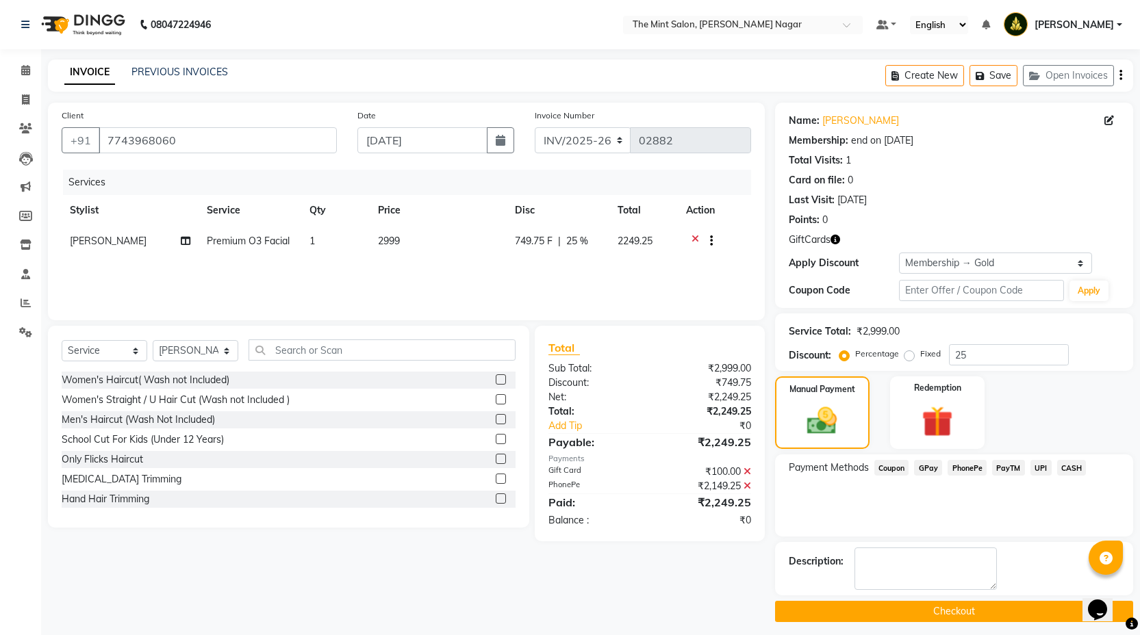
click at [950, 602] on button "Checkout" at bounding box center [954, 611] width 358 height 21
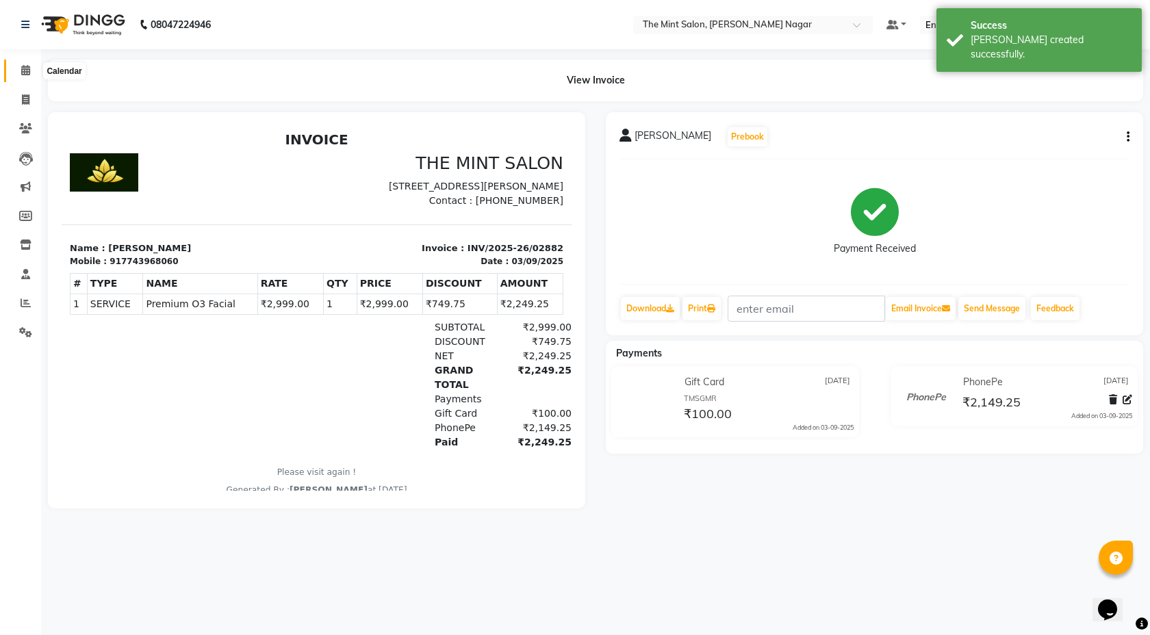
click at [27, 66] on icon at bounding box center [25, 70] width 9 height 10
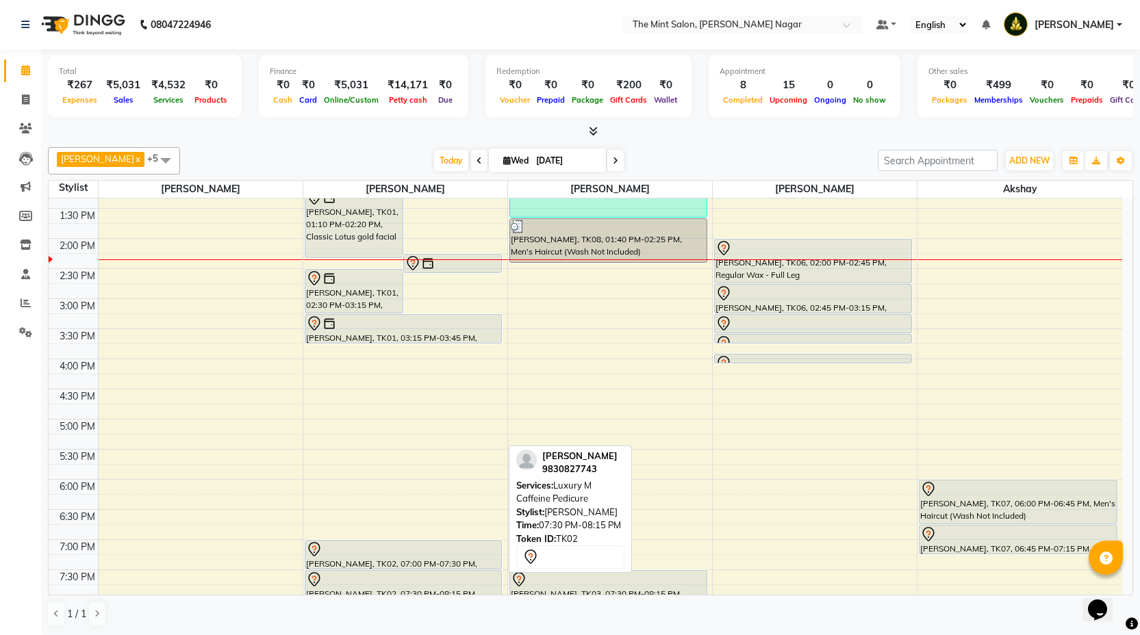
scroll to position [236, 0]
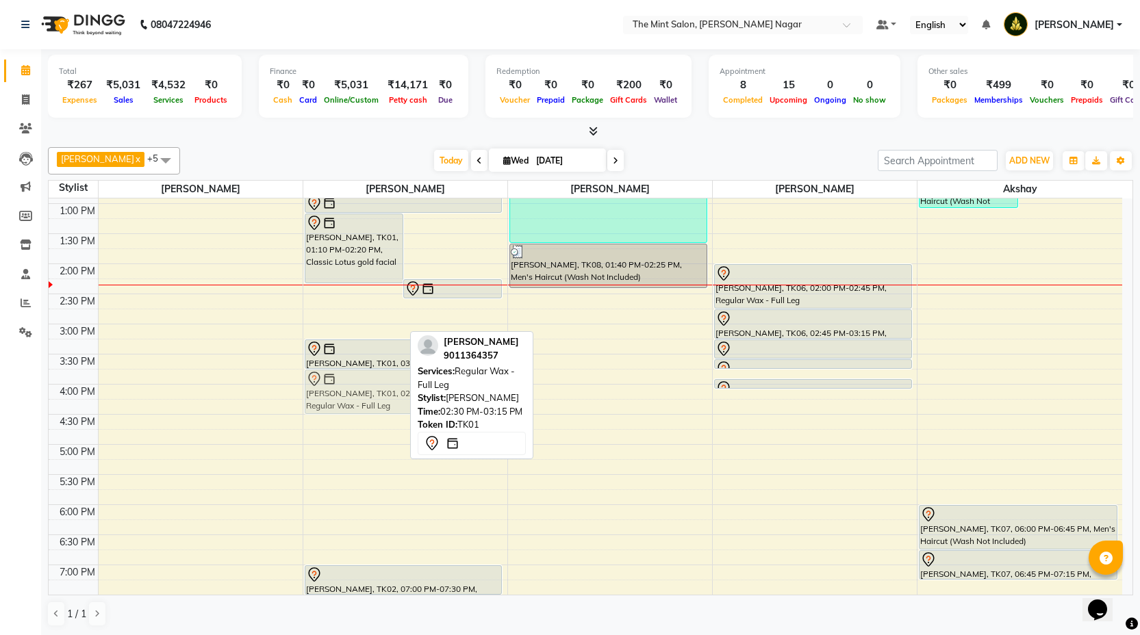
drag, startPoint x: 379, startPoint y: 309, endPoint x: 390, endPoint y: 390, distance: 80.9
click at [390, 390] on div "[PERSON_NAME], TK01, 01:10 PM-02:20 PM, Classic Lotus gold facial [PERSON_NAME]…" at bounding box center [405, 414] width 204 height 903
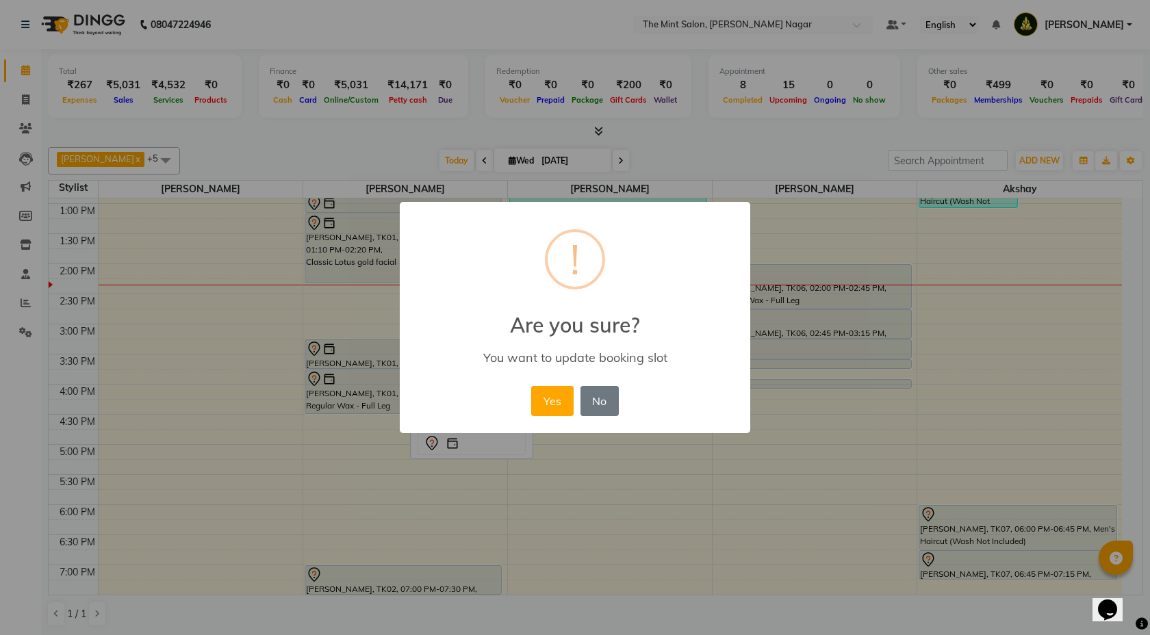
click at [525, 397] on div "× ! Are you sure? You want to update booking slot Yes No No" at bounding box center [575, 317] width 351 height 231
click at [547, 399] on button "Yes" at bounding box center [552, 401] width 42 height 30
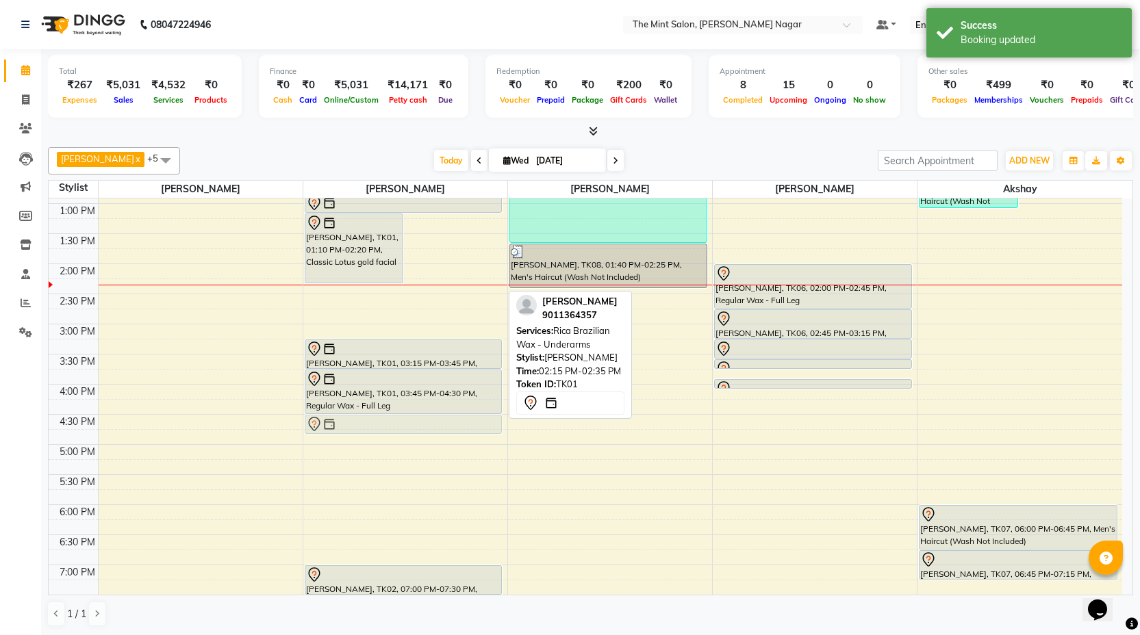
drag, startPoint x: 465, startPoint y: 291, endPoint x: 444, endPoint y: 423, distance: 133.8
click at [444, 423] on div "[PERSON_NAME], TK01, 01:10 PM-02:20 PM, Classic Lotus gold facial [PERSON_NAME]…" at bounding box center [405, 414] width 204 height 903
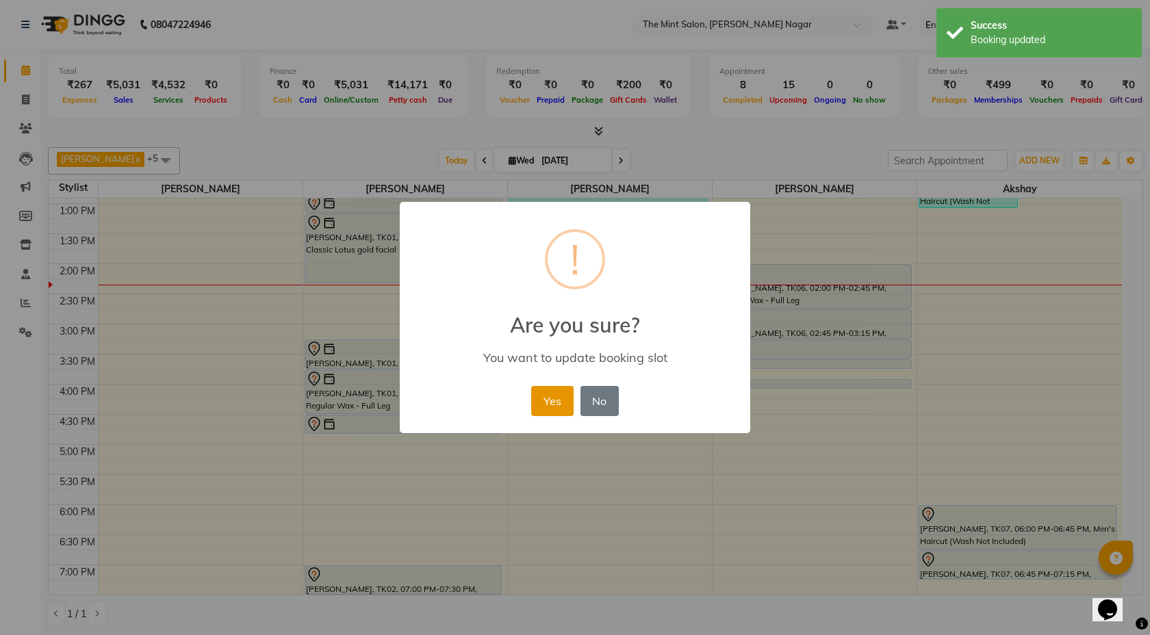
click at [552, 398] on button "Yes" at bounding box center [552, 401] width 42 height 30
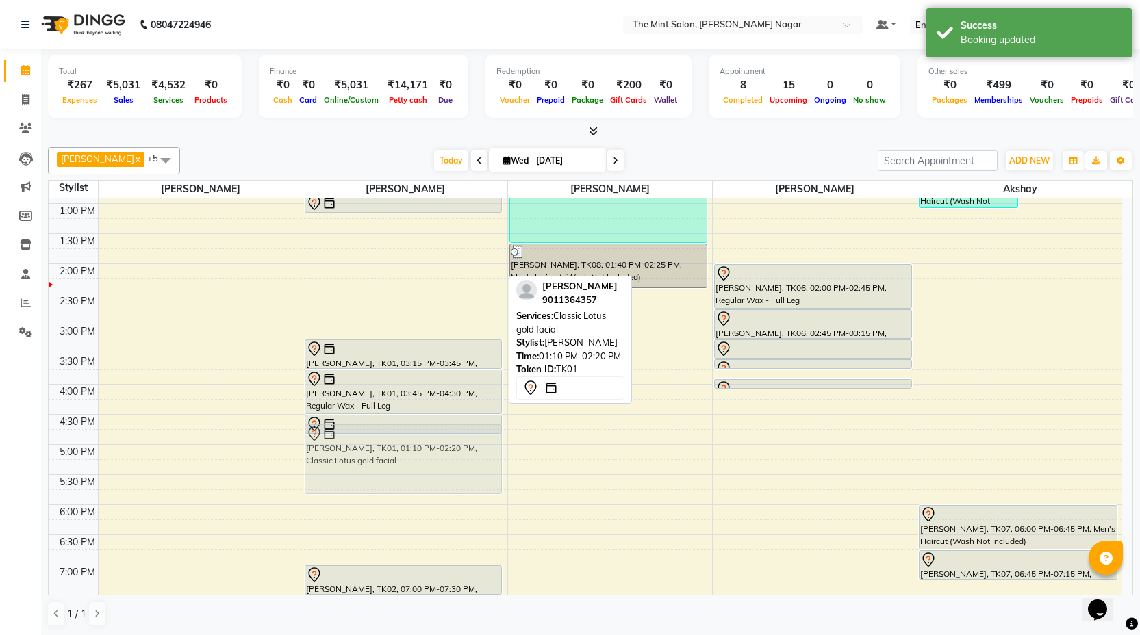
drag, startPoint x: 375, startPoint y: 263, endPoint x: 376, endPoint y: 473, distance: 210.2
click at [376, 473] on div "[PERSON_NAME], TK10, 11:30 AM-11:45 AM, Women's Premium Hair Wash (Only Wash) […" at bounding box center [405, 414] width 204 height 903
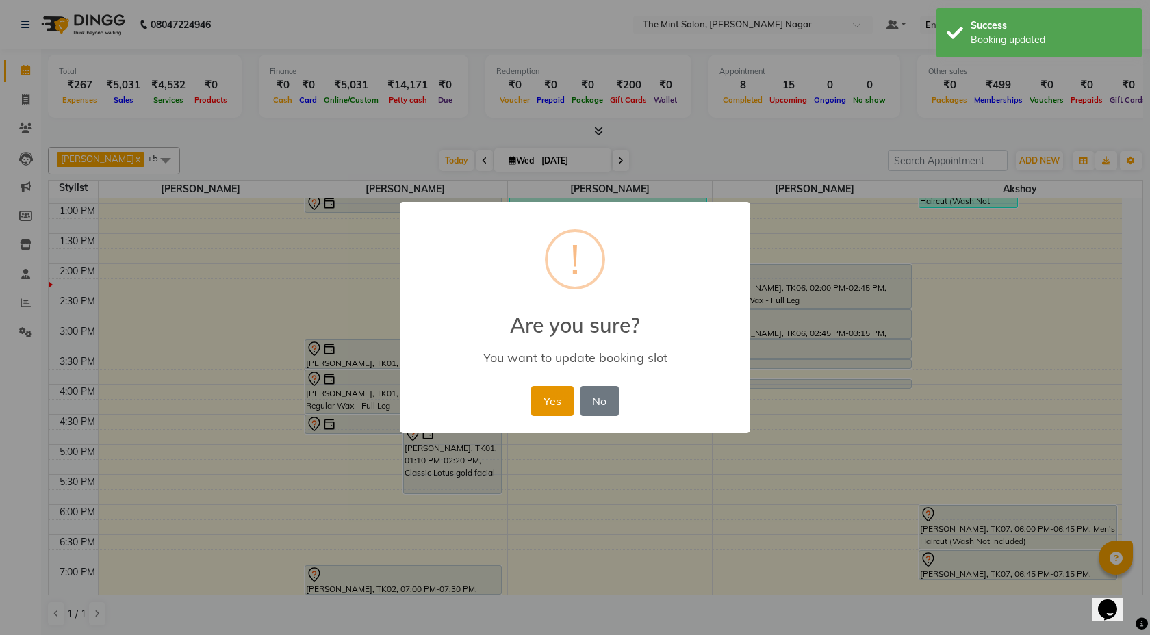
click at [560, 408] on button "Yes" at bounding box center [552, 401] width 42 height 30
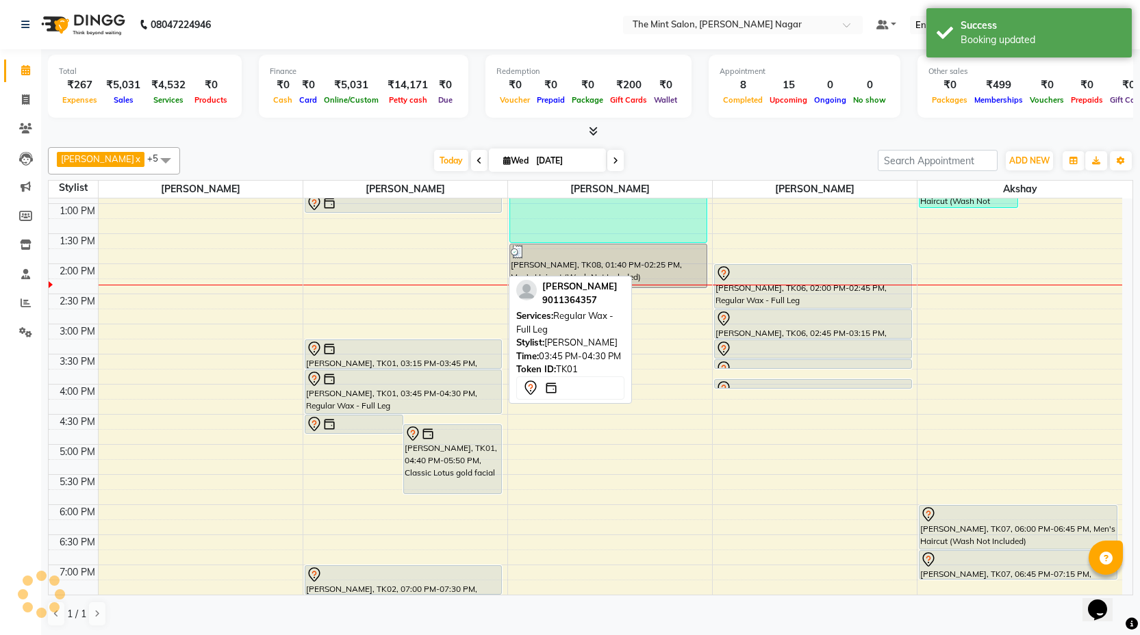
scroll to position [160, 0]
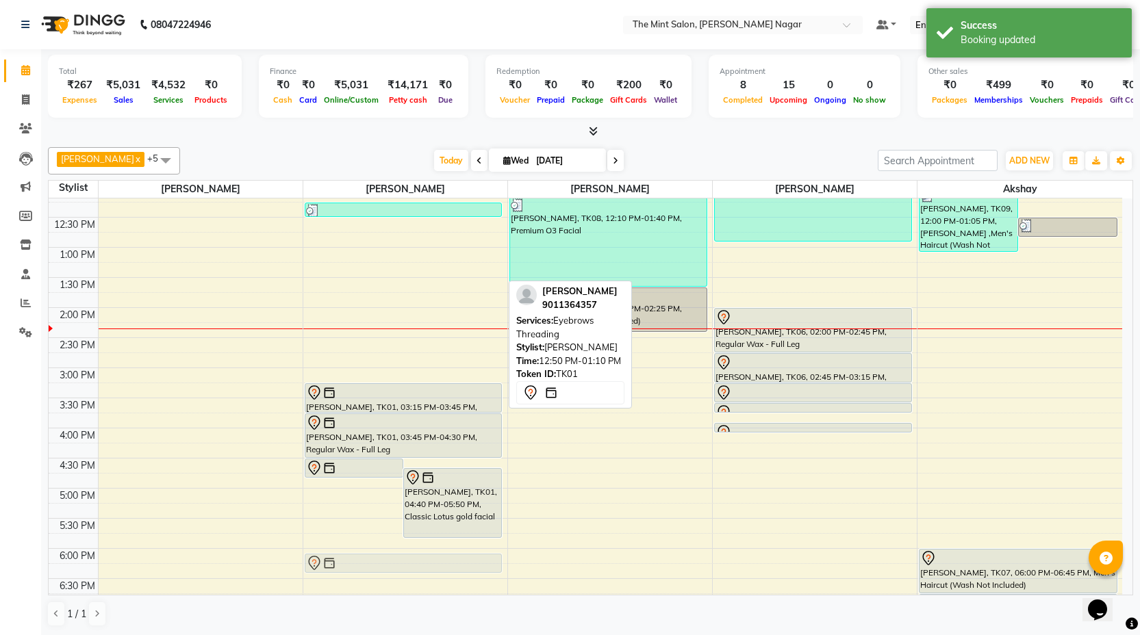
drag, startPoint x: 419, startPoint y: 277, endPoint x: 446, endPoint y: 583, distance: 307.9
click at [446, 583] on div "[PERSON_NAME], TK01, 04:30 PM-04:50 PM, Rica Brazilian Wax - Underarms [PERSON_…" at bounding box center [405, 458] width 204 height 903
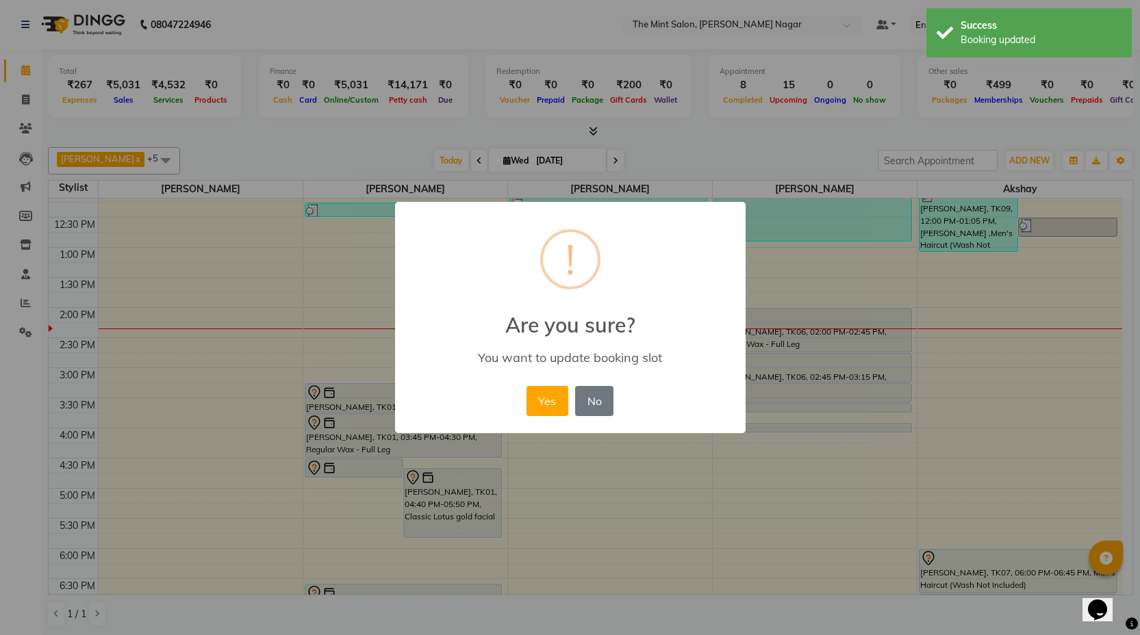
scroll to position [194, 0]
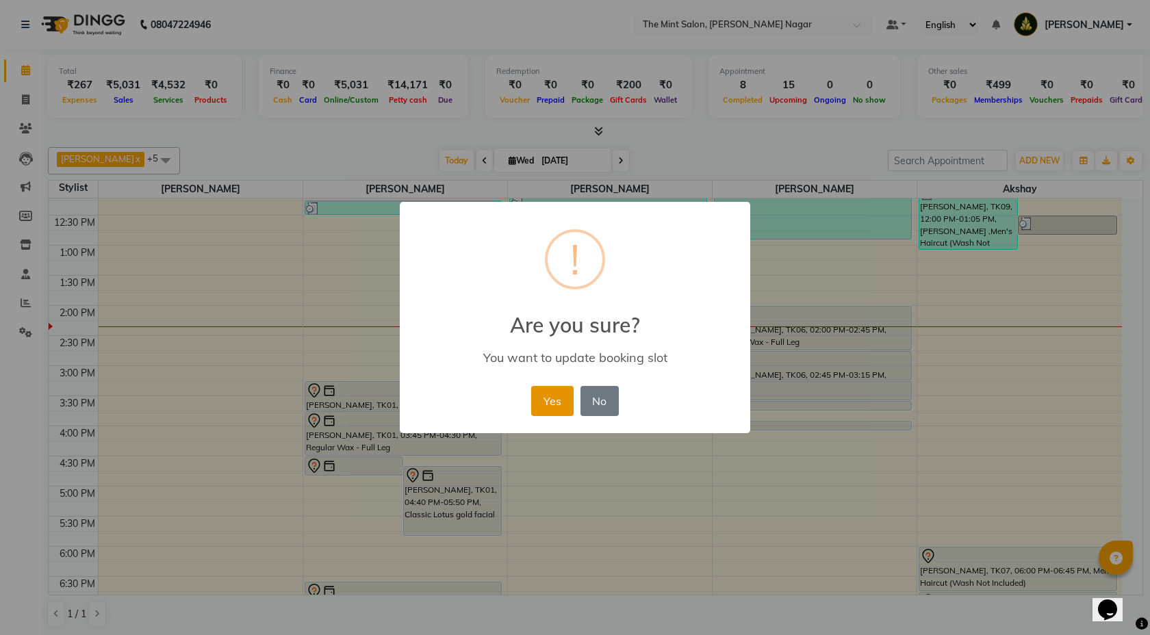
click at [560, 400] on button "Yes" at bounding box center [552, 401] width 42 height 30
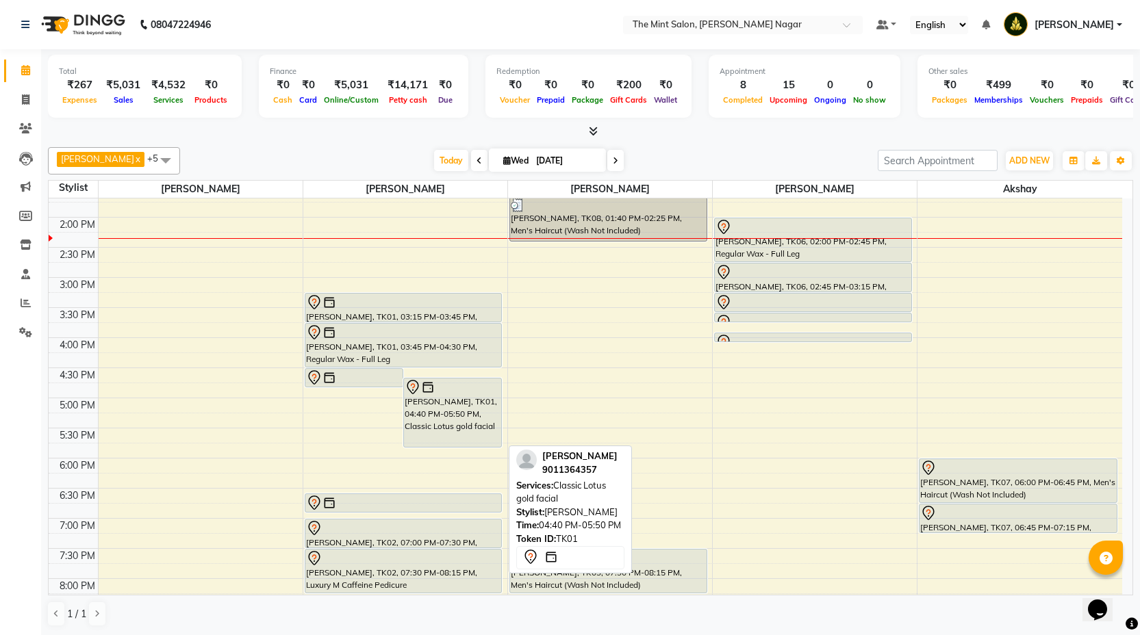
scroll to position [284, 0]
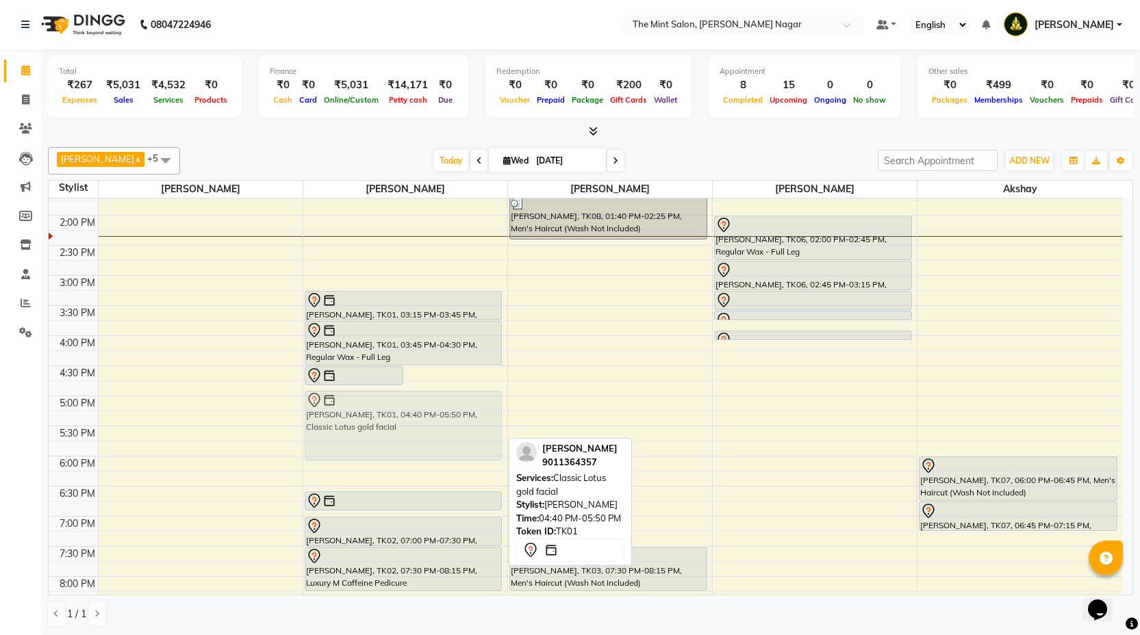
drag, startPoint x: 453, startPoint y: 427, endPoint x: 431, endPoint y: 438, distance: 25.1
click at [431, 438] on div "[PERSON_NAME], TK01, 04:30 PM-04:50 PM, Rica Brazilian Wax - Underarms [PERSON_…" at bounding box center [405, 365] width 204 height 903
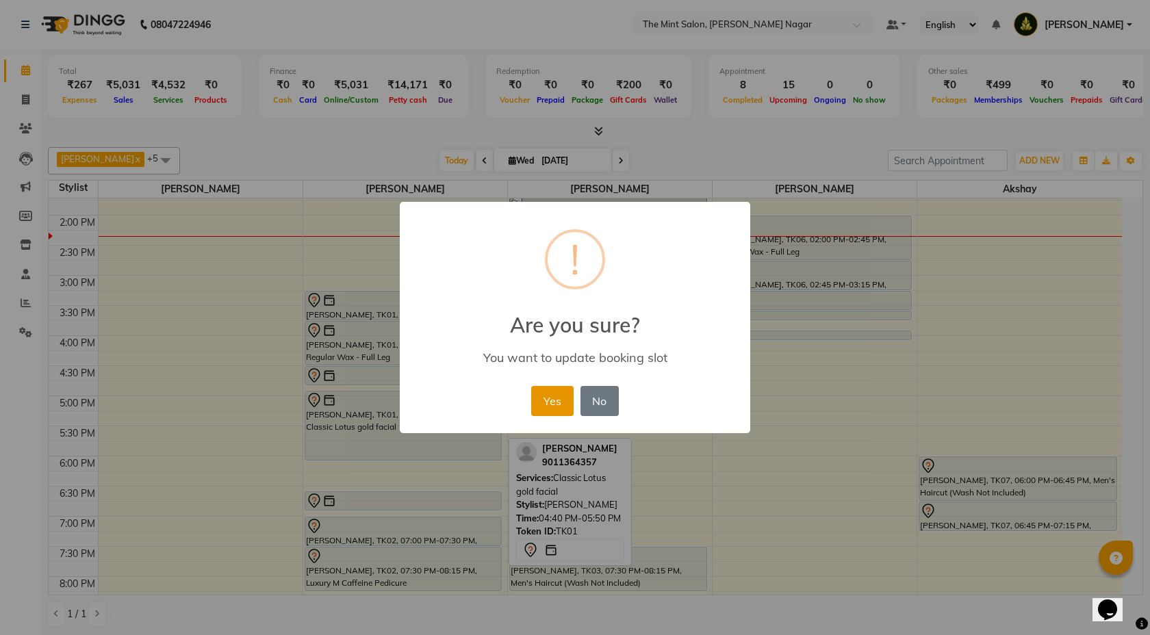
click at [555, 400] on button "Yes" at bounding box center [552, 401] width 42 height 30
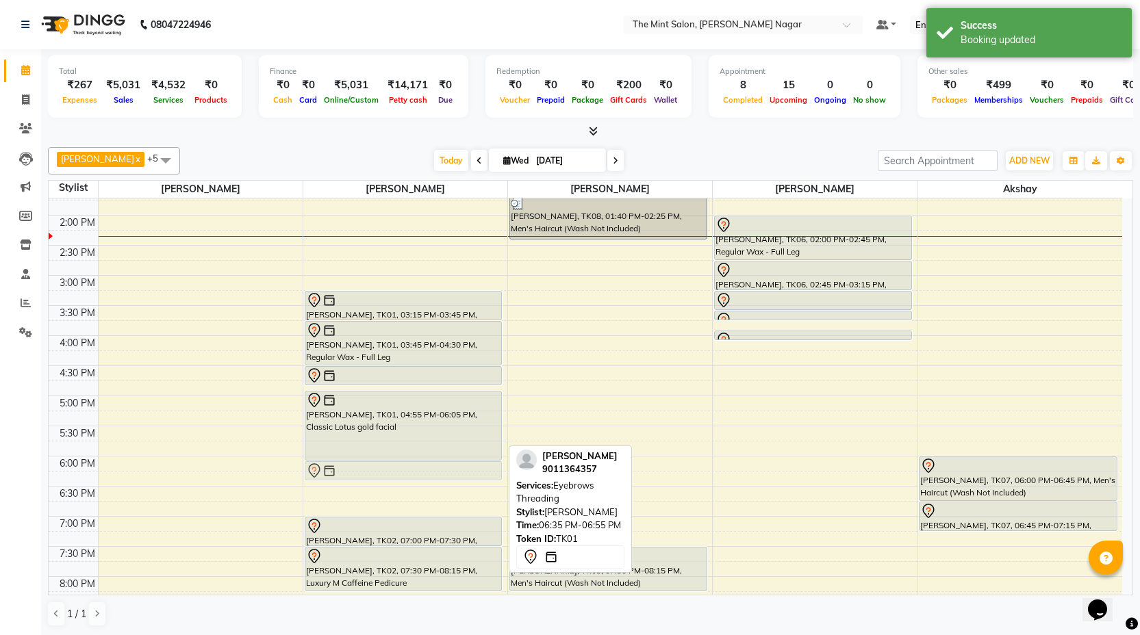
drag, startPoint x: 424, startPoint y: 498, endPoint x: 427, endPoint y: 470, distance: 28.9
click at [427, 470] on div "[PERSON_NAME], TK10, 11:30 AM-11:45 AM, Women's Premium Hair Wash (Only Wash) […" at bounding box center [405, 365] width 204 height 903
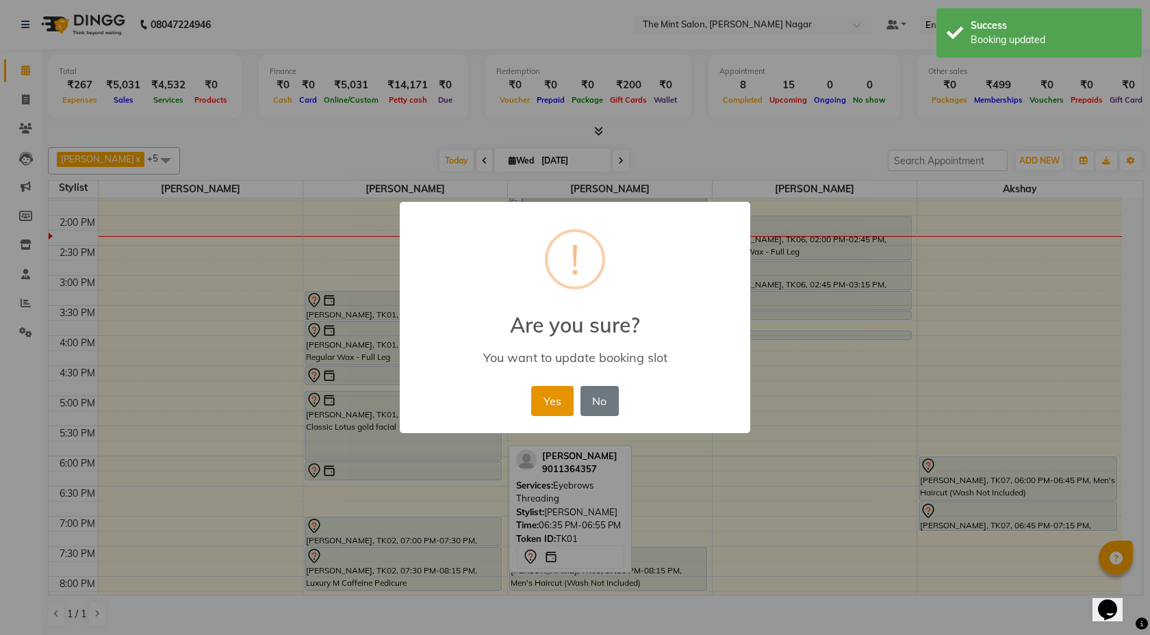
click at [558, 400] on button "Yes" at bounding box center [552, 401] width 42 height 30
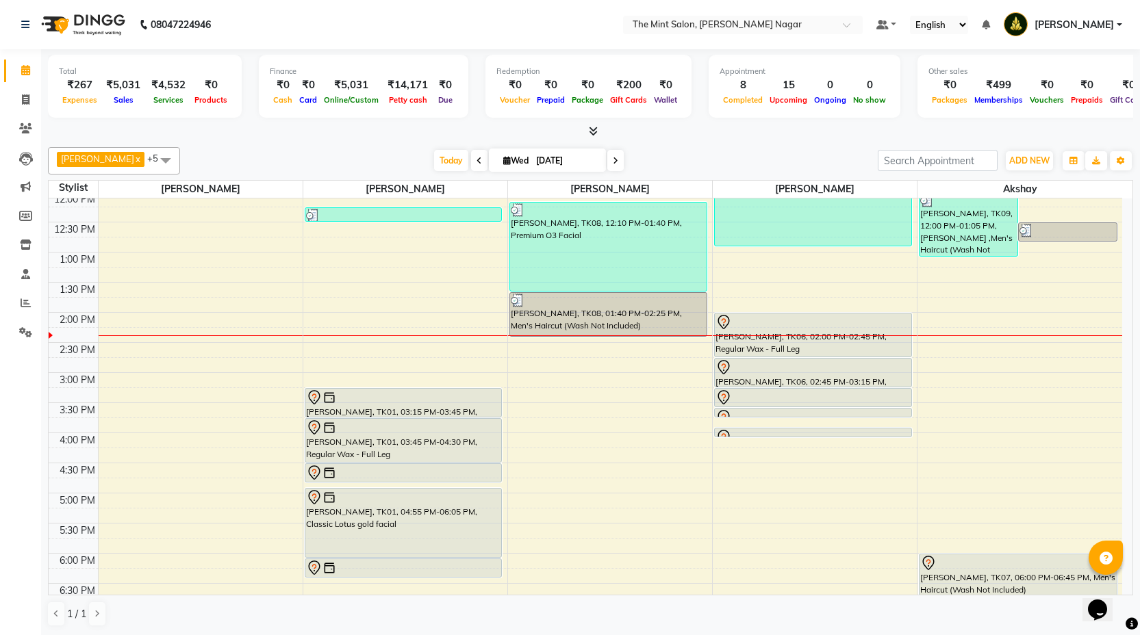
scroll to position [222, 0]
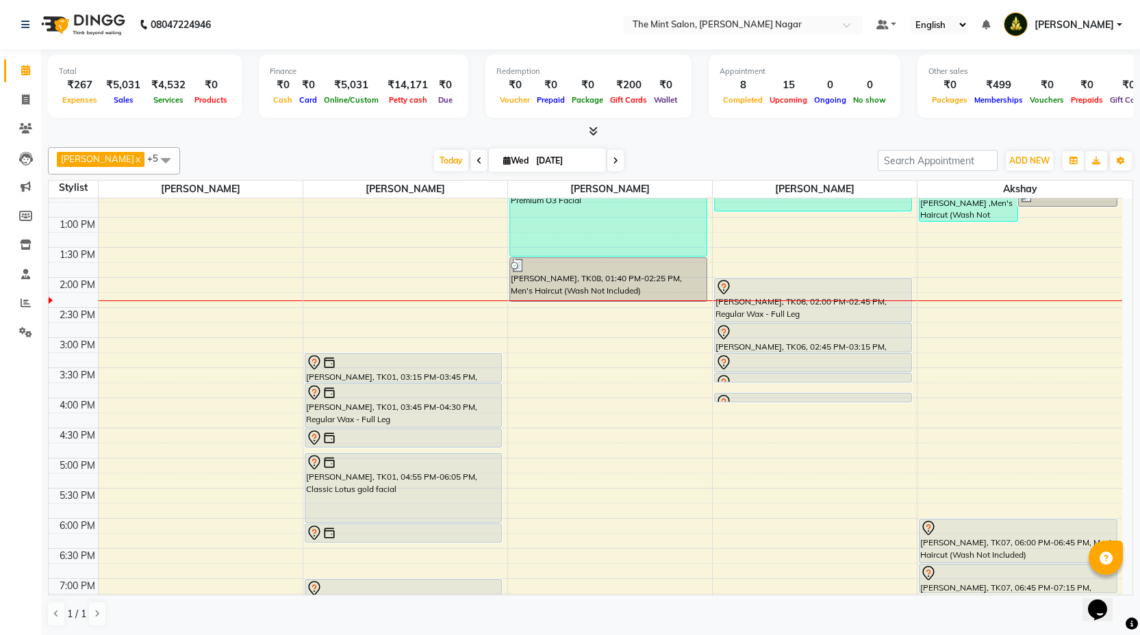
click at [938, 313] on div "9:00 AM 9:30 AM 10:00 AM 10:30 AM 11:00 AM 11:30 AM 12:00 PM 12:30 PM 1:00 PM 1…" at bounding box center [585, 428] width 1073 height 903
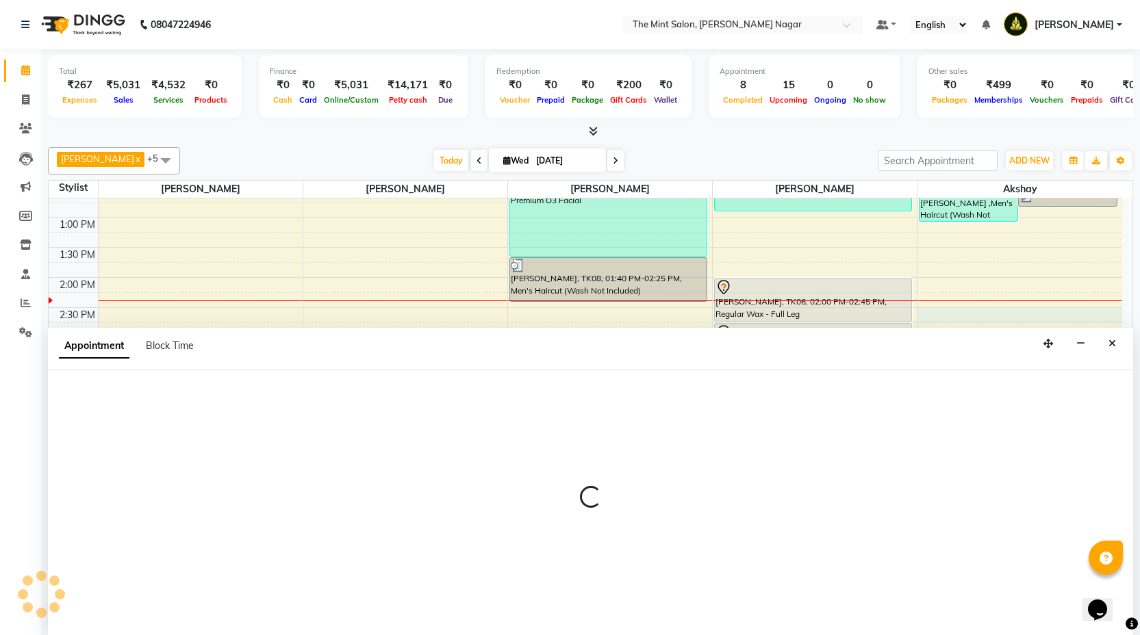
scroll to position [1, 0]
select select "90065"
select select "tentative"
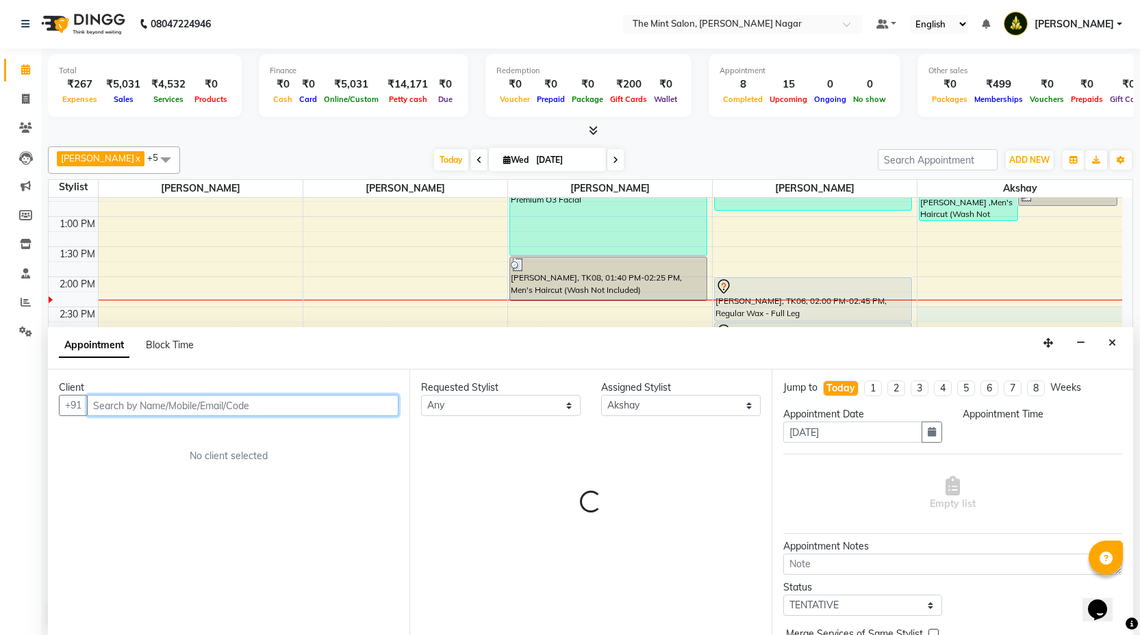
select select "870"
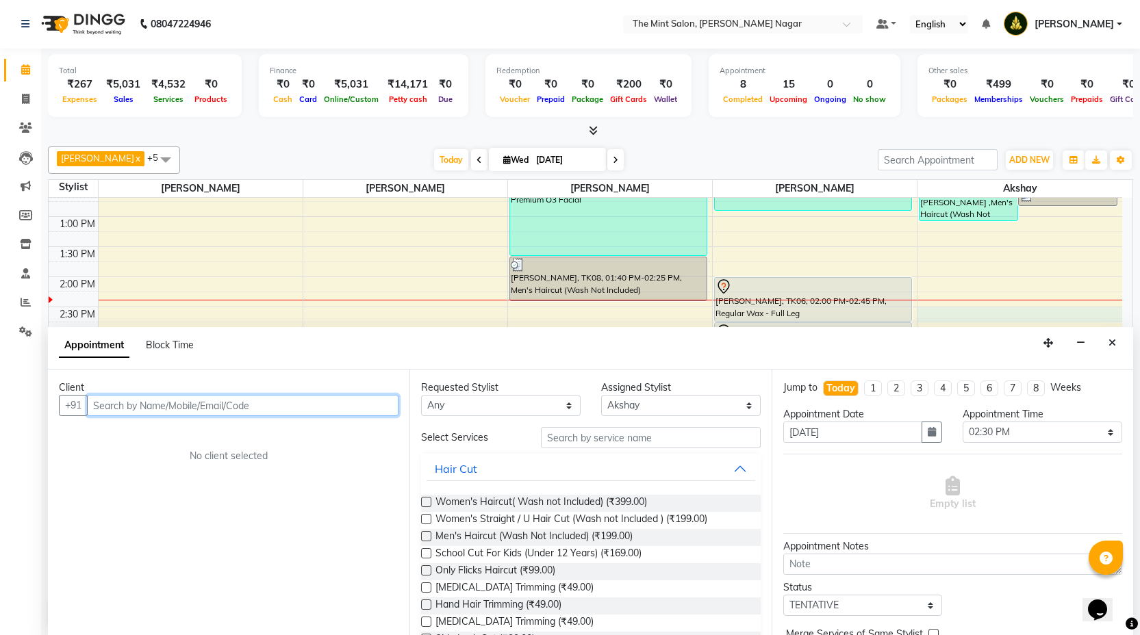
click at [279, 412] on input "text" at bounding box center [242, 405] width 311 height 21
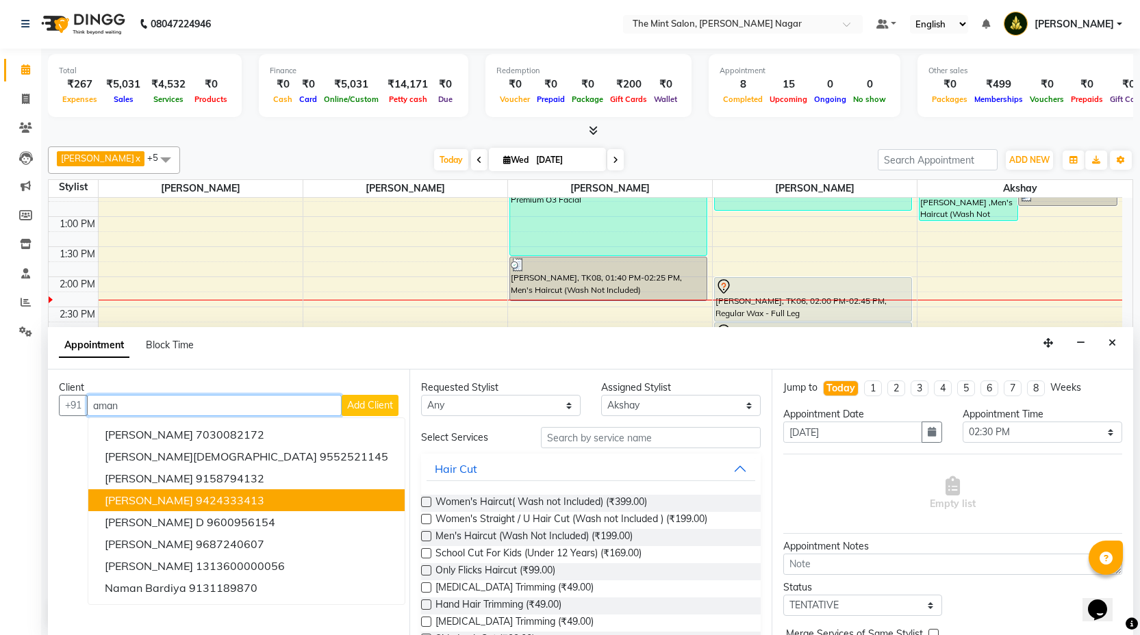
click at [196, 501] on ngb-highlight "9424333413" at bounding box center [230, 501] width 68 height 14
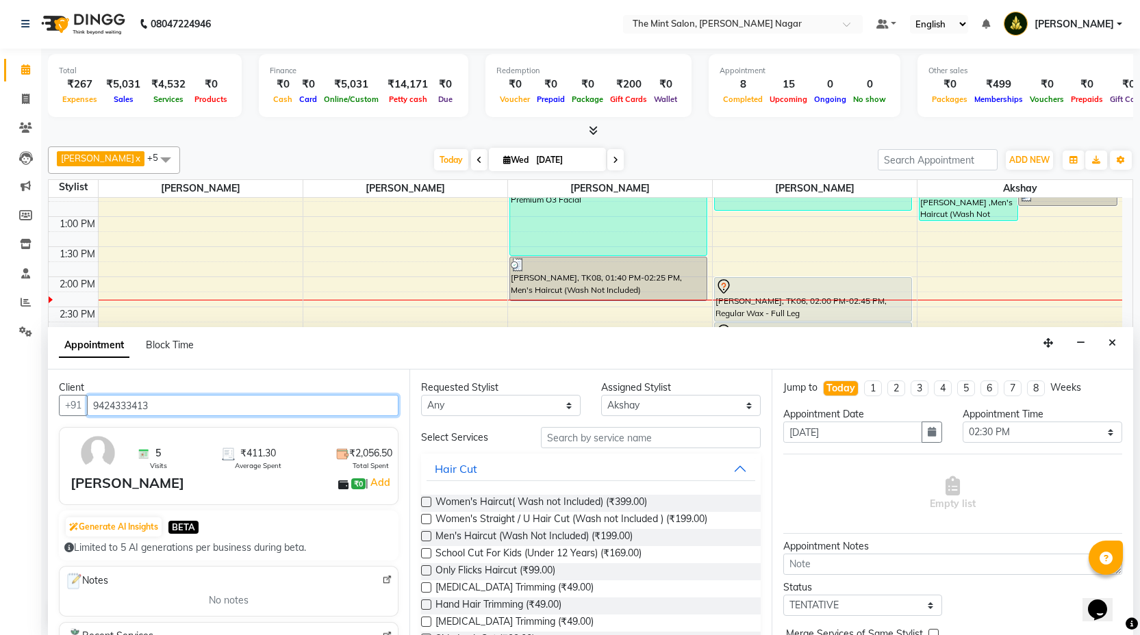
type input "9424333413"
click at [427, 535] on label at bounding box center [426, 536] width 10 height 10
click at [427, 535] on input "checkbox" at bounding box center [425, 537] width 9 height 9
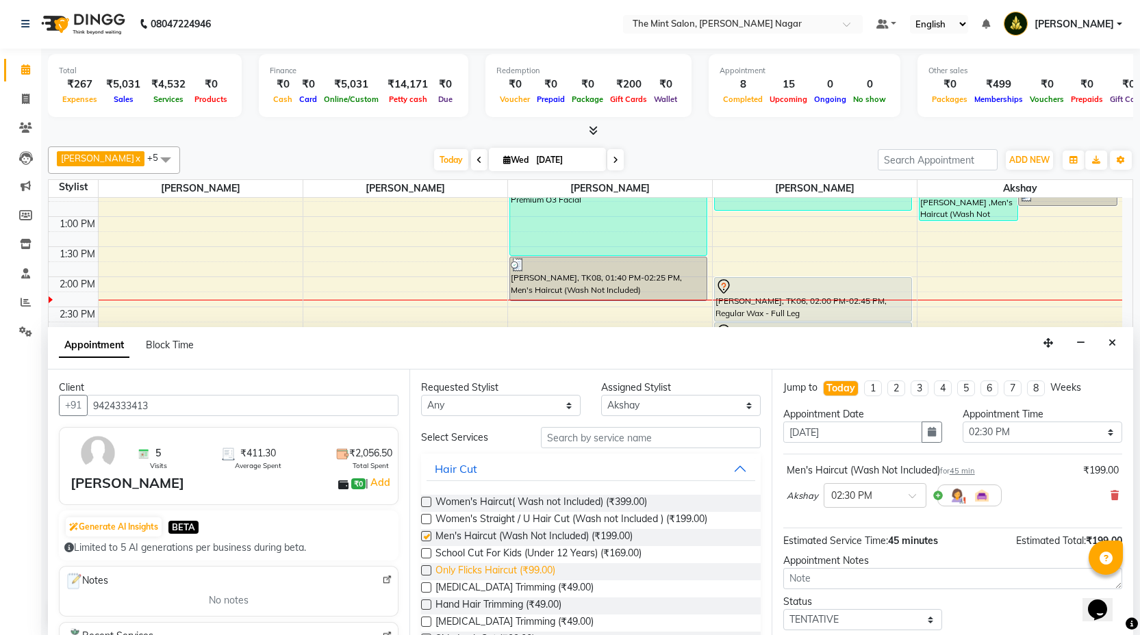
checkbox input "false"
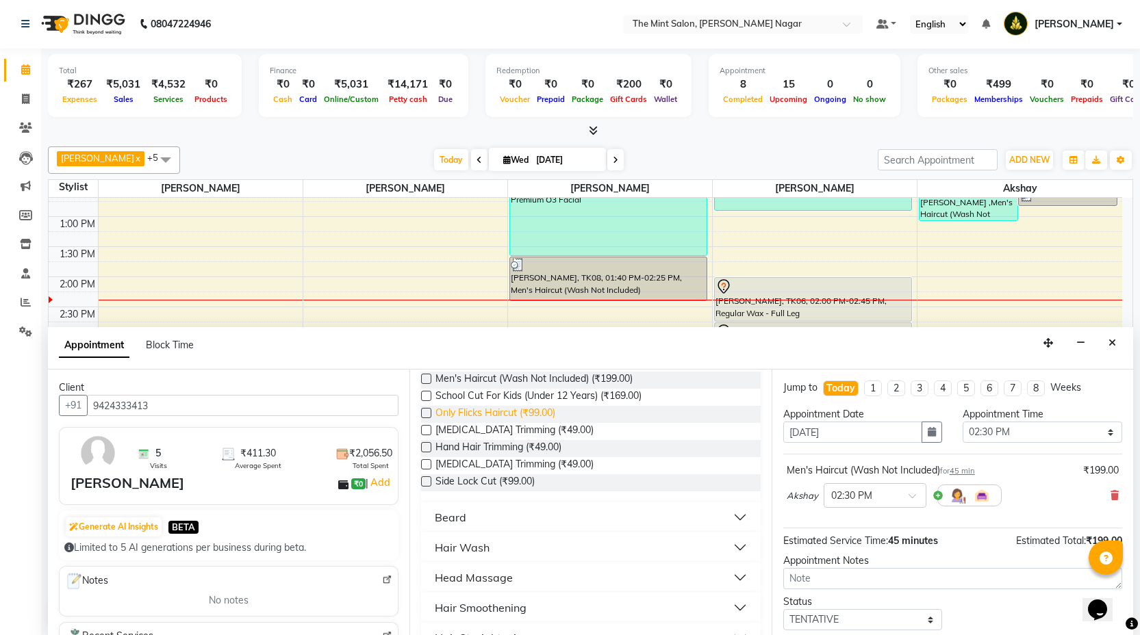
scroll to position [163, 0]
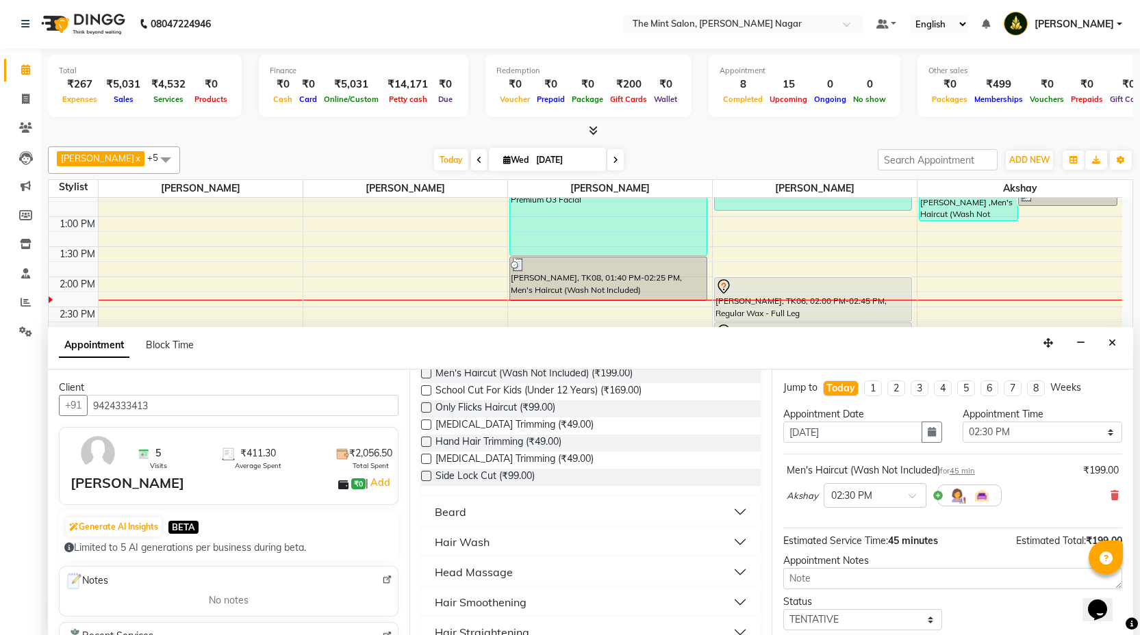
click at [727, 515] on button "Beard" at bounding box center [591, 512] width 328 height 25
click at [427, 544] on label at bounding box center [426, 545] width 10 height 10
click at [427, 544] on input "checkbox" at bounding box center [425, 546] width 9 height 9
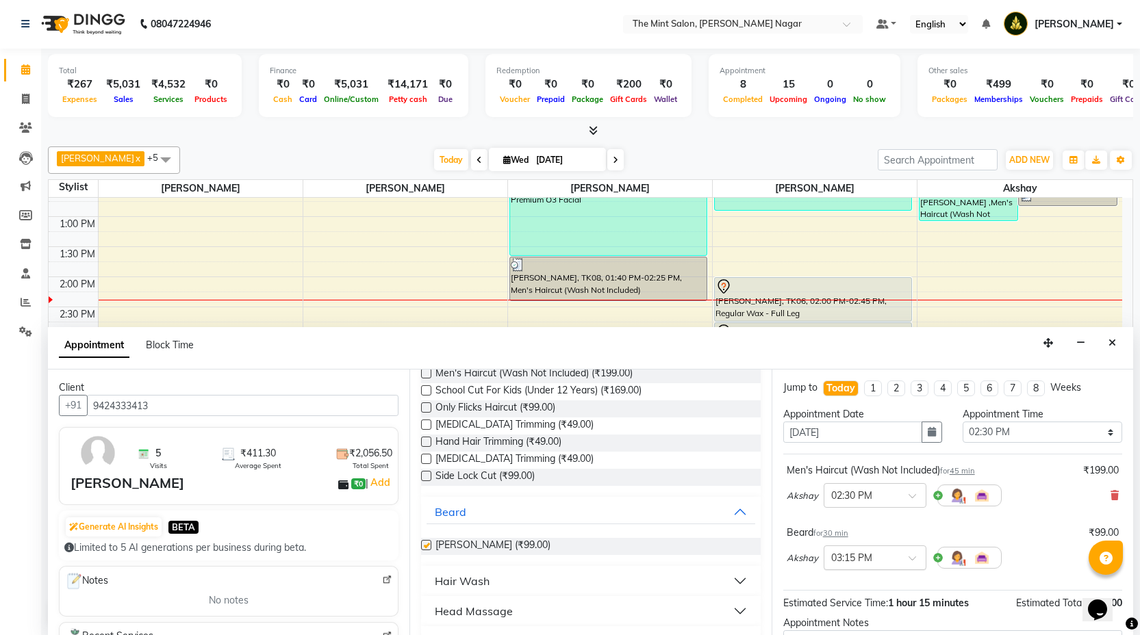
checkbox input "false"
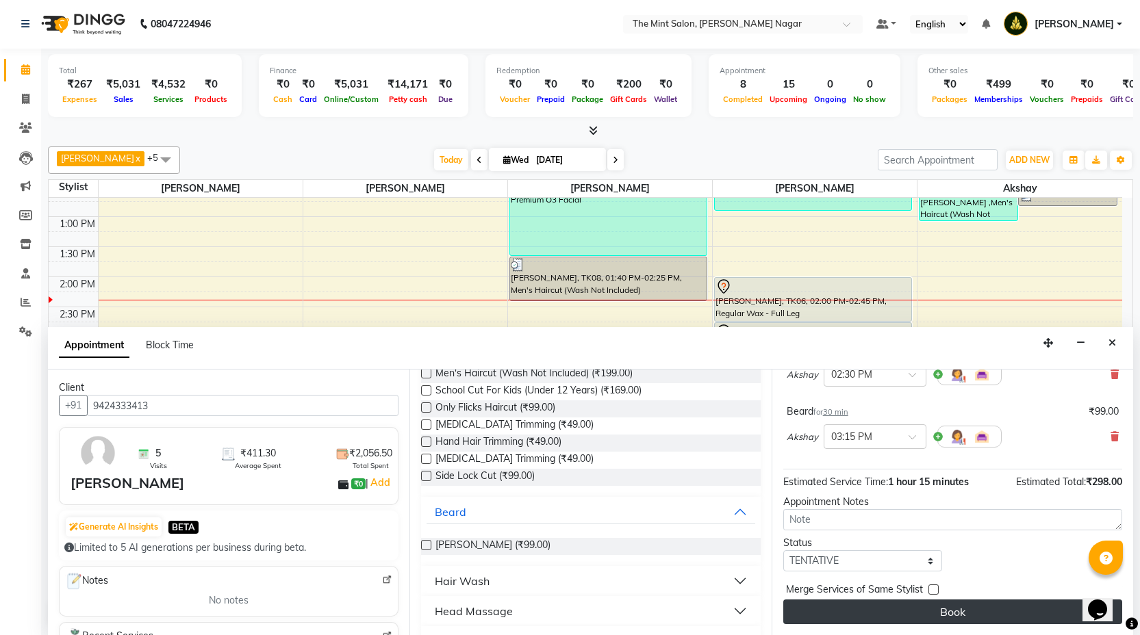
click at [896, 609] on button "Book" at bounding box center [952, 612] width 339 height 25
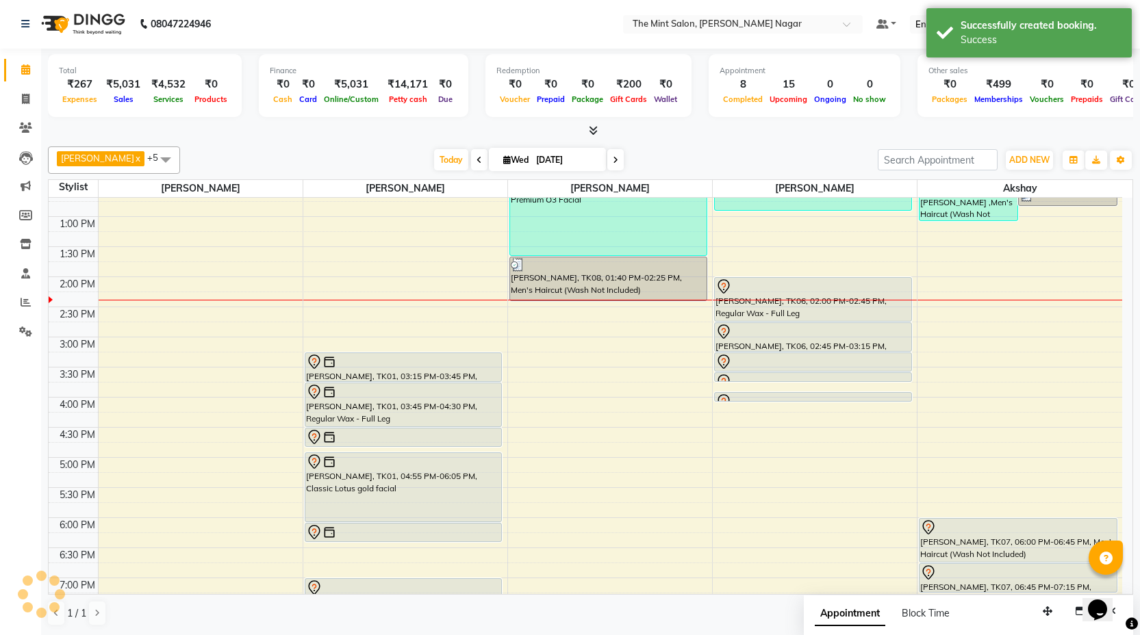
scroll to position [0, 0]
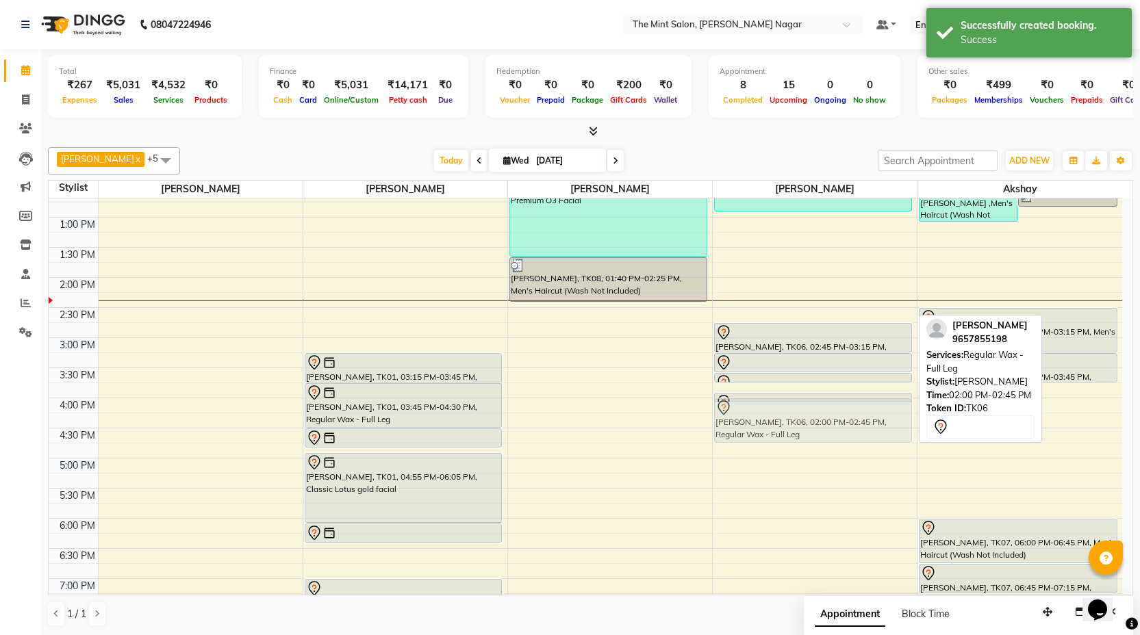
drag, startPoint x: 812, startPoint y: 285, endPoint x: 814, endPoint y: 411, distance: 125.3
click at [814, 411] on div "[PERSON_NAME], TK05, 11:15 AM-12:55 PM, Classic Aroma magic blossom vit c brigh…" at bounding box center [815, 428] width 204 height 903
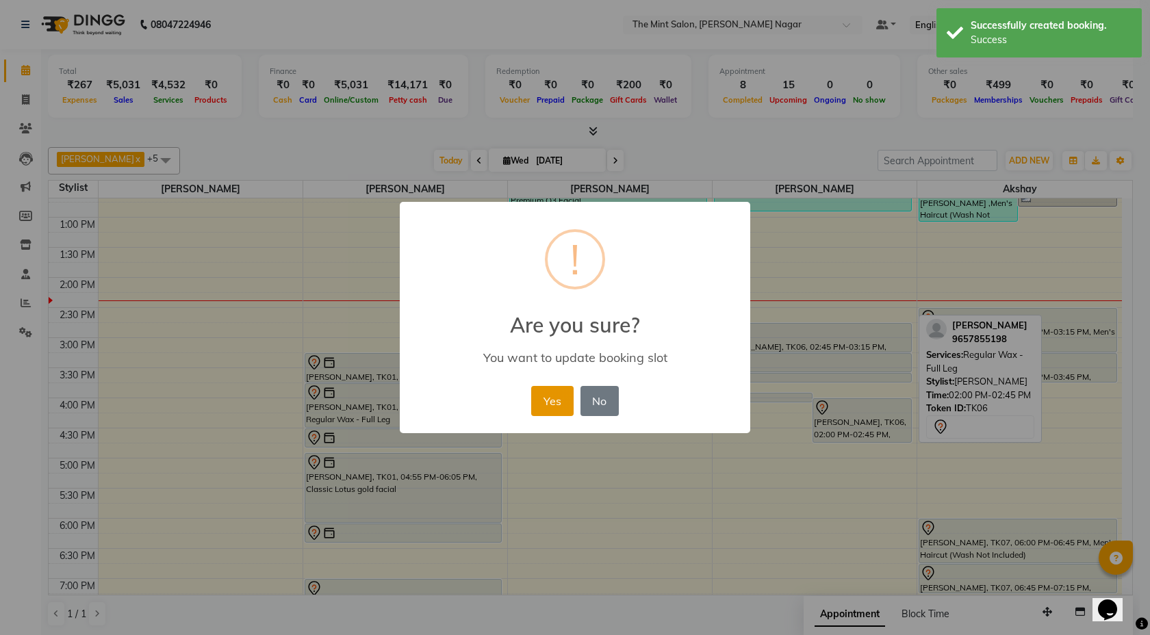
click at [551, 409] on button "Yes" at bounding box center [552, 401] width 42 height 30
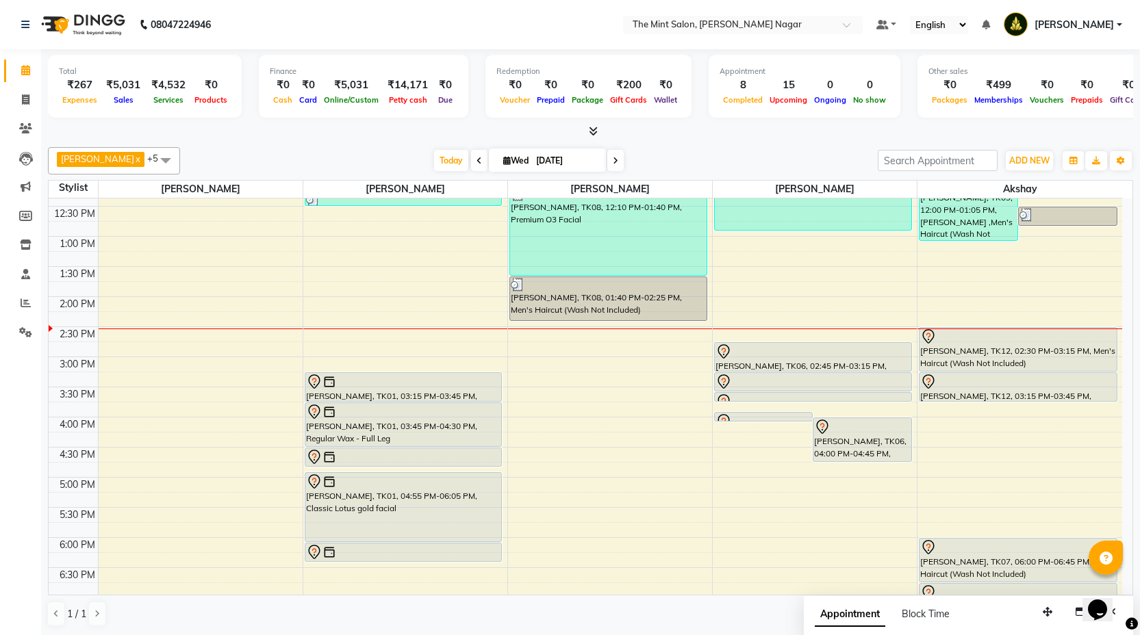
scroll to position [201, 0]
click at [326, 285] on div "9:00 AM 9:30 AM 10:00 AM 10:30 AM 11:00 AM 11:30 AM 12:00 PM 12:30 PM 1:00 PM 1…" at bounding box center [585, 449] width 1073 height 903
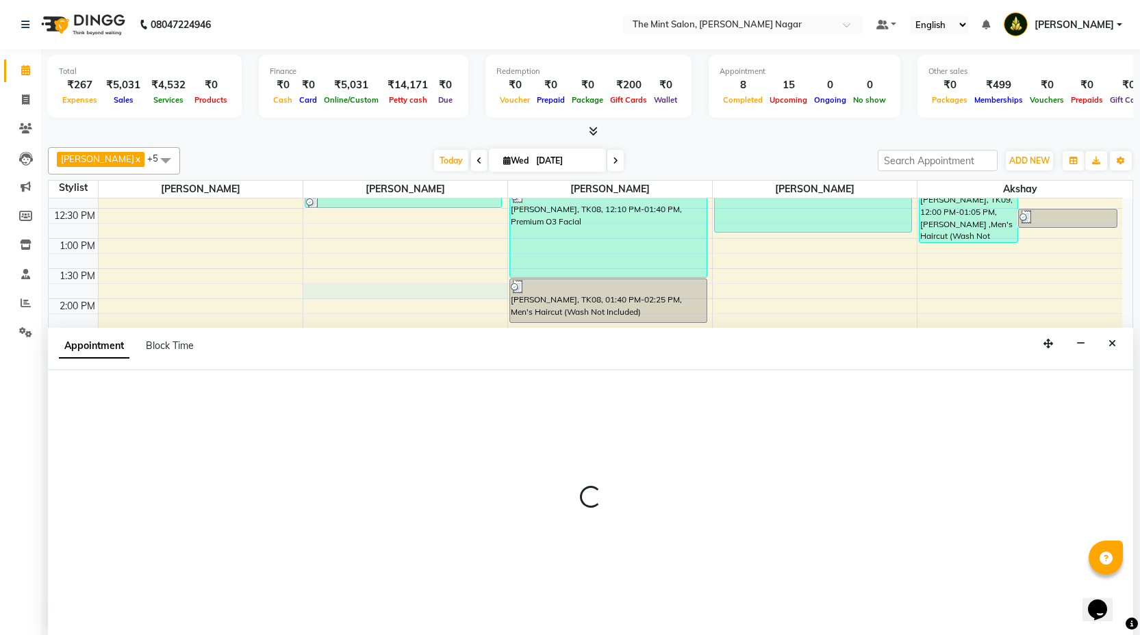
scroll to position [1, 0]
select select "61942"
select select "825"
select select "tentative"
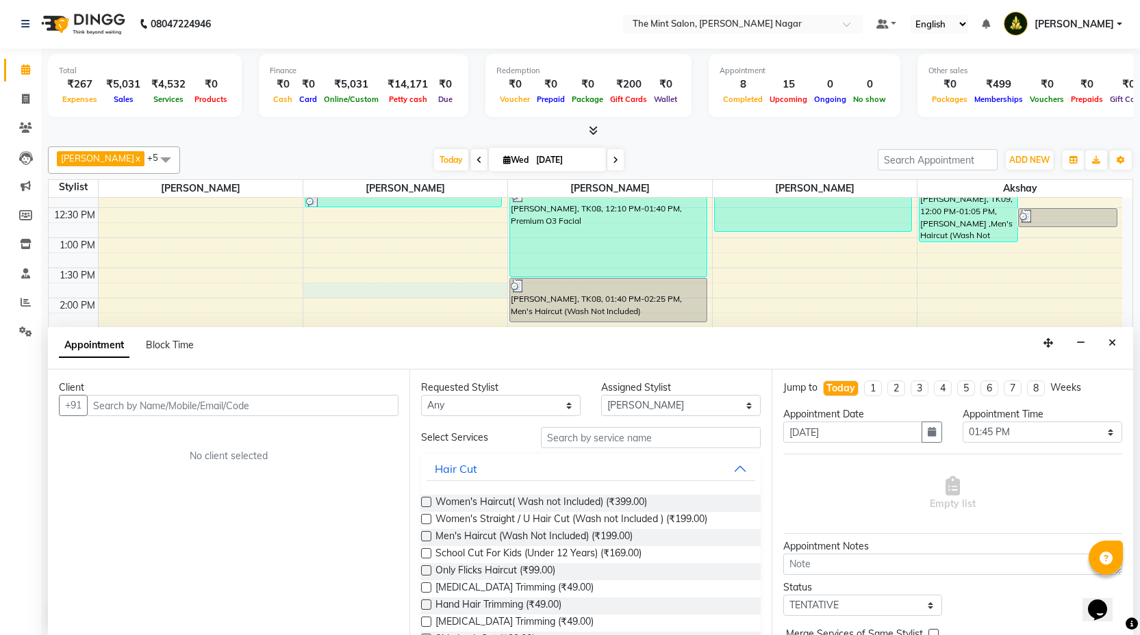
click at [211, 401] on input "text" at bounding box center [242, 405] width 311 height 21
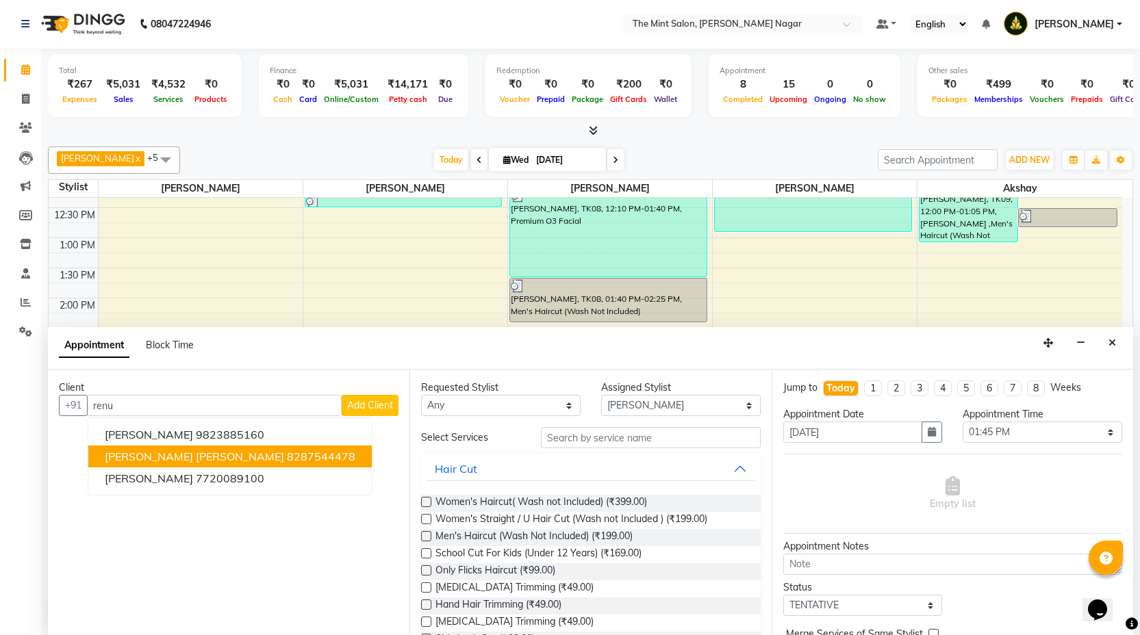
click at [135, 463] on button "[PERSON_NAME] [PERSON_NAME] 8287544478" at bounding box center [229, 457] width 283 height 22
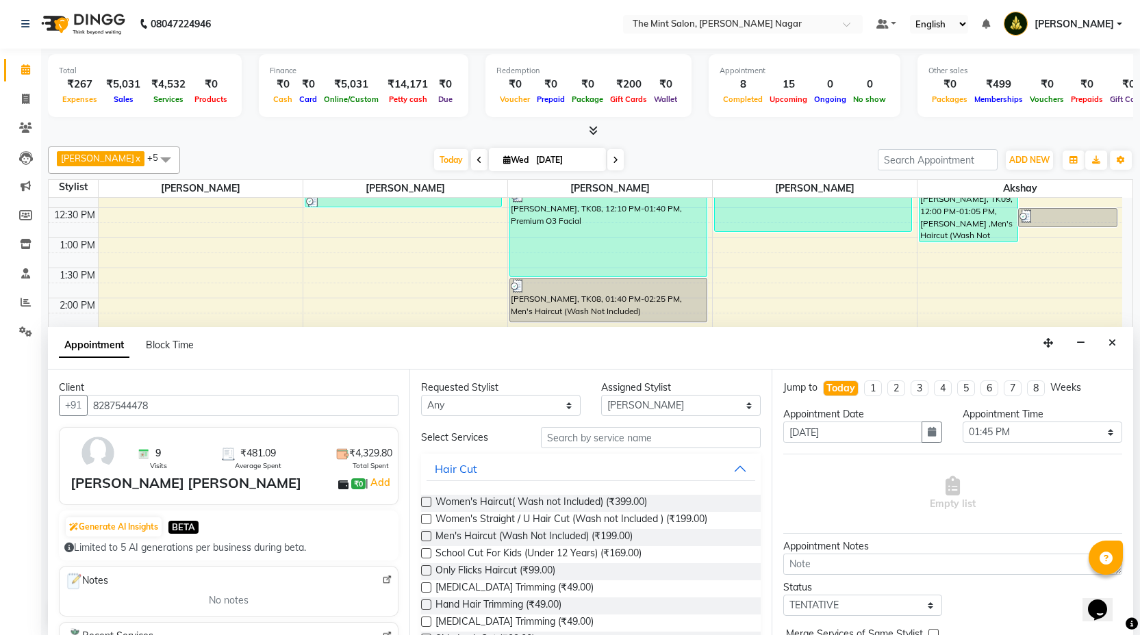
type input "8287544478"
click at [633, 427] on input "text" at bounding box center [650, 437] width 219 height 21
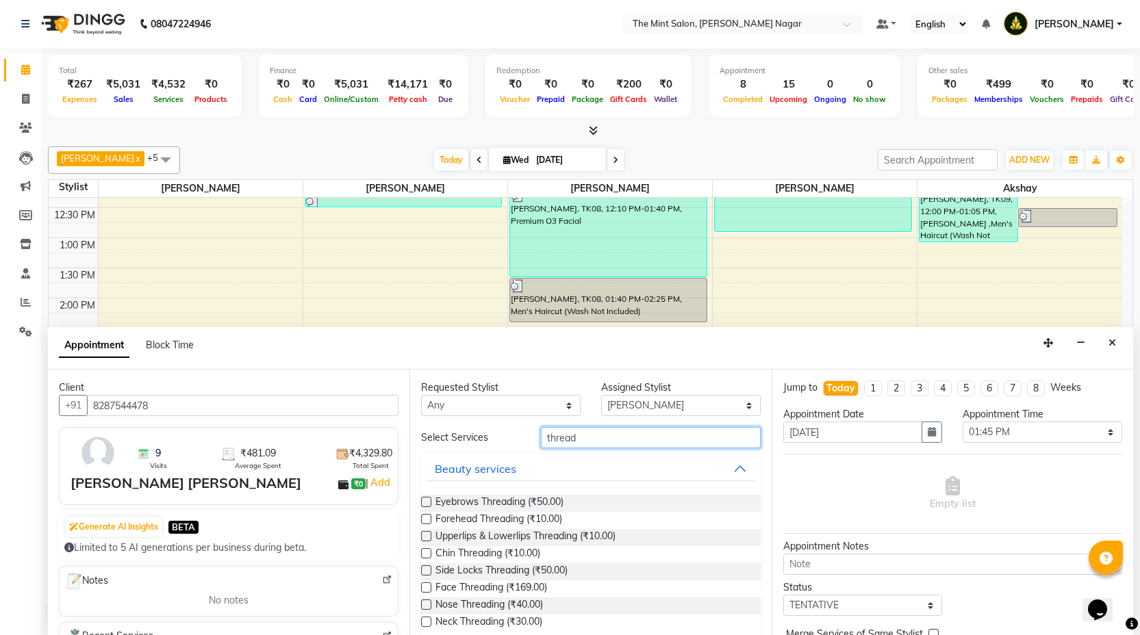
type input "thread"
click at [427, 497] on label at bounding box center [426, 502] width 10 height 10
click at [427, 499] on input "checkbox" at bounding box center [425, 503] width 9 height 9
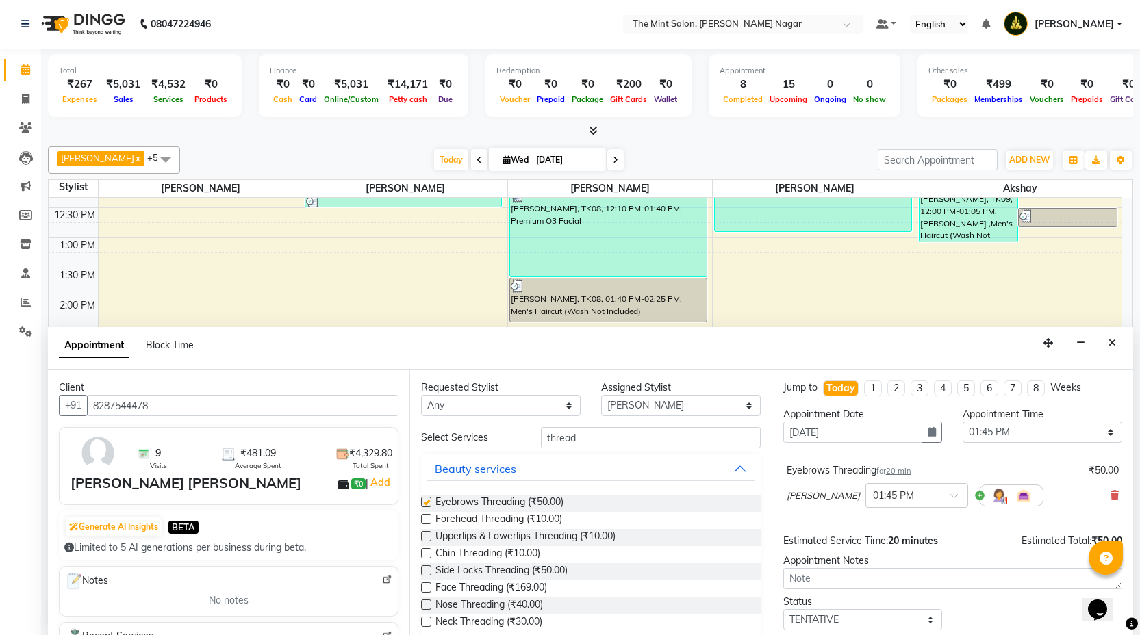
checkbox input "false"
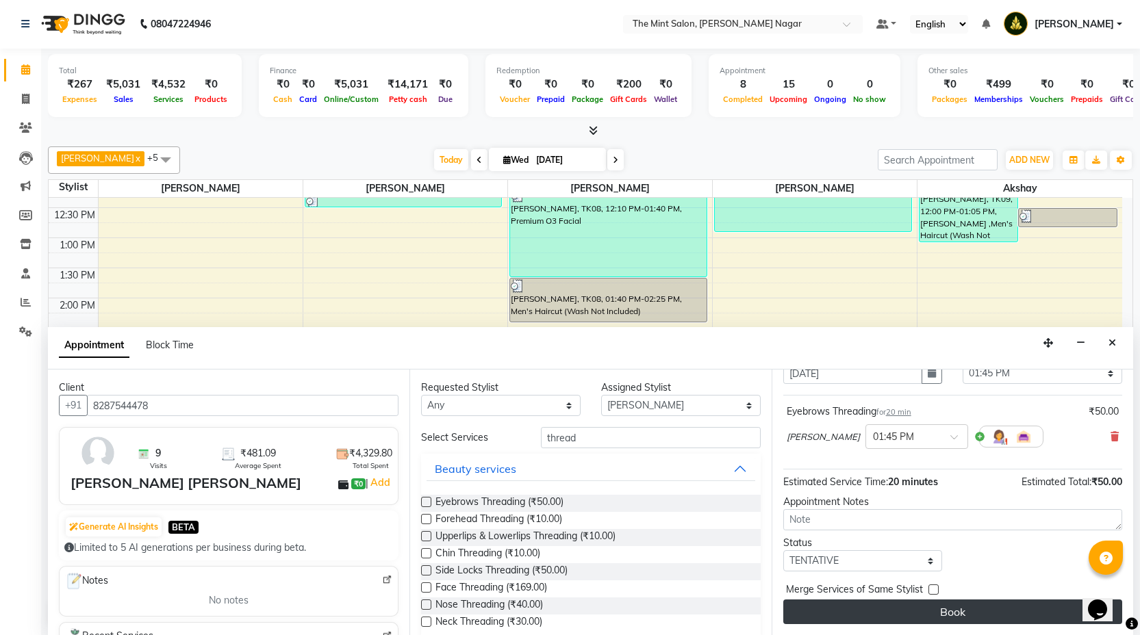
click at [919, 622] on button "Book" at bounding box center [952, 612] width 339 height 25
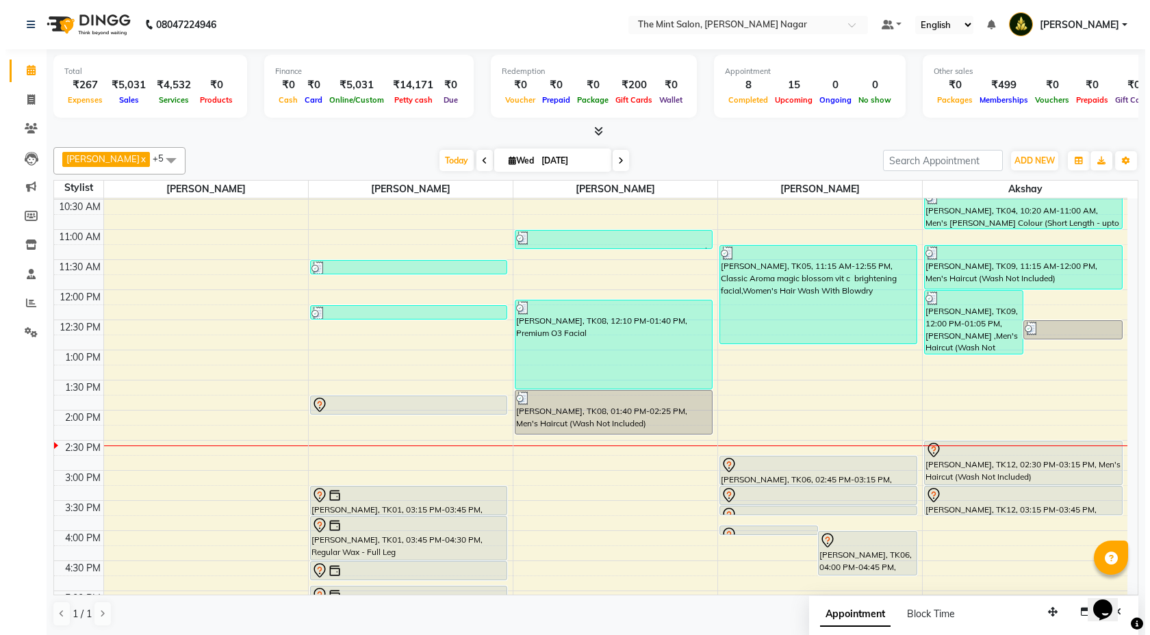
scroll to position [0, 0]
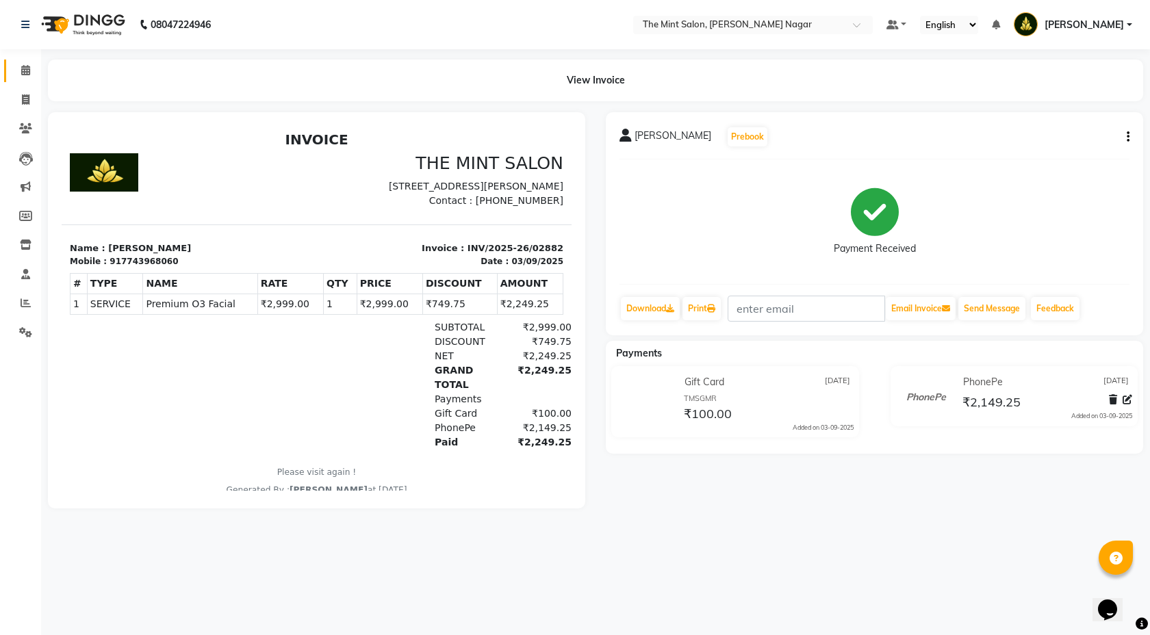
click at [27, 78] on link "Calendar" at bounding box center [20, 71] width 33 height 23
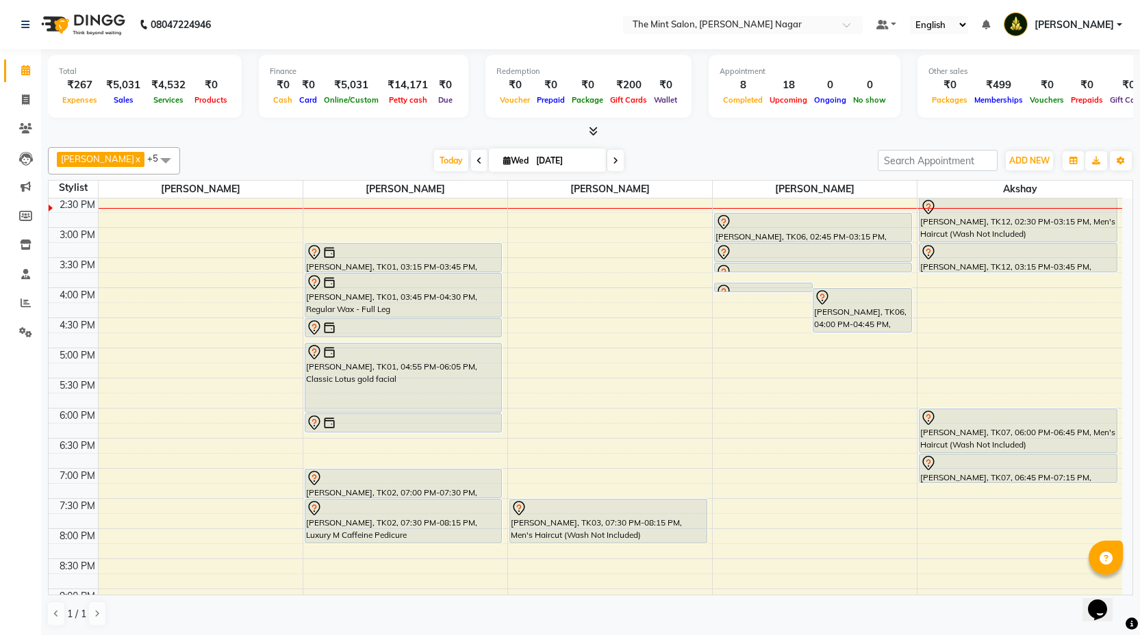
scroll to position [313, 0]
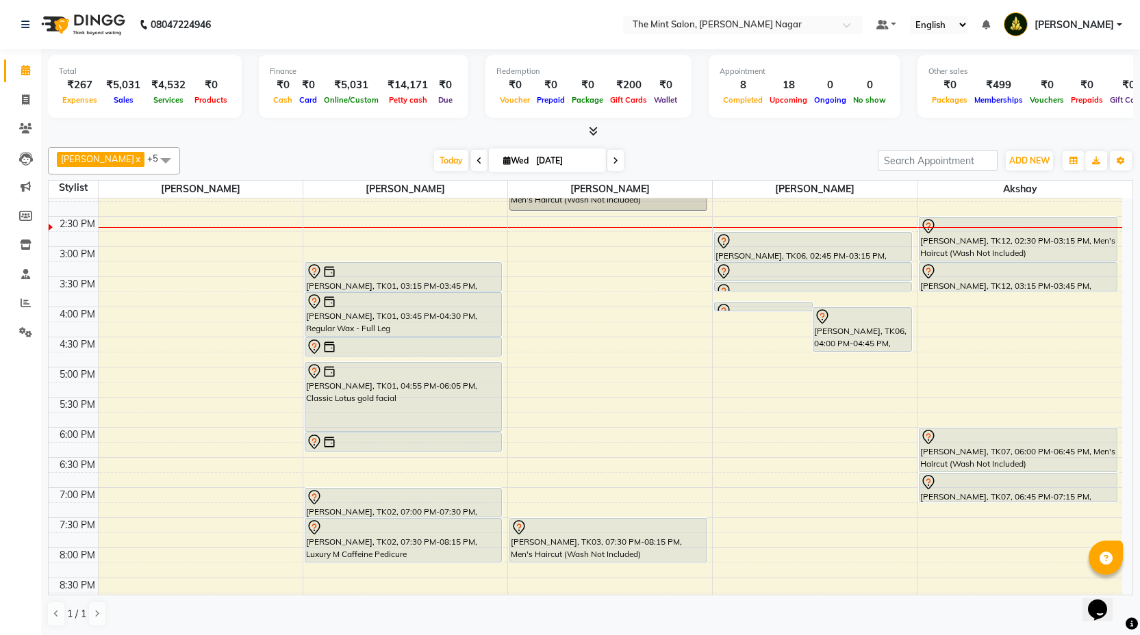
click at [522, 316] on div "9:00 AM 9:30 AM 10:00 AM 10:30 AM 11:00 AM 11:30 AM 12:00 PM 12:30 PM 1:00 PM 1…" at bounding box center [585, 337] width 1073 height 903
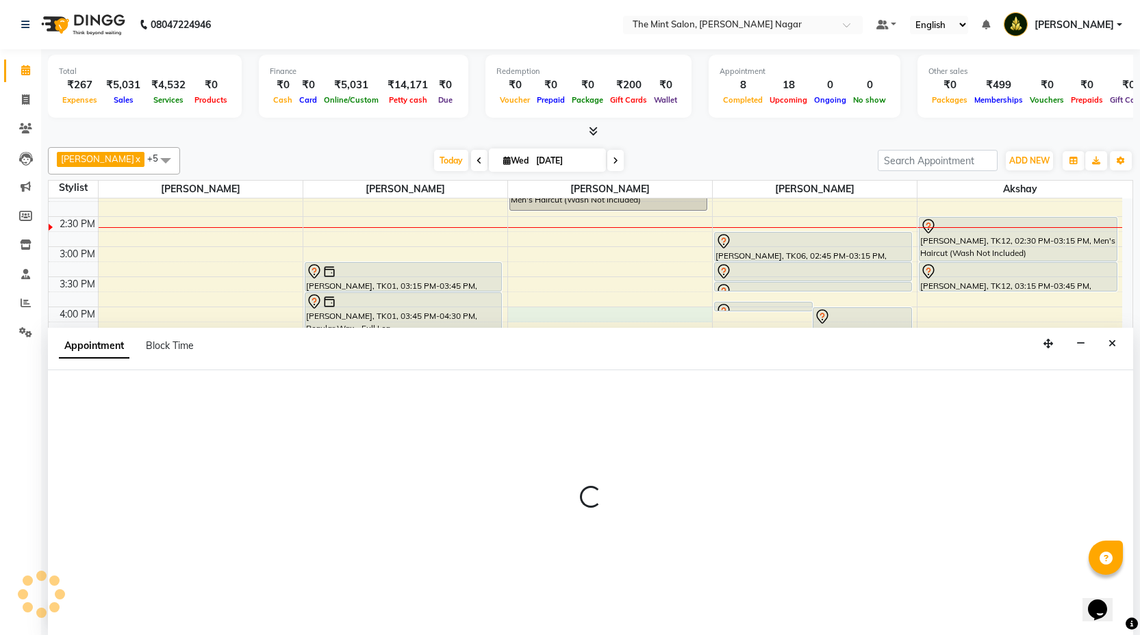
scroll to position [1, 0]
select select "66078"
select select "960"
select select "tentative"
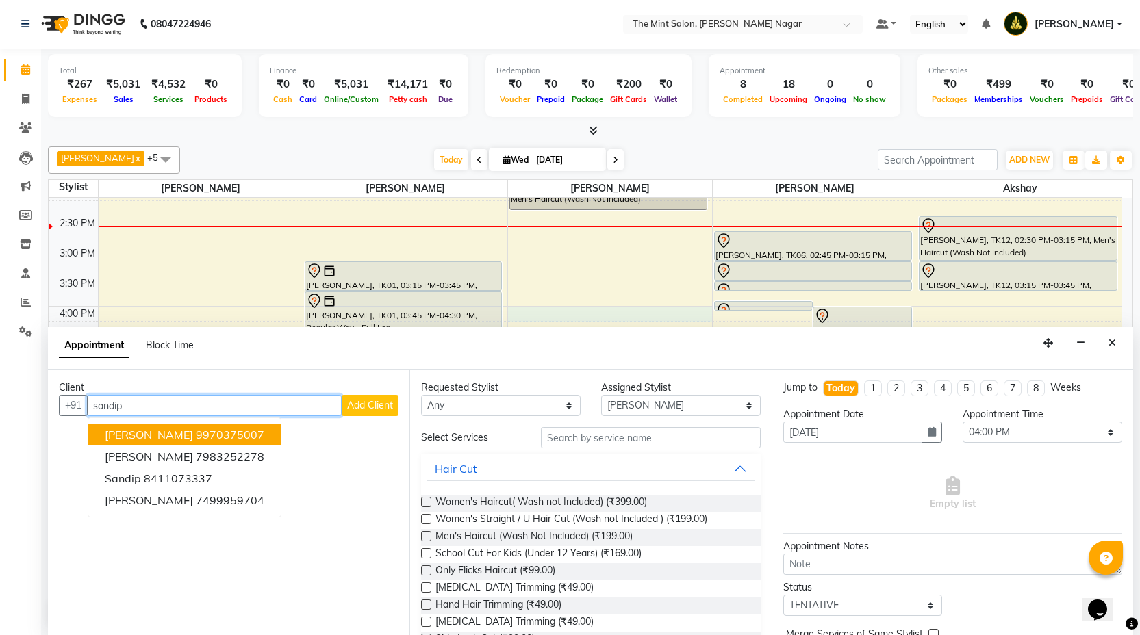
click at [237, 426] on button "[PERSON_NAME] 9970375007" at bounding box center [184, 435] width 192 height 22
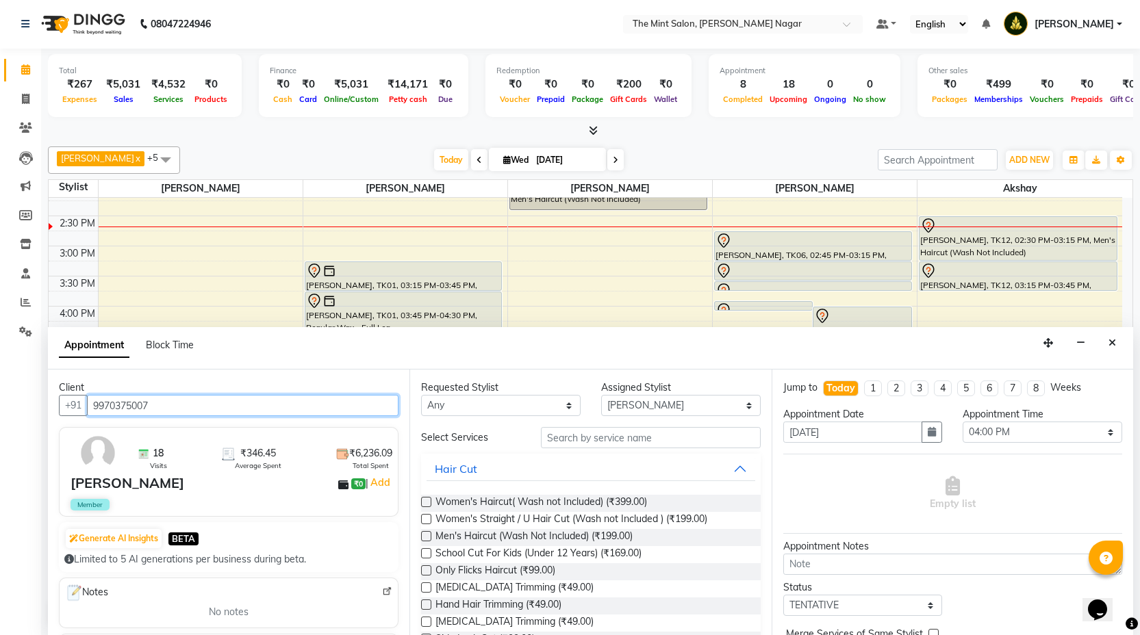
type input "9970375007"
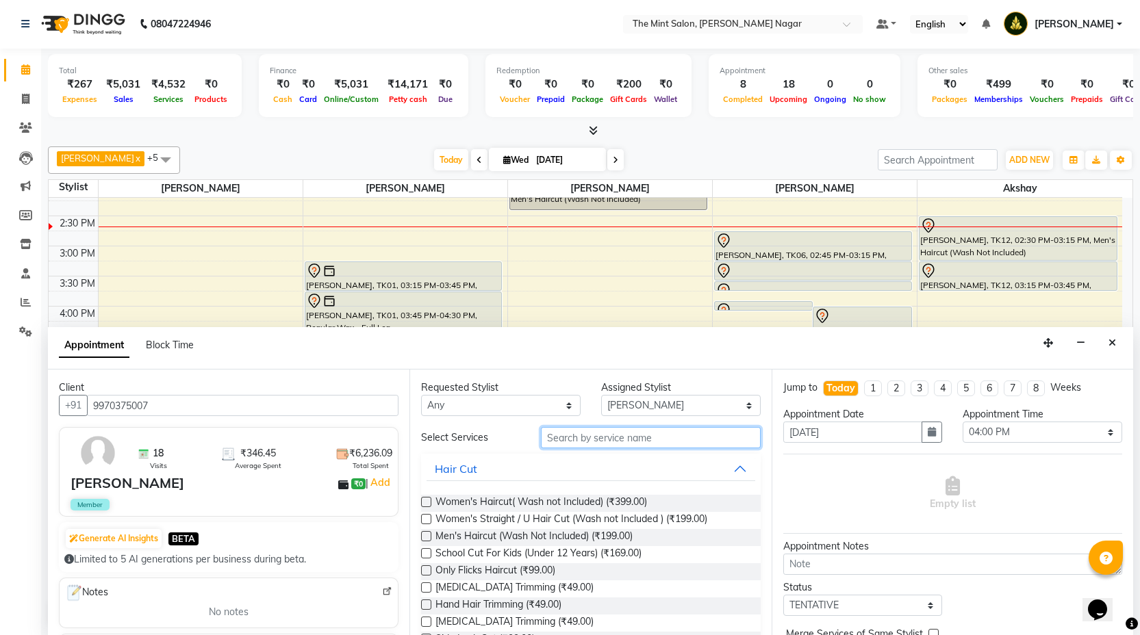
click at [630, 430] on input "text" at bounding box center [650, 437] width 219 height 21
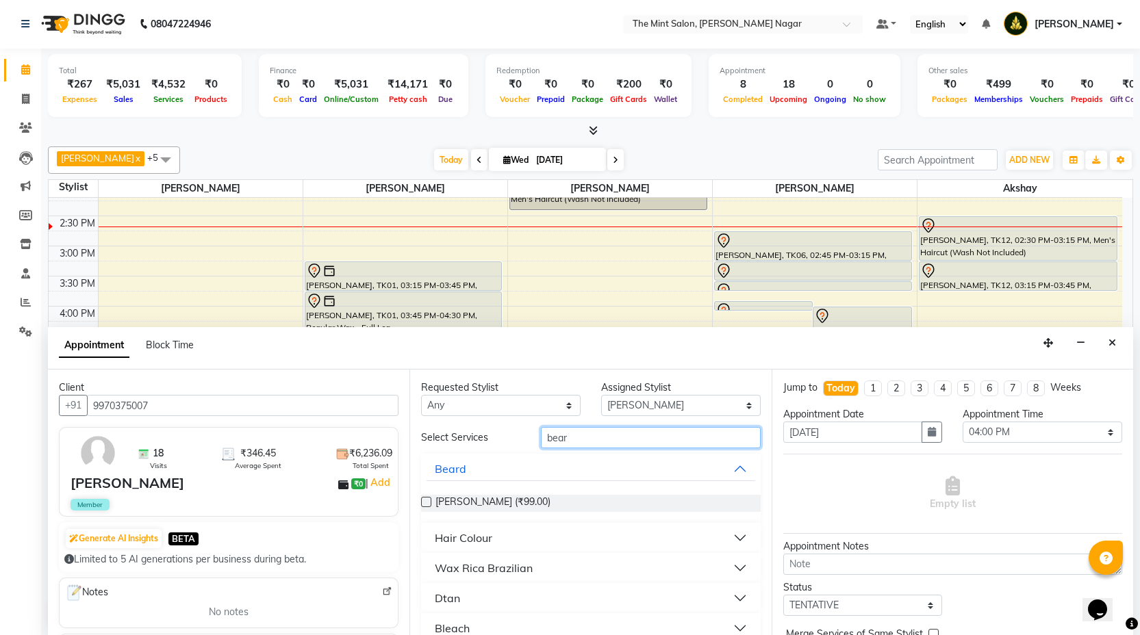
type input "bear"
click at [430, 500] on label at bounding box center [426, 502] width 10 height 10
click at [430, 500] on input "checkbox" at bounding box center [425, 503] width 9 height 9
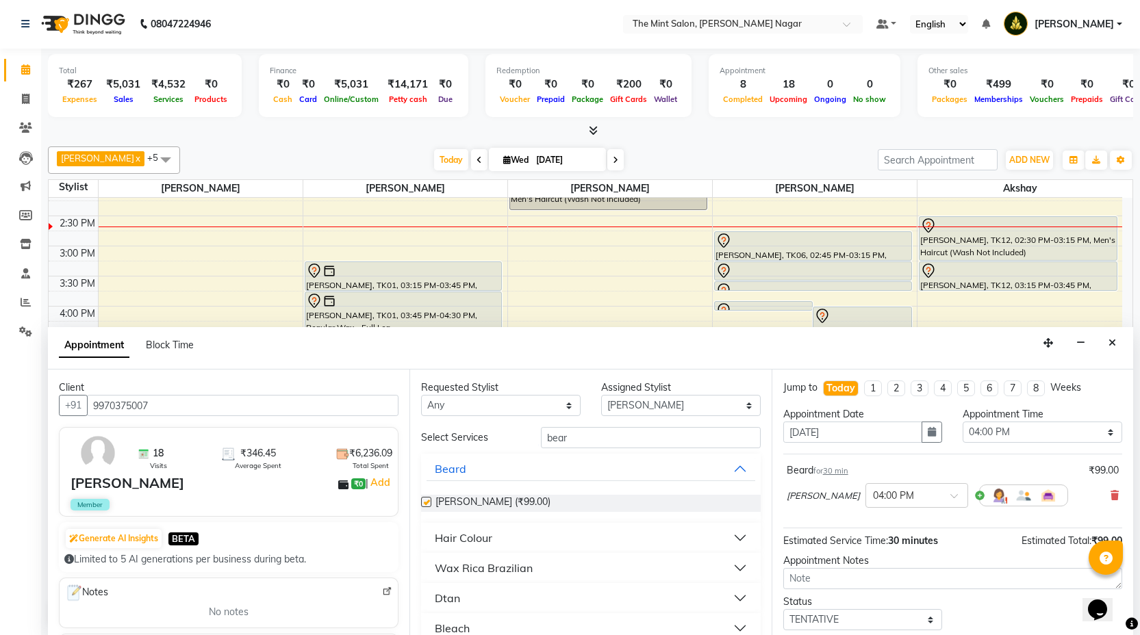
checkbox input "false"
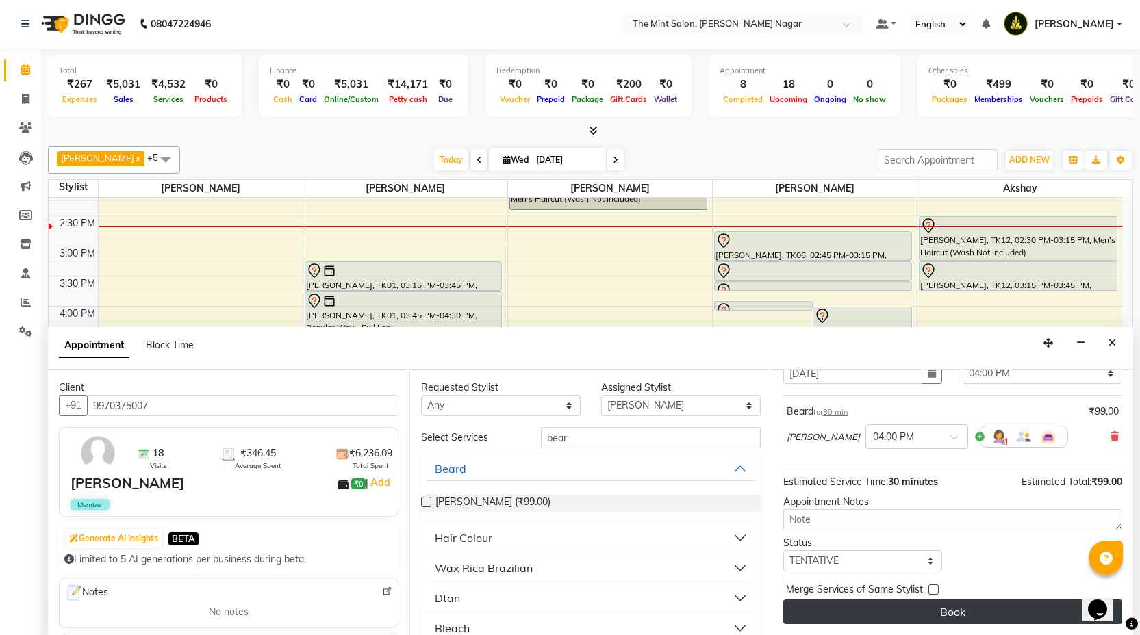
click at [967, 622] on button "Book" at bounding box center [952, 612] width 339 height 25
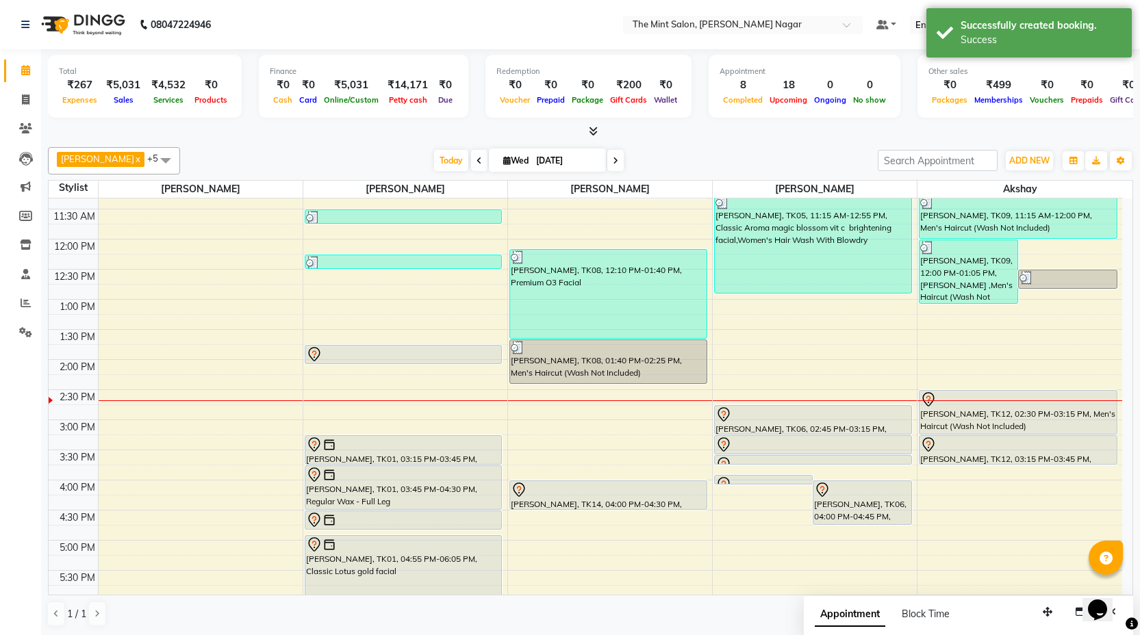
scroll to position [131, 0]
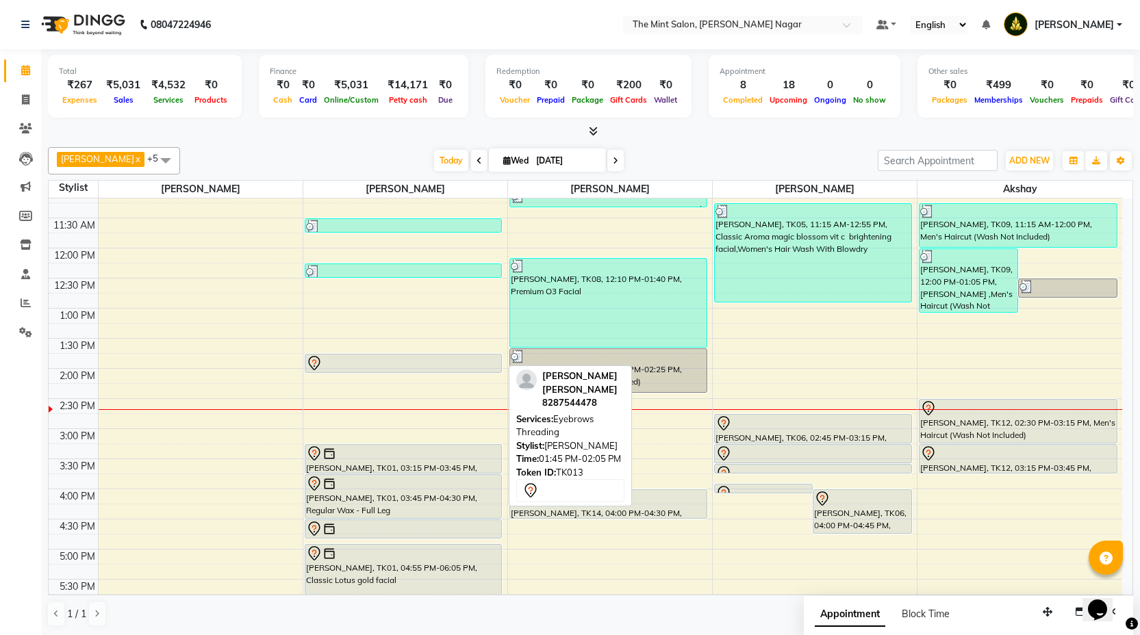
click at [408, 364] on div at bounding box center [403, 363] width 195 height 16
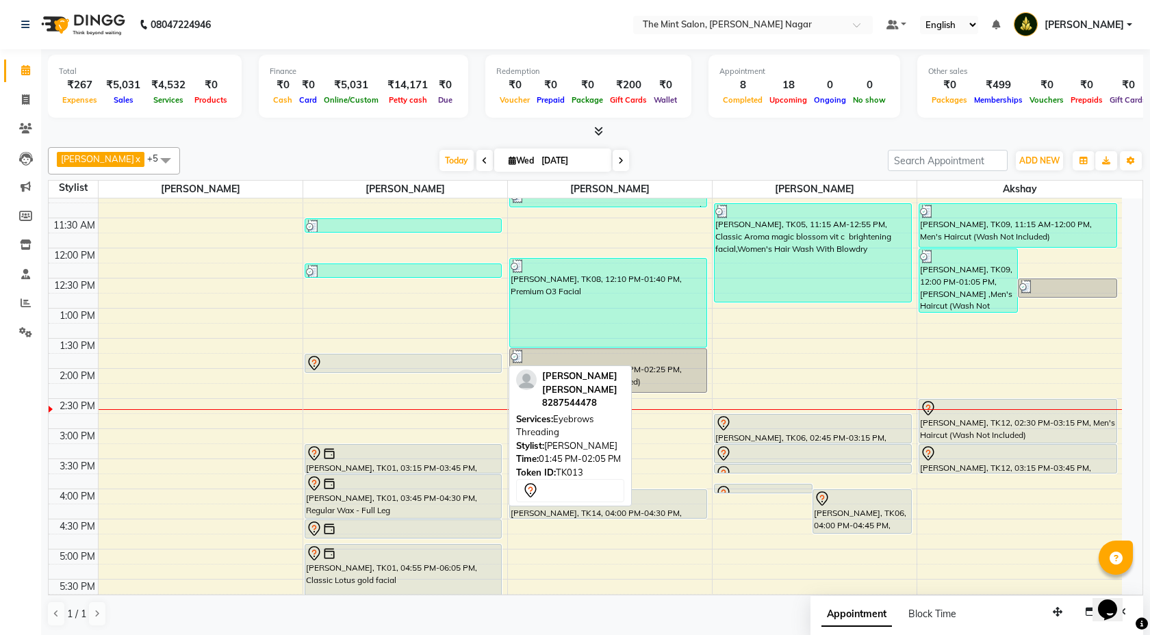
select select "7"
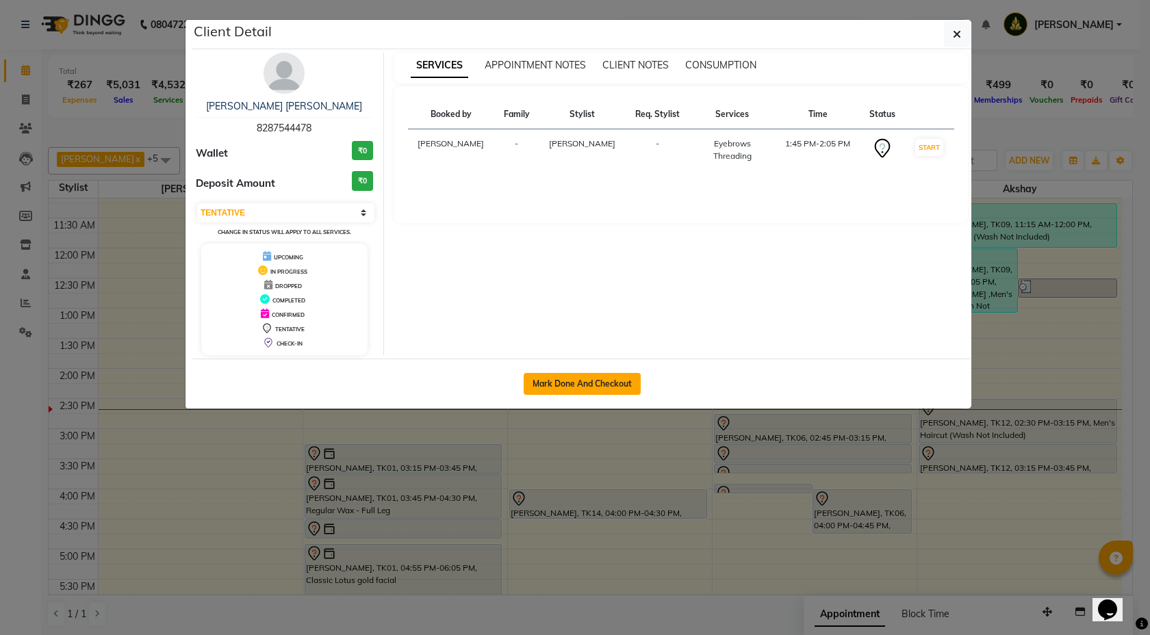
click at [572, 379] on button "Mark Done And Checkout" at bounding box center [582, 384] width 117 height 22
select select "service"
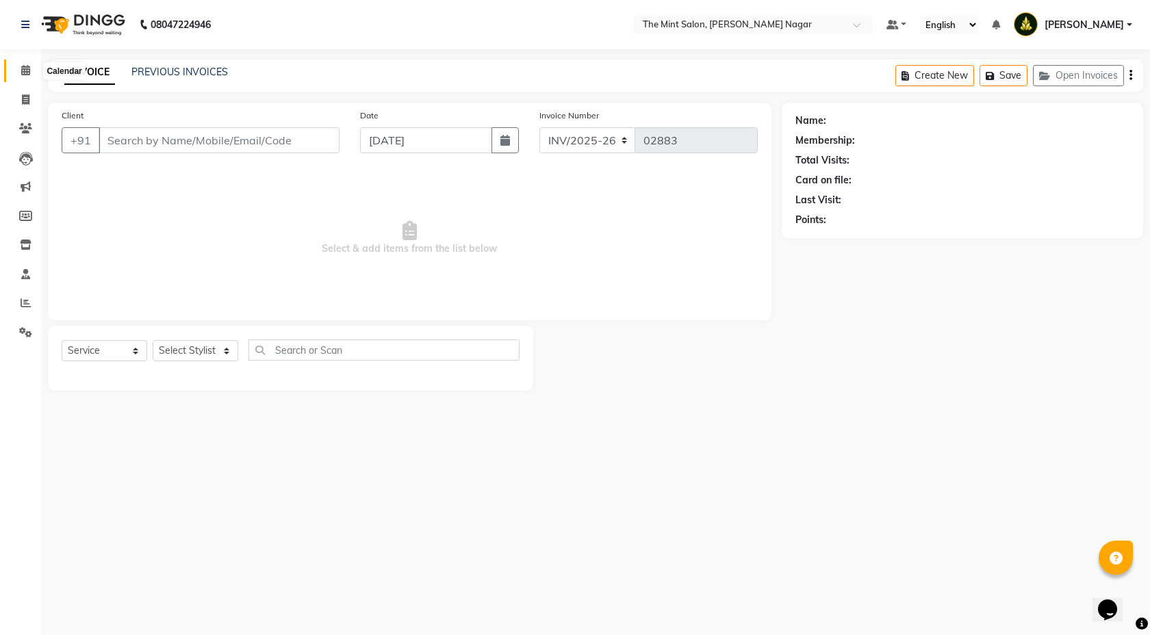
click at [26, 66] on icon at bounding box center [25, 70] width 9 height 10
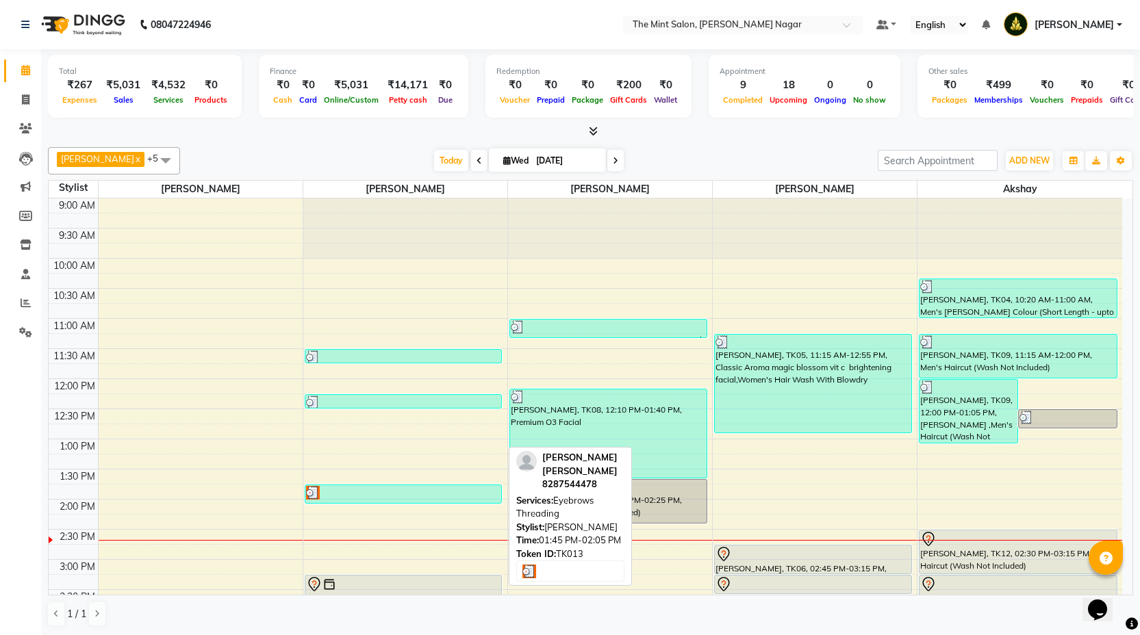
click at [398, 490] on div at bounding box center [403, 493] width 195 height 14
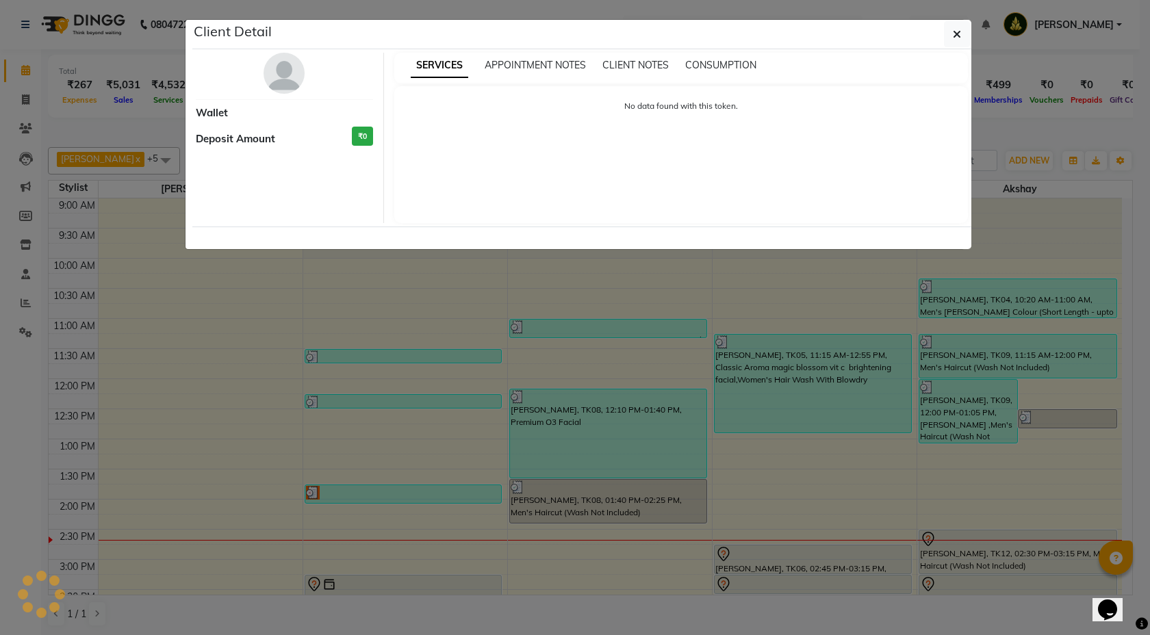
select select "3"
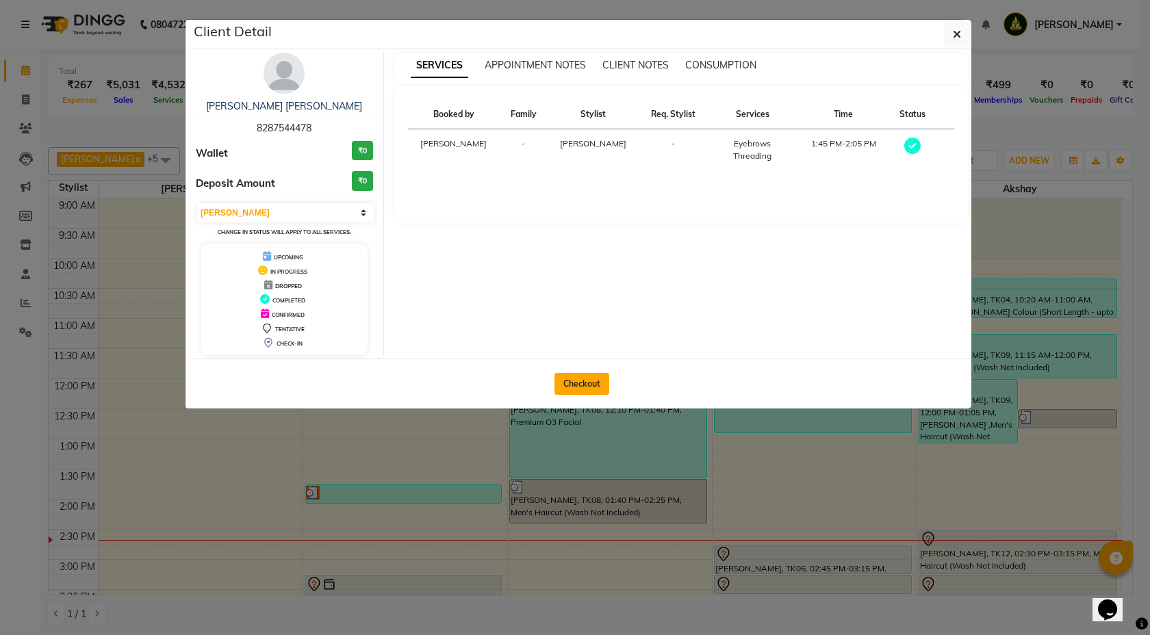
click at [587, 382] on button "Checkout" at bounding box center [582, 384] width 55 height 22
select select "service"
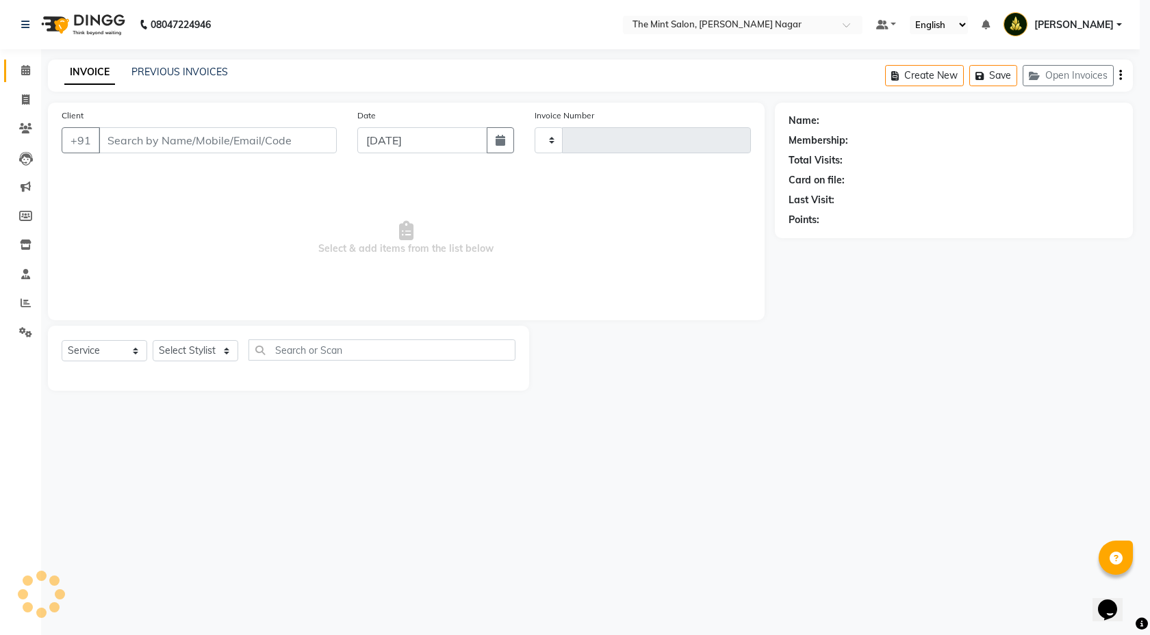
type input "8287544478"
type input "02883"
select select "7164"
select select "61942"
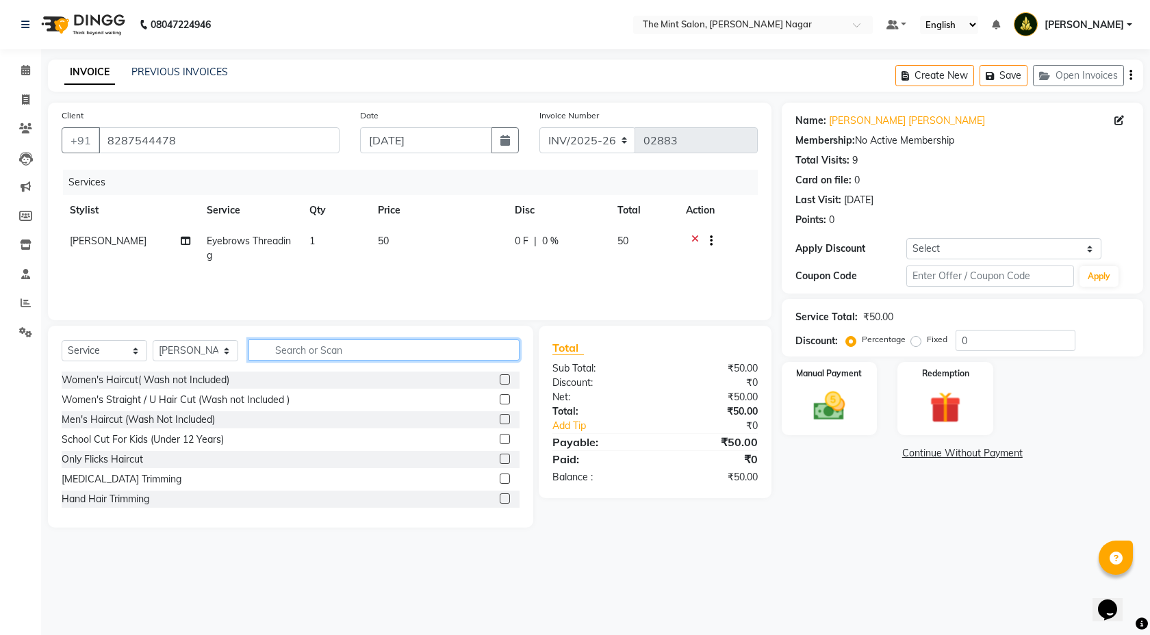
click at [320, 344] on input "text" at bounding box center [384, 350] width 271 height 21
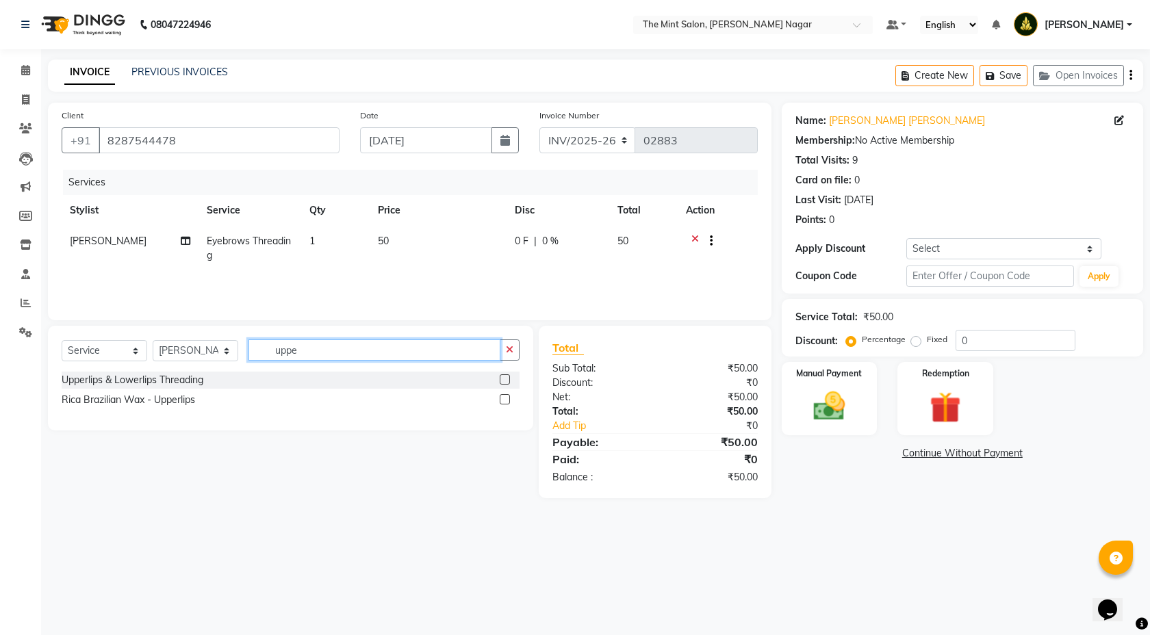
type input "uppe"
click at [503, 379] on label at bounding box center [505, 379] width 10 height 10
click at [503, 379] on input "checkbox" at bounding box center [504, 380] width 9 height 9
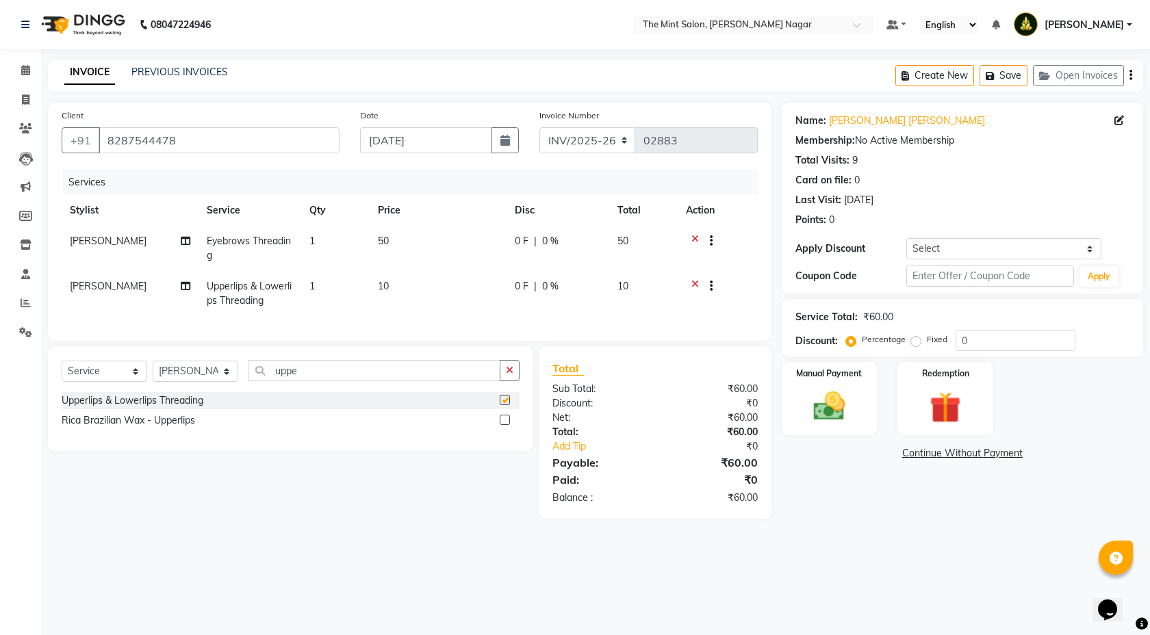
checkbox input "false"
click at [346, 381] on input "uppe" at bounding box center [375, 370] width 252 height 21
type input "u"
type input "fore"
click at [505, 405] on label at bounding box center [505, 400] width 10 height 10
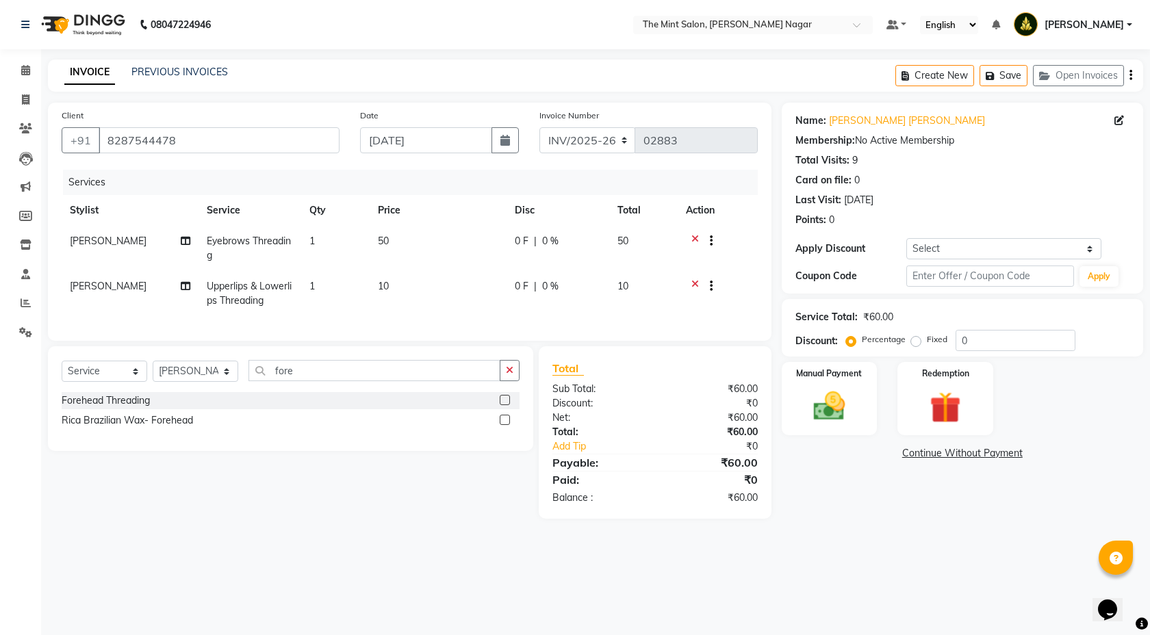
click at [505, 405] on input "checkbox" at bounding box center [504, 400] width 9 height 9
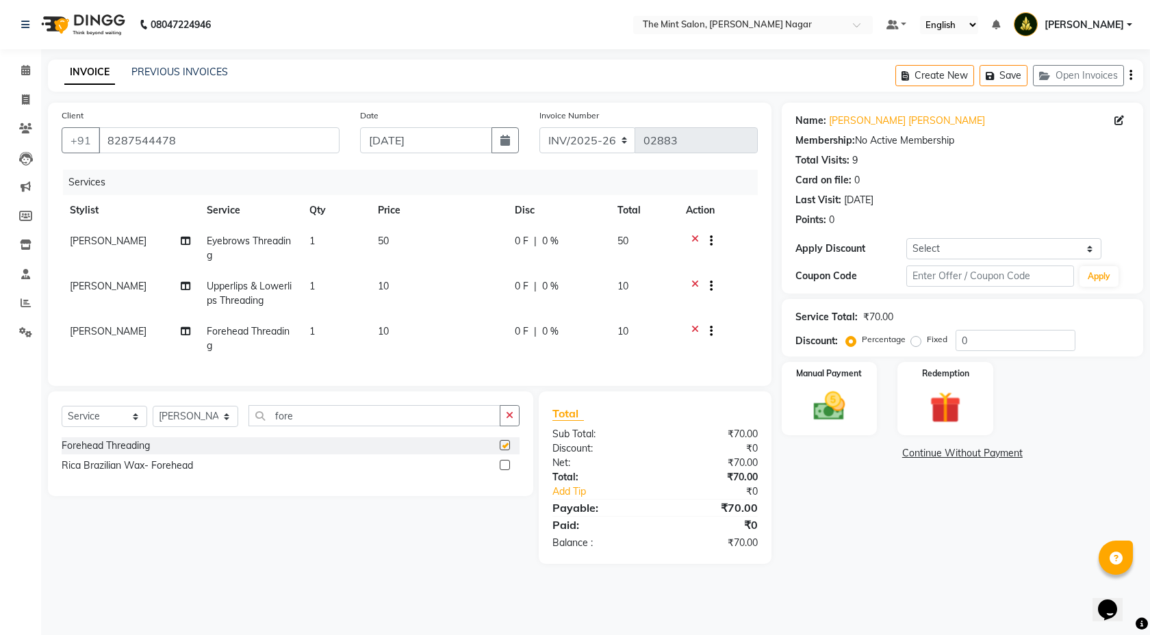
checkbox input "false"
click at [958, 342] on input "0" at bounding box center [1016, 340] width 120 height 21
type input "10"
click at [853, 404] on img at bounding box center [829, 406] width 53 height 38
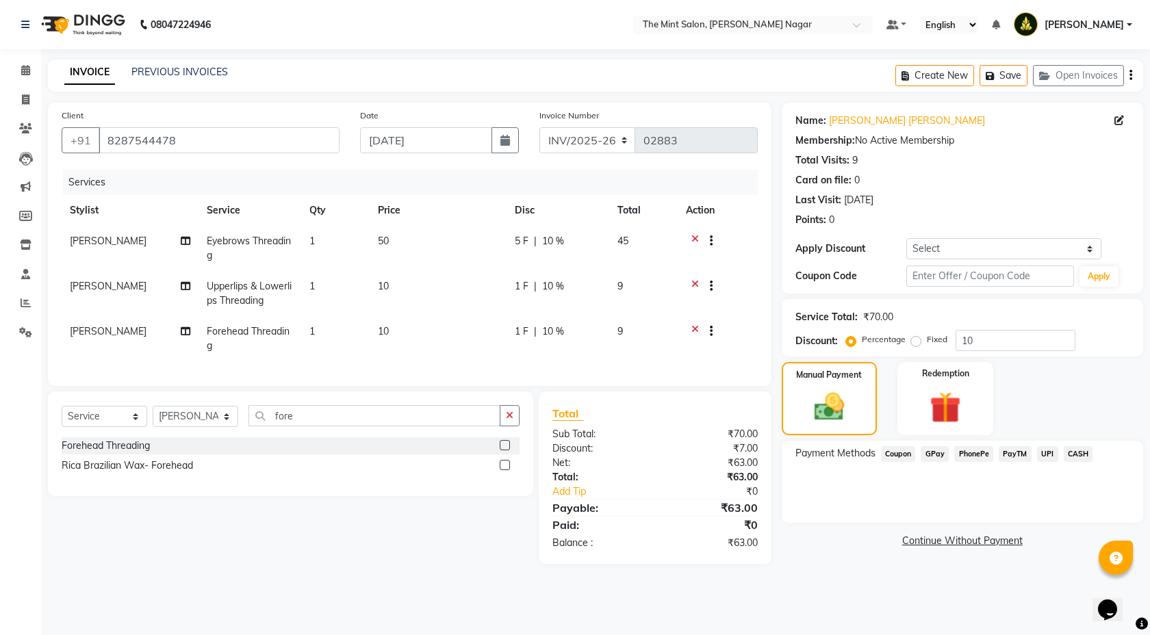
click at [972, 455] on span "PhonePe" at bounding box center [973, 454] width 39 height 16
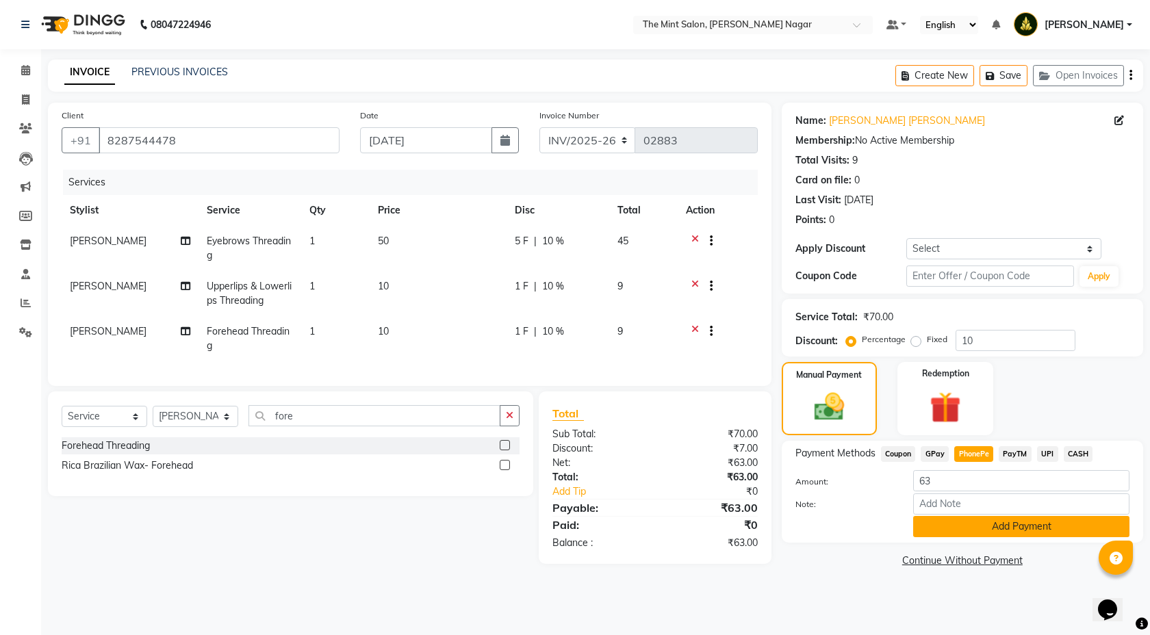
click at [957, 524] on button "Add Payment" at bounding box center [1021, 526] width 216 height 21
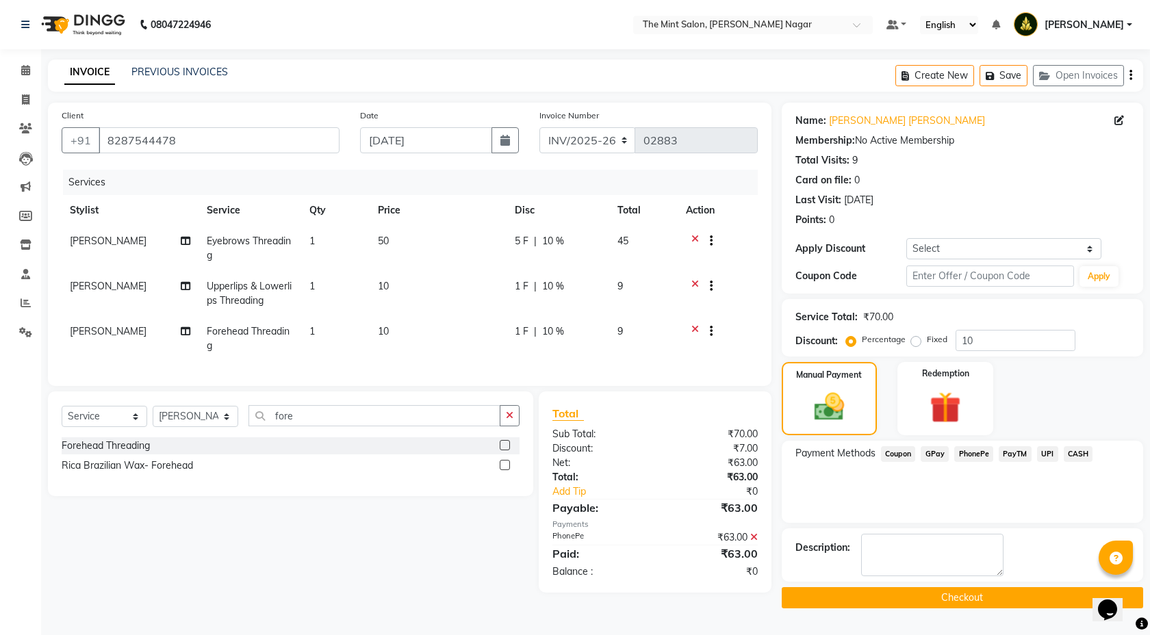
click at [973, 454] on span "PhonePe" at bounding box center [973, 454] width 39 height 16
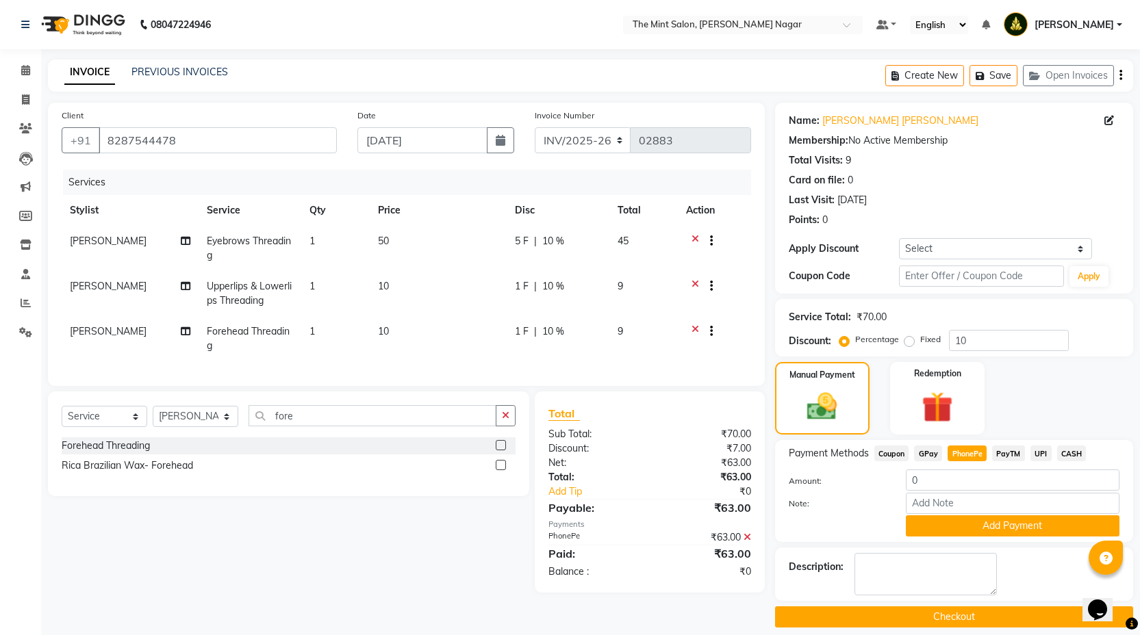
click at [865, 501] on label "Note:" at bounding box center [836, 504] width 117 height 12
click at [906, 501] on input "Note:" at bounding box center [1013, 503] width 214 height 21
click at [891, 453] on span "Coupon" at bounding box center [891, 454] width 35 height 16
click at [936, 371] on label "Redemption" at bounding box center [937, 372] width 49 height 13
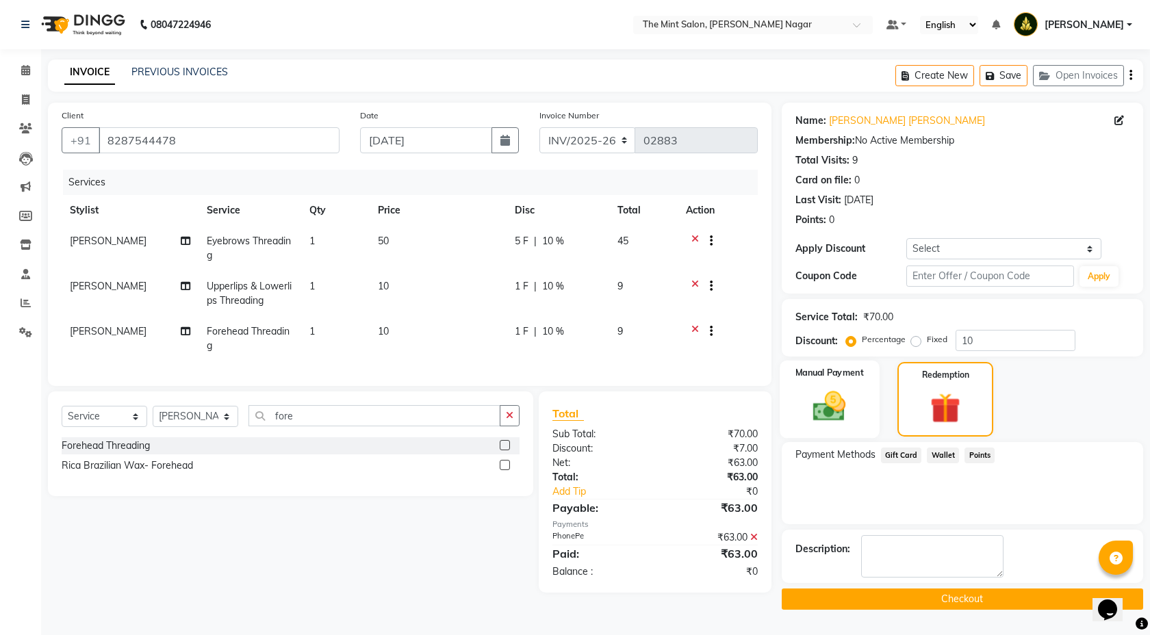
click at [851, 395] on img at bounding box center [829, 406] width 53 height 38
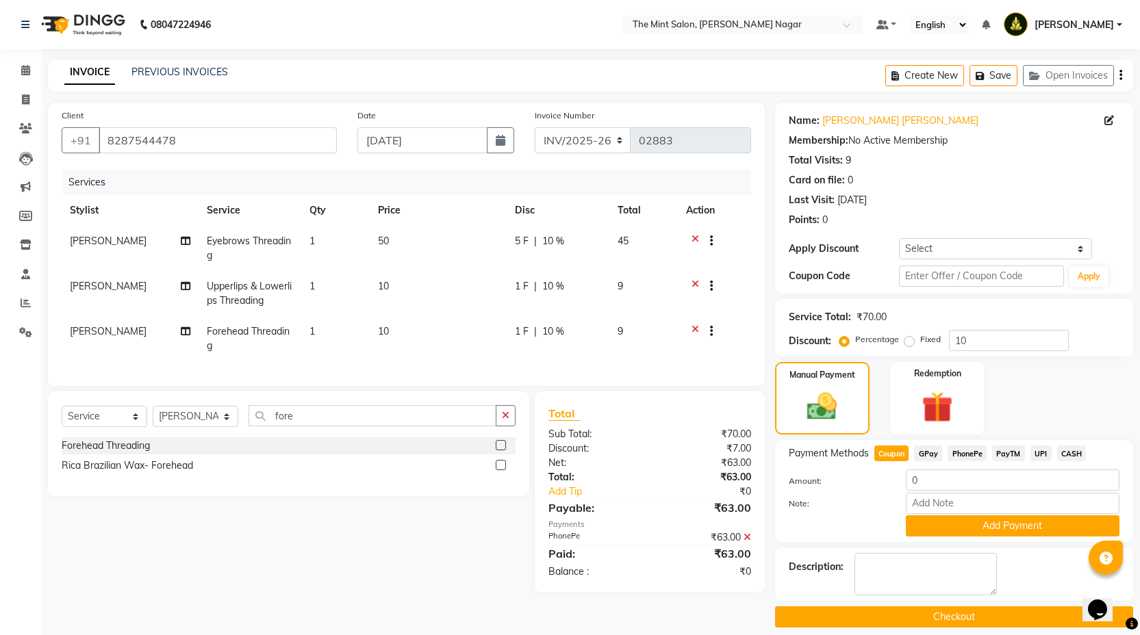
scroll to position [13, 0]
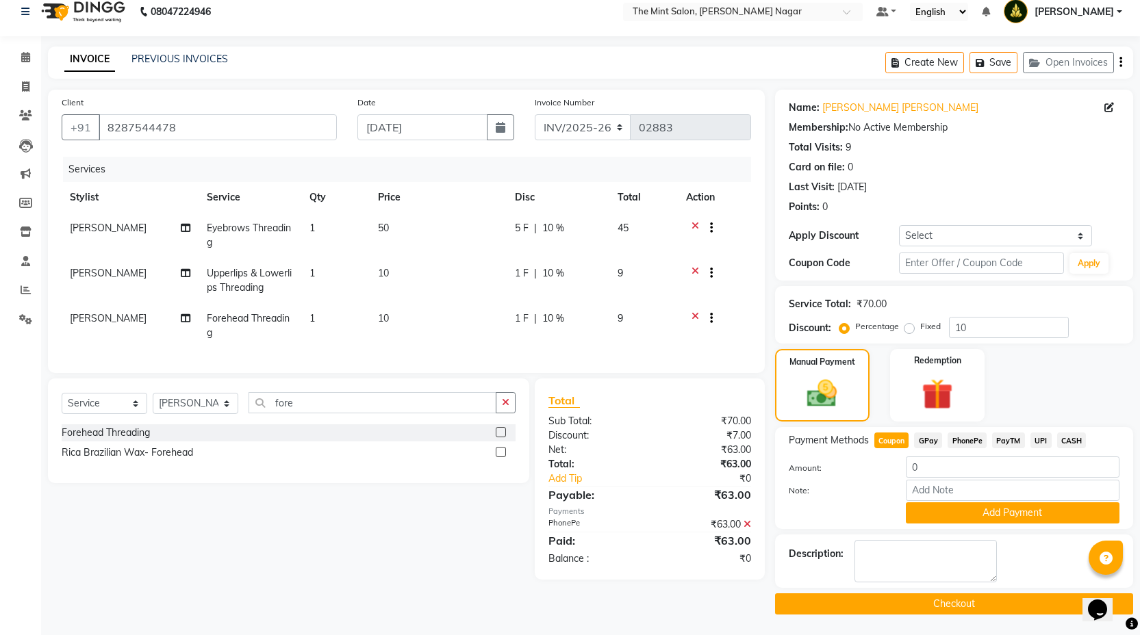
click at [867, 607] on button "Checkout" at bounding box center [954, 604] width 358 height 21
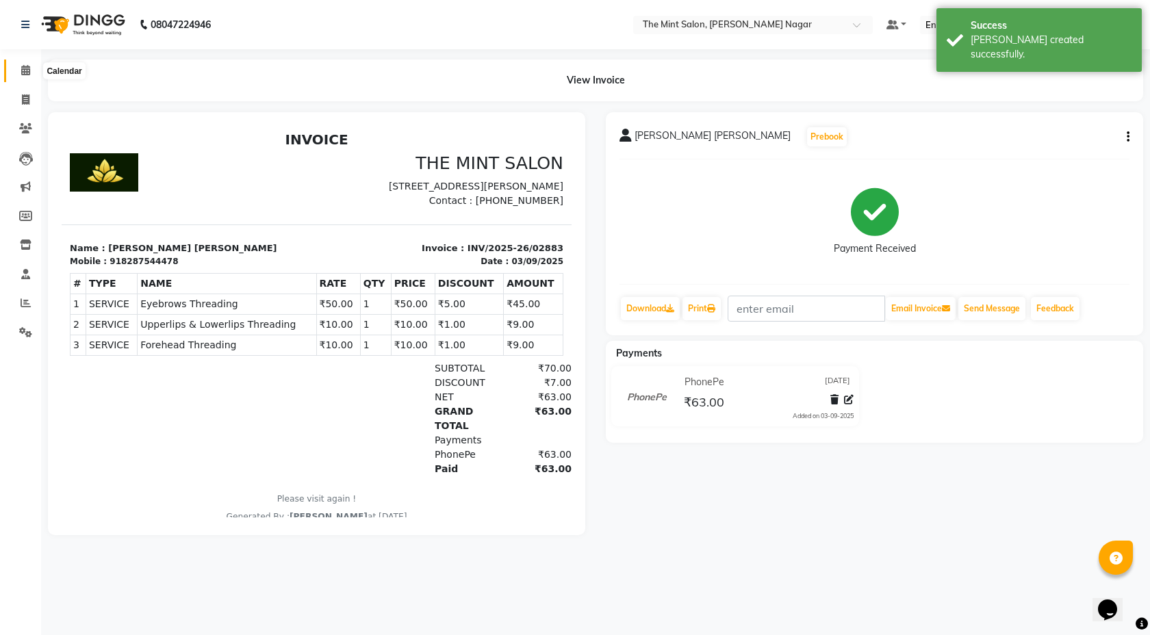
click at [27, 71] on icon at bounding box center [25, 70] width 9 height 10
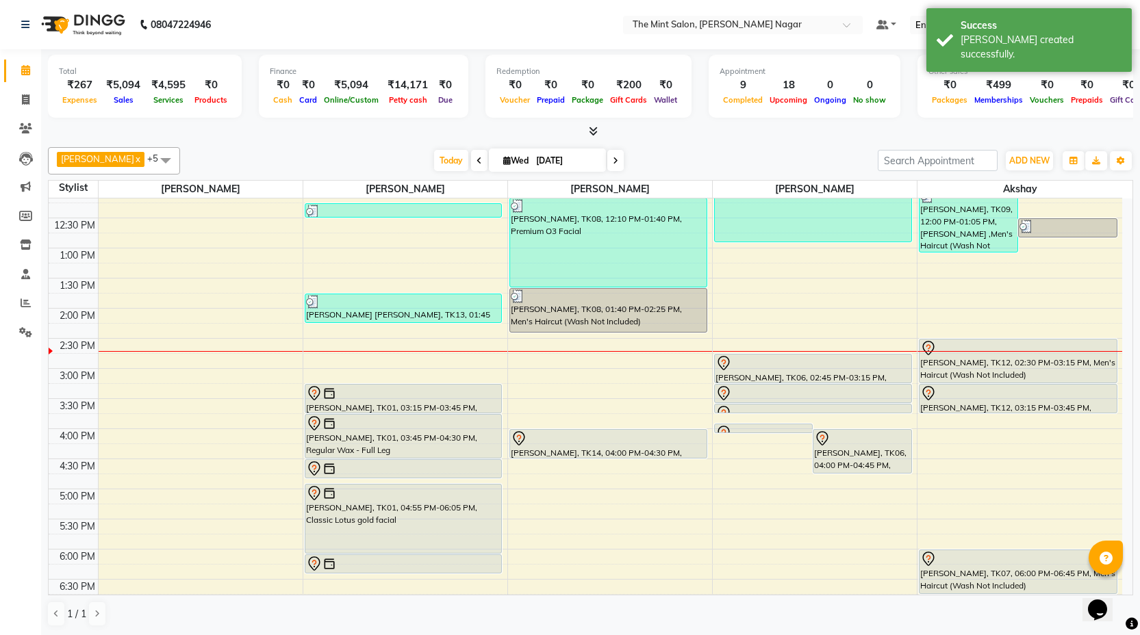
scroll to position [196, 0]
